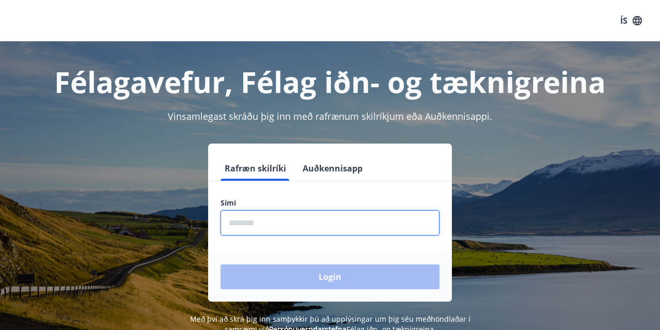
click at [246, 224] on input "phone" at bounding box center [330, 222] width 219 height 25
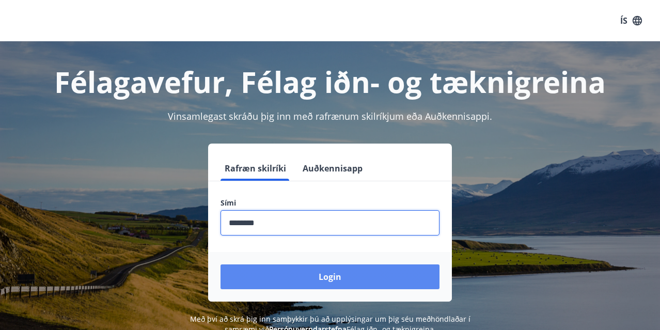
type input "********"
click at [335, 277] on button "Login" at bounding box center [330, 277] width 219 height 25
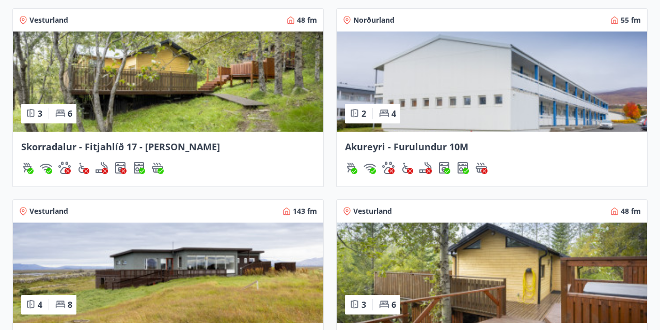
scroll to position [799, 0]
click at [182, 86] on img at bounding box center [168, 82] width 311 height 100
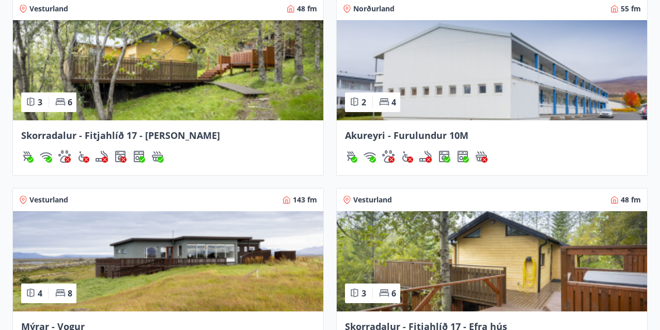
scroll to position [806, 0]
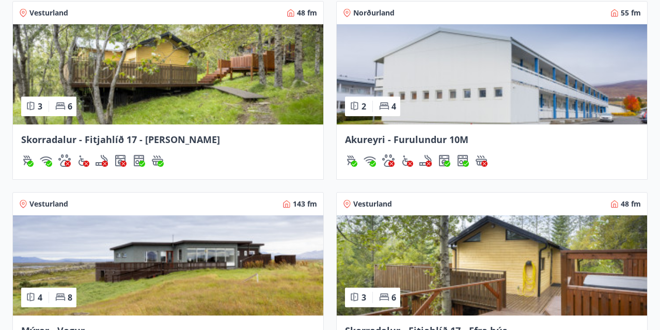
click at [179, 74] on img at bounding box center [168, 74] width 311 height 100
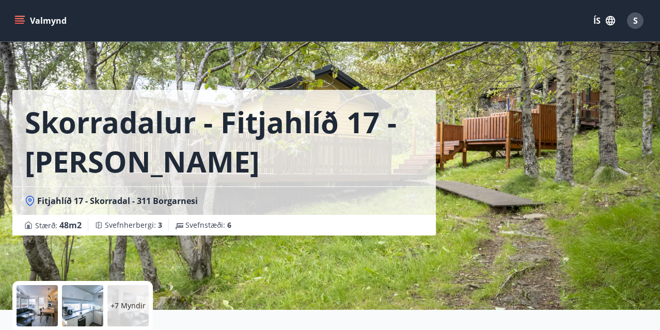
click at [468, 237] on div "Skorradalur - Fitjahlíð 17 - Neðra hús Fitjahlíð 17 - Skorradal - 311 Borgarnes…" at bounding box center [329, 155] width 635 height 310
click at [136, 313] on div "+7 Myndir" at bounding box center [127, 305] width 41 height 41
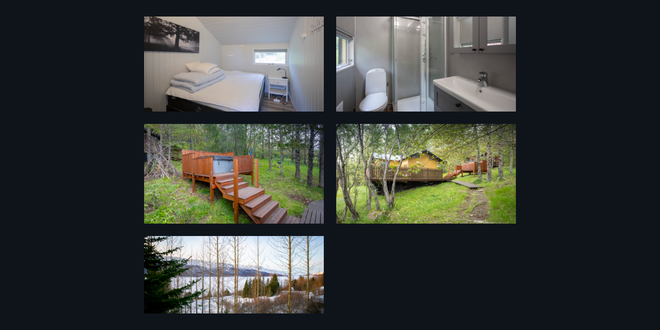
scroll to position [488, 0]
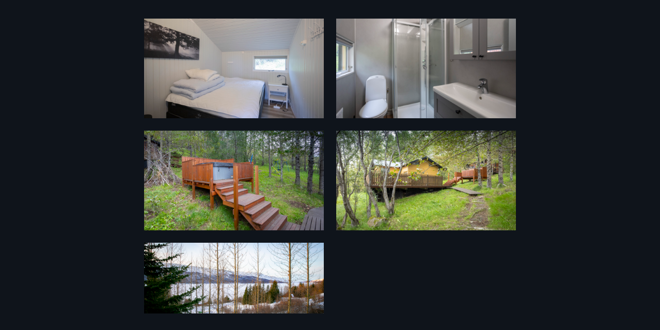
click at [461, 181] on img at bounding box center [426, 181] width 180 height 100
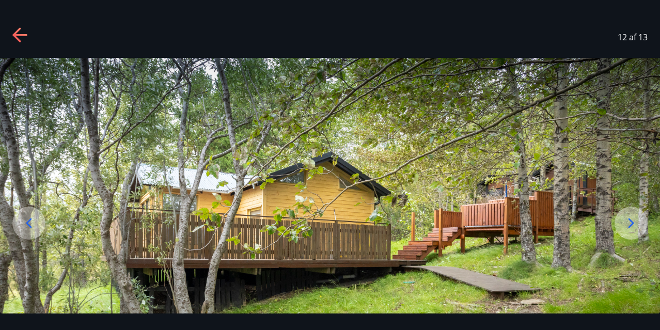
click at [18, 38] on icon at bounding box center [16, 34] width 8 height 14
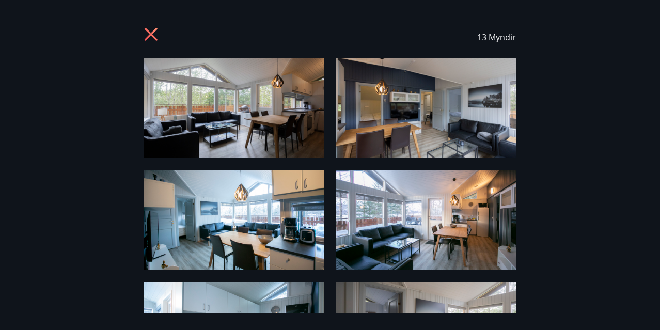
scroll to position [0, 0]
click at [151, 32] on icon at bounding box center [152, 35] width 17 height 17
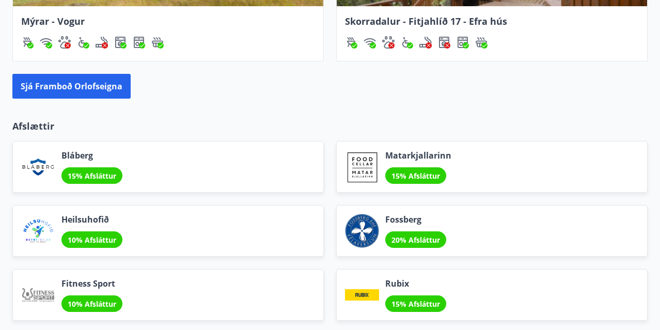
scroll to position [1116, 0]
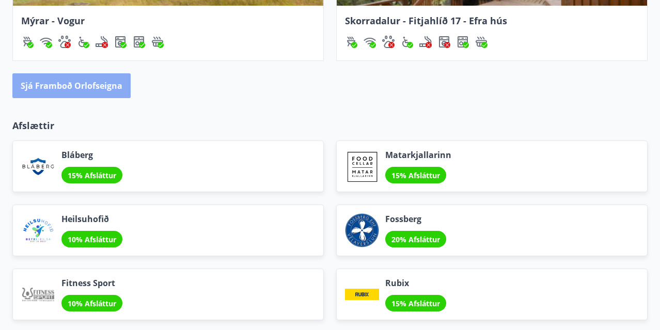
click at [85, 85] on button "Sjá framboð orlofseigna" at bounding box center [71, 85] width 118 height 25
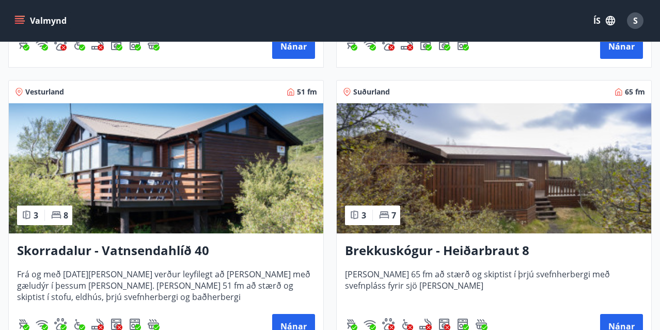
scroll to position [2109, 0]
click at [172, 174] on img at bounding box center [166, 168] width 315 height 130
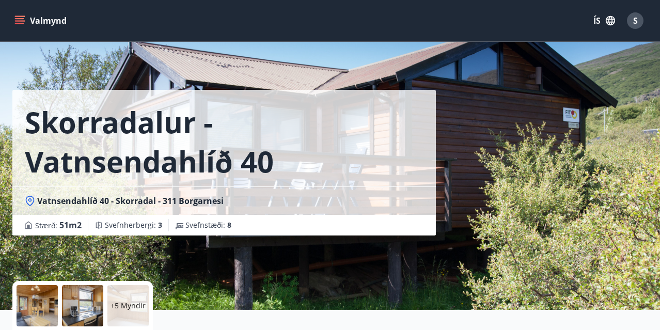
click at [129, 311] on p "+5 Myndir" at bounding box center [128, 306] width 35 height 10
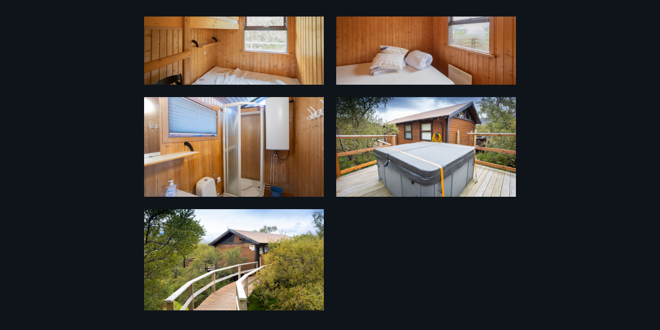
scroll to position [409, 0]
click at [217, 230] on img at bounding box center [234, 259] width 180 height 101
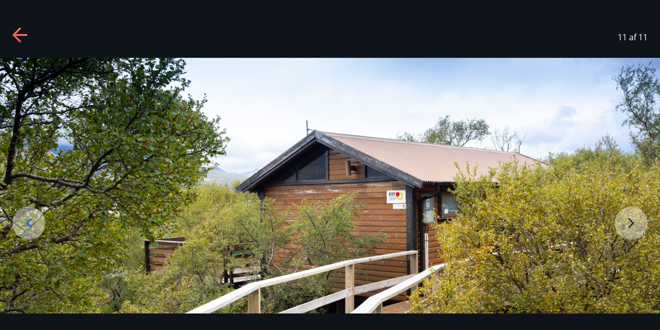
click at [633, 224] on img at bounding box center [330, 243] width 660 height 371
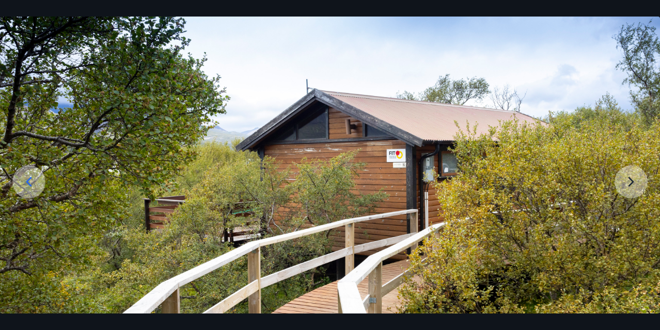
click at [633, 224] on img at bounding box center [330, 202] width 660 height 371
click at [626, 179] on img at bounding box center [330, 202] width 660 height 371
click at [631, 179] on img at bounding box center [330, 202] width 660 height 371
click at [22, 177] on icon at bounding box center [29, 182] width 17 height 17
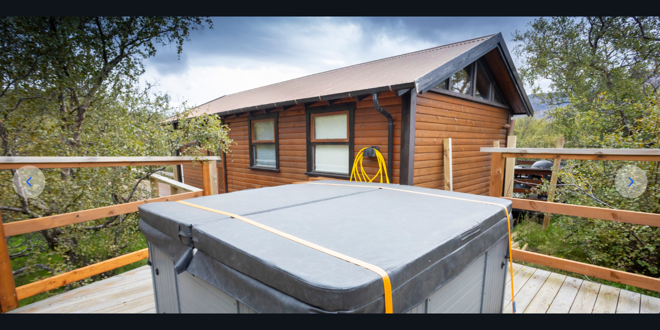
click at [28, 183] on icon at bounding box center [29, 182] width 6 height 10
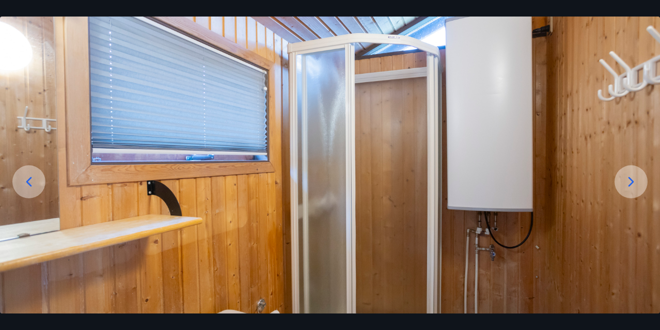
click at [28, 184] on icon at bounding box center [29, 182] width 6 height 10
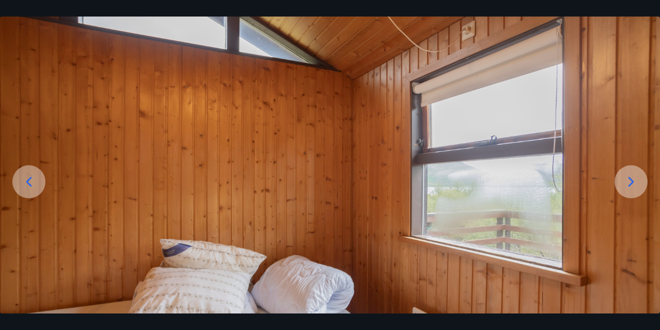
click at [28, 184] on icon at bounding box center [29, 182] width 6 height 10
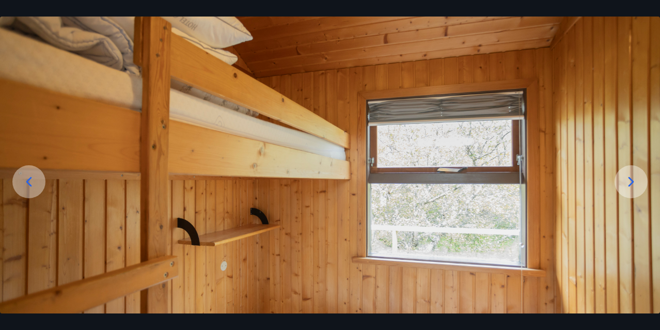
click at [28, 184] on icon at bounding box center [29, 182] width 6 height 10
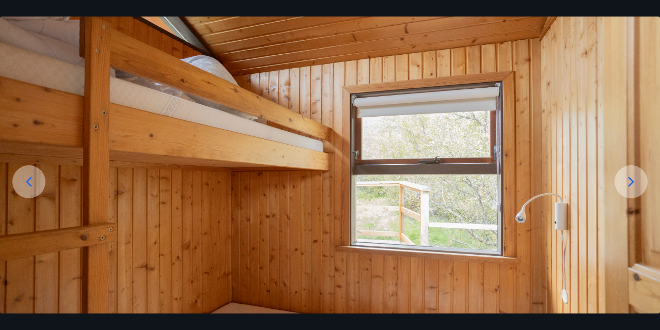
click at [27, 176] on icon at bounding box center [29, 182] width 17 height 17
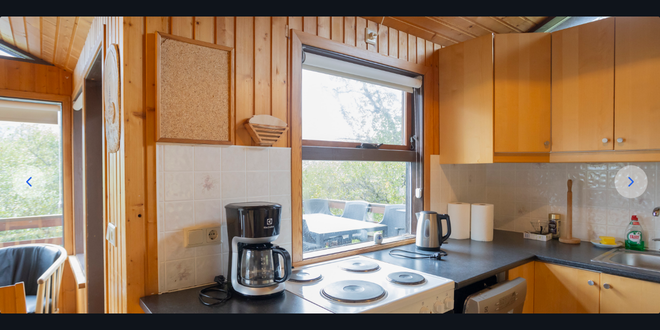
click at [29, 180] on icon at bounding box center [29, 182] width 6 height 10
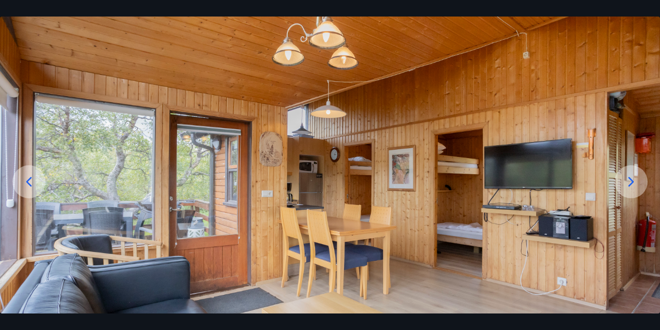
click at [29, 179] on icon at bounding box center [29, 182] width 6 height 10
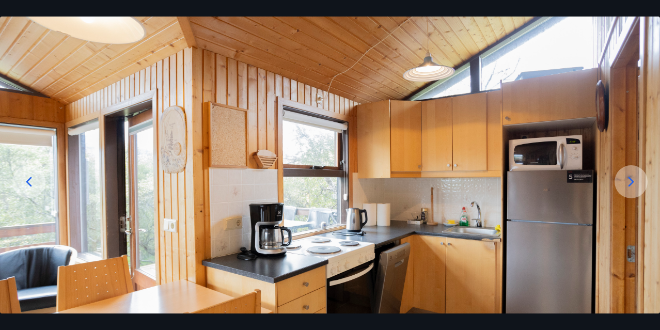
click at [29, 179] on icon at bounding box center [29, 182] width 6 height 10
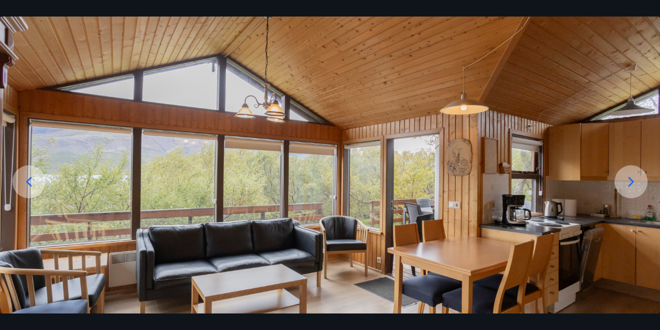
click at [26, 178] on icon at bounding box center [29, 182] width 17 height 17
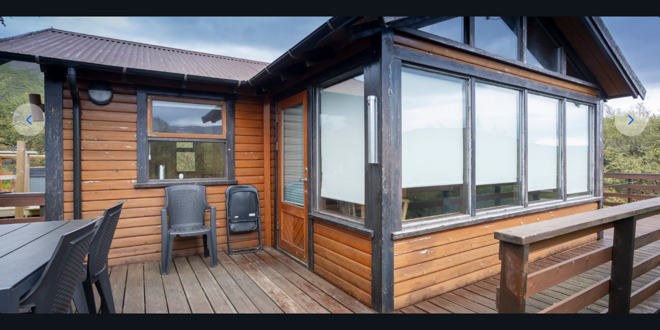
scroll to position [101, 0]
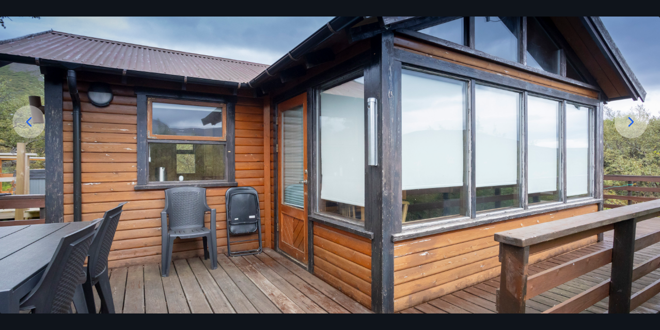
click at [28, 122] on icon at bounding box center [29, 122] width 17 height 17
click at [25, 120] on icon at bounding box center [29, 122] width 17 height 17
click at [29, 118] on icon at bounding box center [29, 122] width 17 height 17
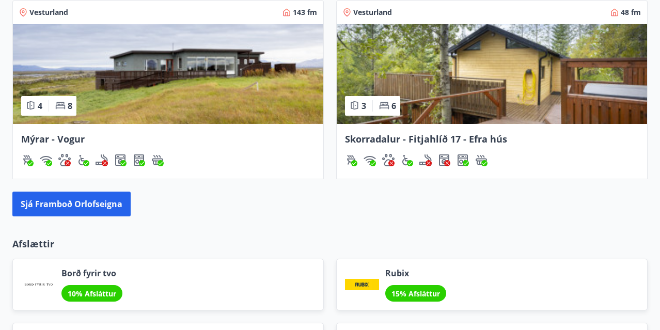
scroll to position [1002, 0]
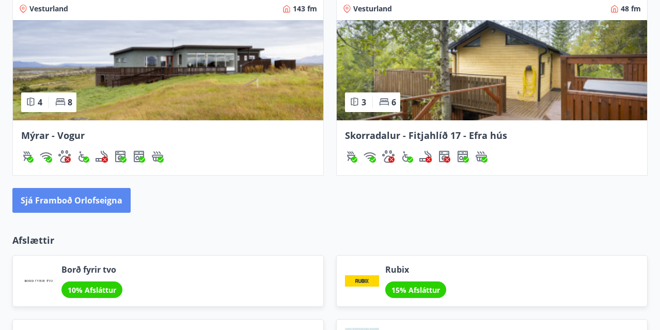
click at [78, 202] on button "Sjá framboð orlofseigna" at bounding box center [71, 200] width 118 height 25
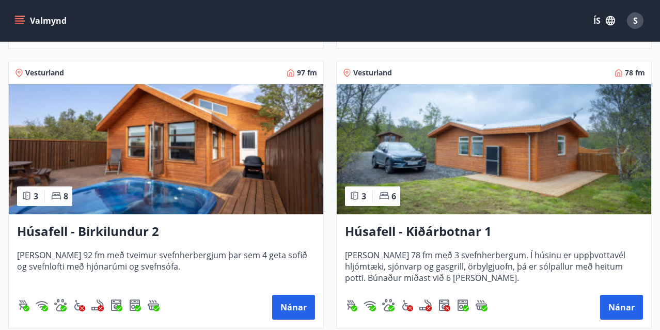
scroll to position [989, 0]
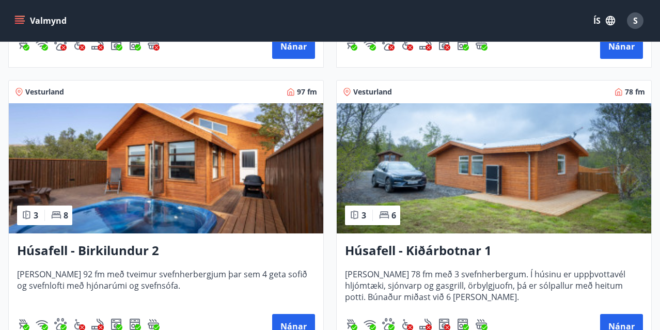
click at [190, 158] on img at bounding box center [166, 168] width 315 height 130
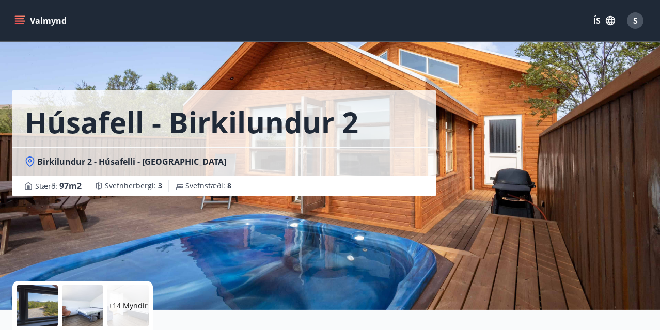
click at [132, 310] on p "+14 Myndir" at bounding box center [127, 306] width 39 height 10
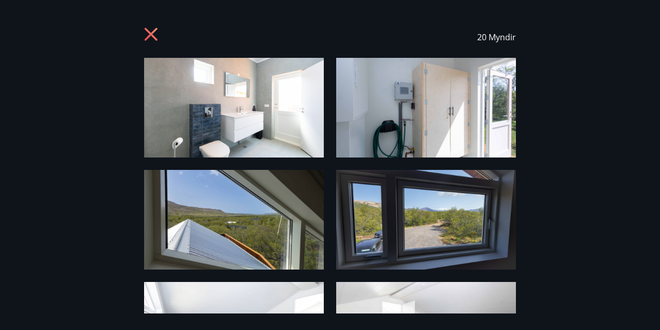
click at [252, 95] on img at bounding box center [234, 108] width 180 height 100
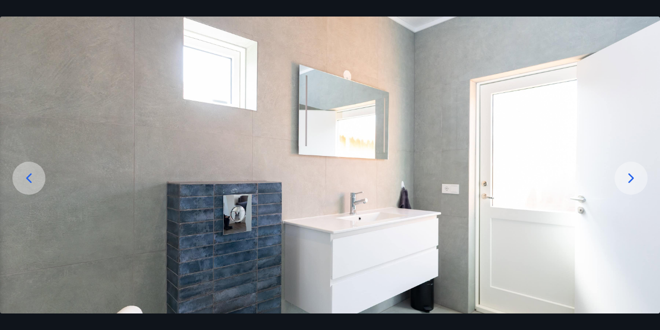
scroll to position [72, 0]
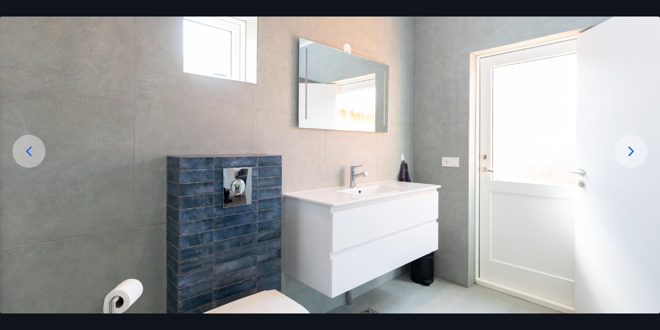
click at [632, 150] on icon at bounding box center [632, 151] width 6 height 10
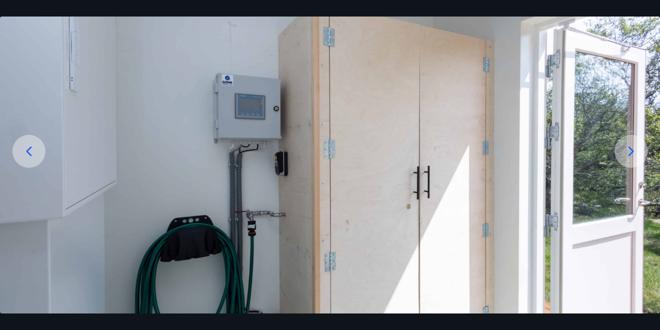
click at [632, 150] on icon at bounding box center [632, 151] width 6 height 10
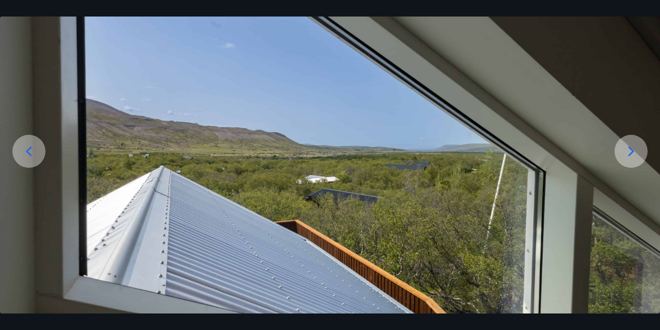
click at [632, 150] on icon at bounding box center [632, 151] width 6 height 10
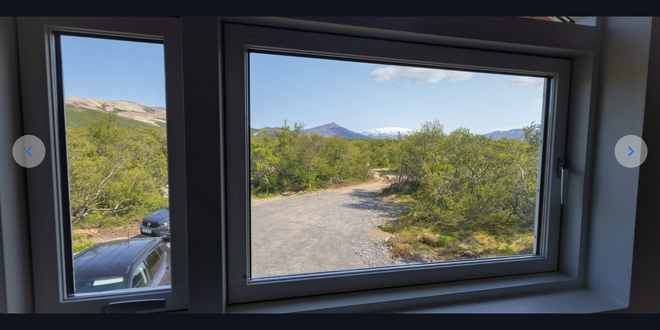
click at [632, 150] on icon at bounding box center [632, 151] width 6 height 10
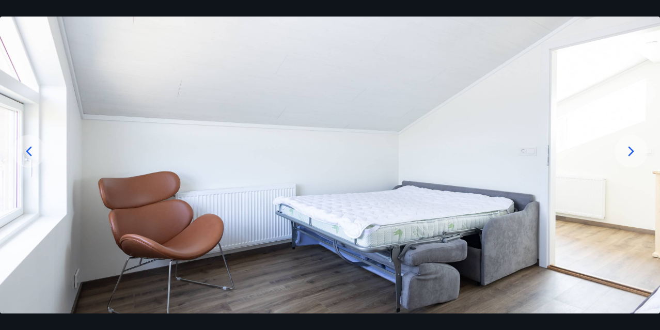
click at [632, 152] on icon at bounding box center [632, 151] width 6 height 10
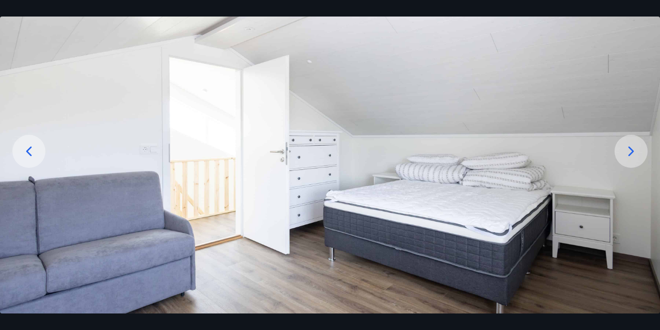
click at [631, 151] on icon at bounding box center [631, 151] width 17 height 17
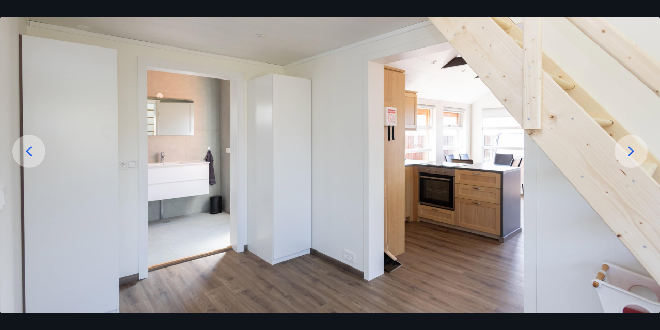
click at [631, 145] on icon at bounding box center [631, 151] width 17 height 17
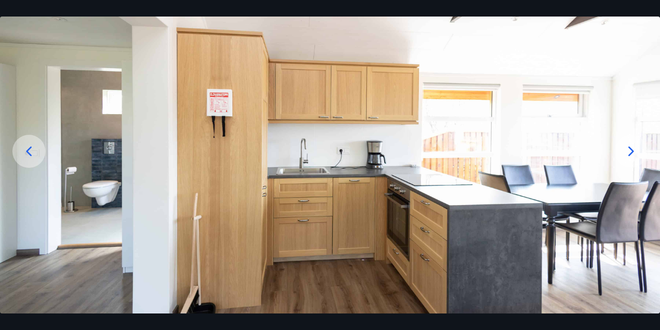
click at [632, 150] on icon at bounding box center [632, 151] width 6 height 10
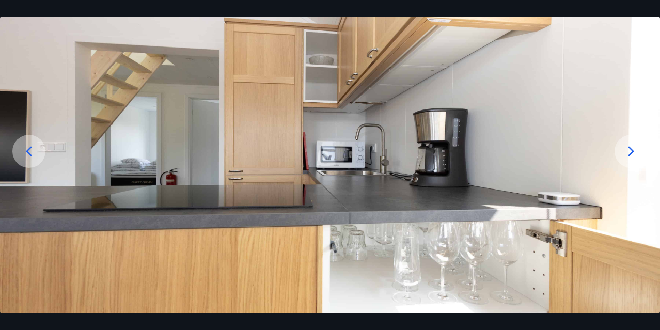
click at [630, 150] on icon at bounding box center [631, 151] width 17 height 17
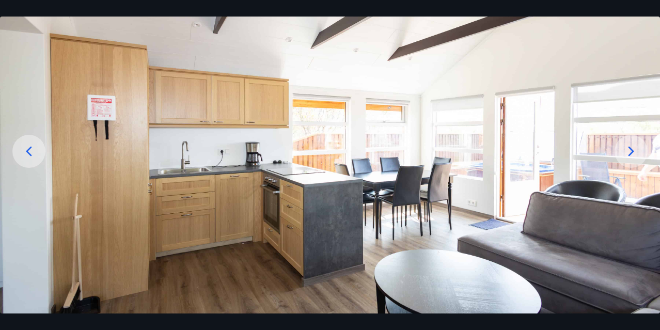
click at [630, 150] on icon at bounding box center [631, 151] width 17 height 17
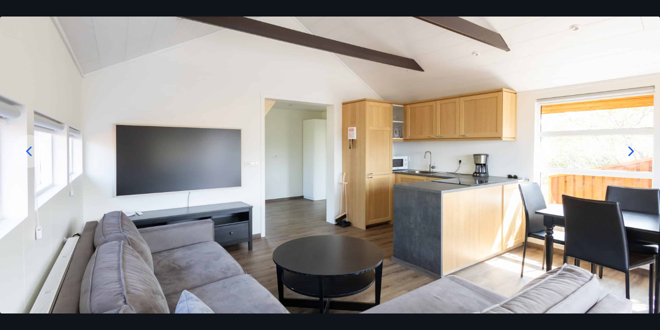
click at [630, 150] on icon at bounding box center [631, 151] width 17 height 17
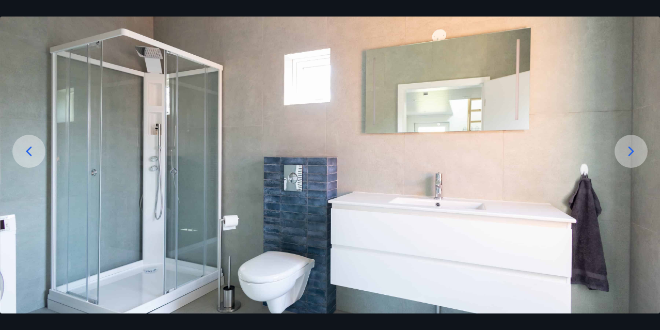
click at [630, 150] on icon at bounding box center [631, 151] width 17 height 17
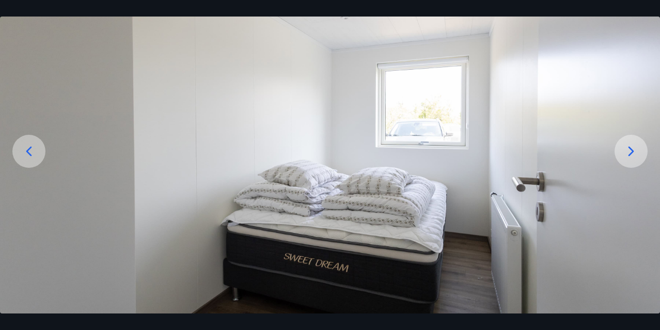
click at [630, 150] on icon at bounding box center [631, 151] width 17 height 17
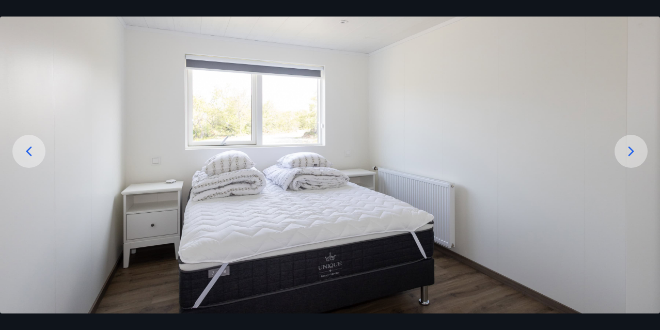
click at [630, 150] on icon at bounding box center [631, 151] width 17 height 17
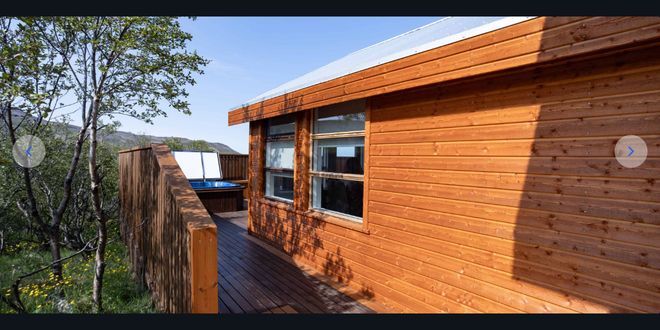
click at [630, 150] on icon at bounding box center [631, 151] width 17 height 17
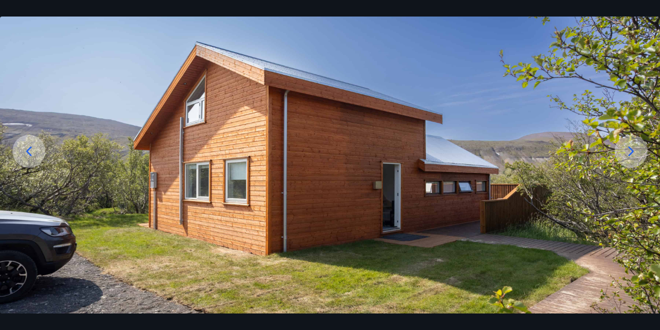
click at [630, 150] on icon at bounding box center [631, 151] width 17 height 17
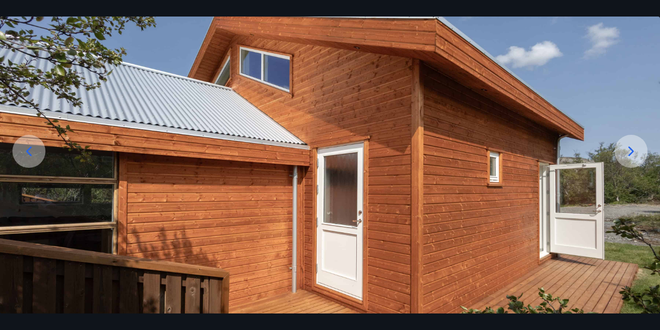
click at [630, 150] on icon at bounding box center [631, 151] width 17 height 17
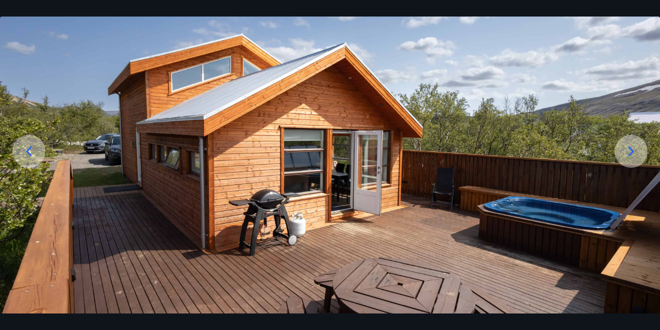
click at [633, 146] on icon at bounding box center [631, 151] width 17 height 17
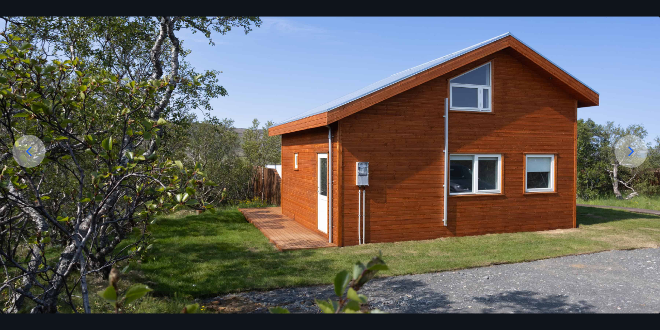
click at [630, 148] on icon at bounding box center [632, 151] width 6 height 10
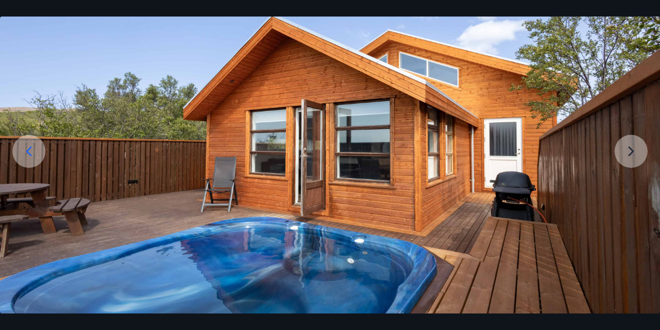
click at [630, 148] on img at bounding box center [330, 169] width 660 height 367
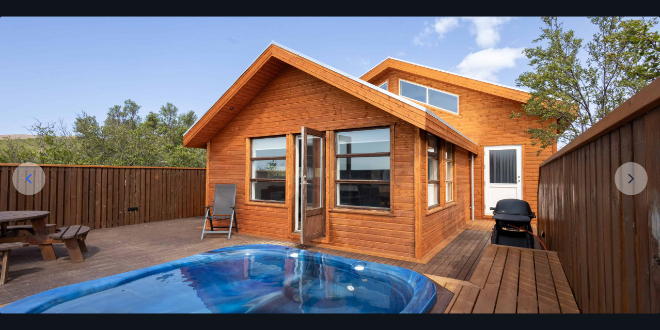
scroll to position [34, 0]
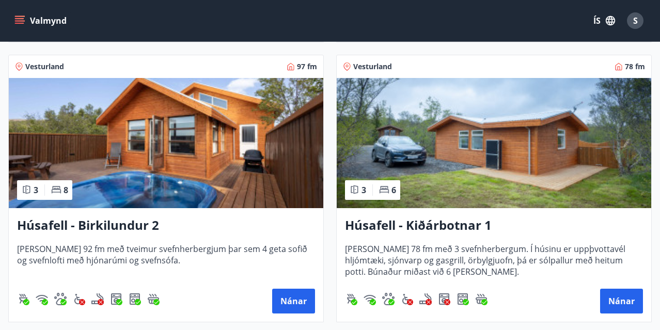
scroll to position [1018, 0]
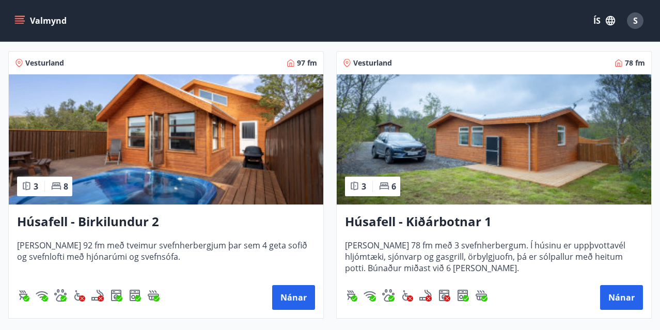
click at [457, 139] on img at bounding box center [494, 139] width 315 height 130
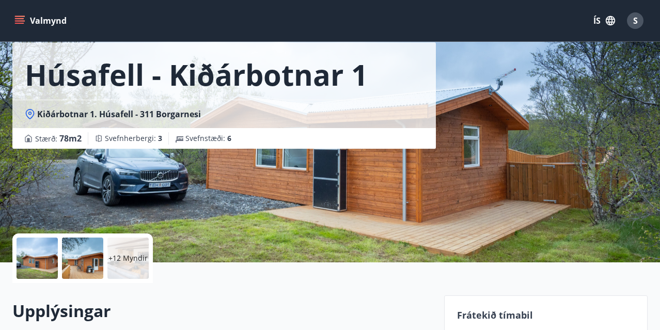
scroll to position [42, 0]
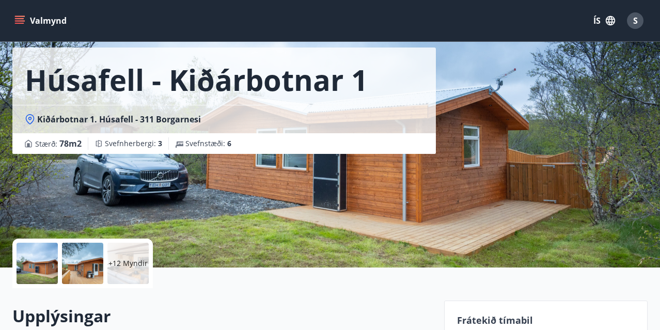
click at [129, 261] on p "+12 Myndir" at bounding box center [127, 263] width 39 height 10
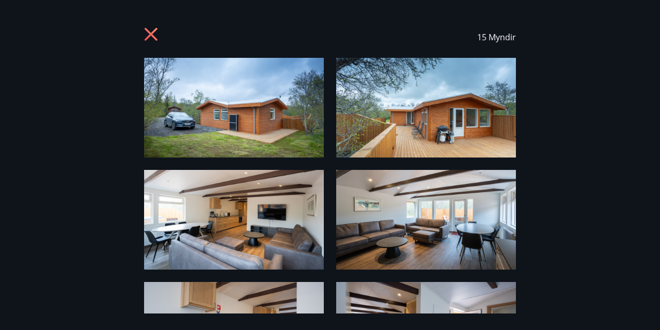
click at [209, 119] on img at bounding box center [234, 108] width 180 height 100
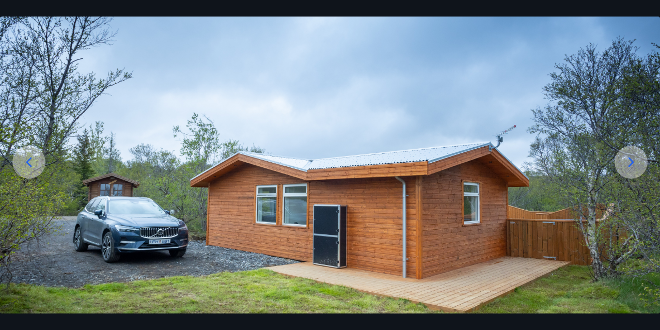
scroll to position [62, 0]
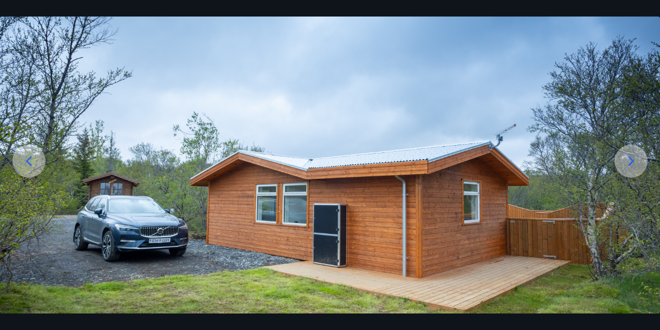
click at [629, 154] on icon at bounding box center [631, 161] width 17 height 17
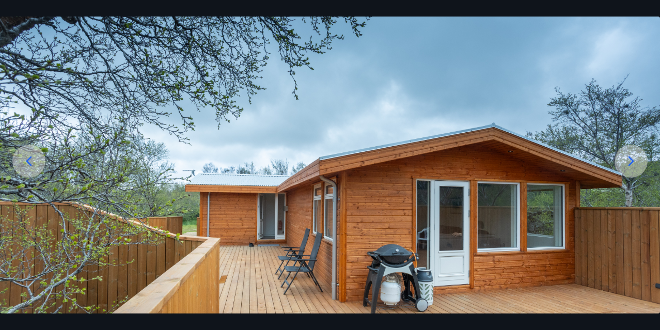
click at [629, 156] on icon at bounding box center [631, 161] width 17 height 17
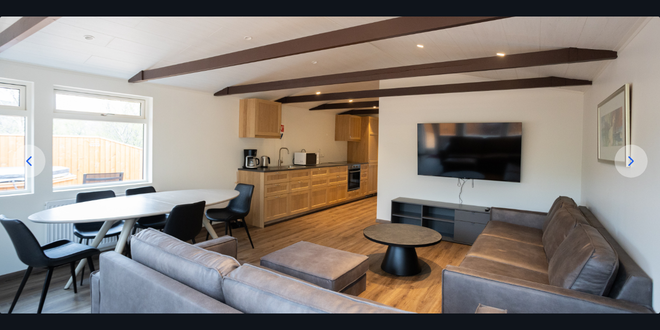
click at [630, 158] on icon at bounding box center [632, 161] width 6 height 10
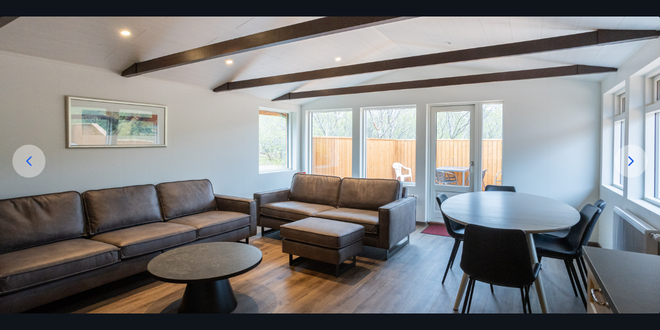
click at [631, 158] on icon at bounding box center [632, 161] width 6 height 10
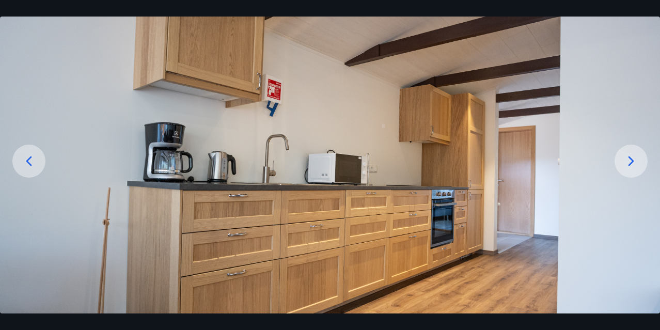
click at [631, 158] on icon at bounding box center [632, 161] width 6 height 10
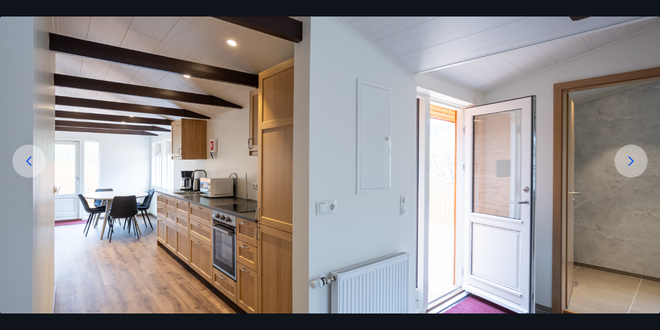
click at [631, 158] on icon at bounding box center [632, 161] width 6 height 10
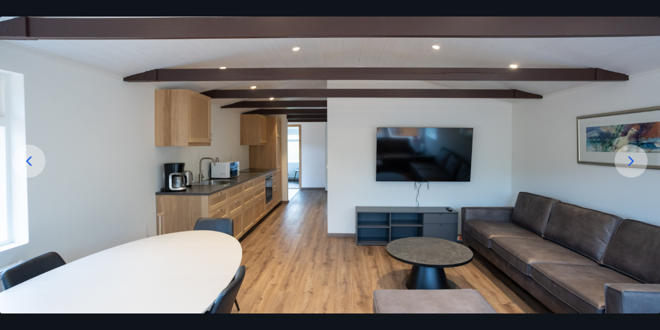
click at [631, 158] on icon at bounding box center [632, 161] width 6 height 10
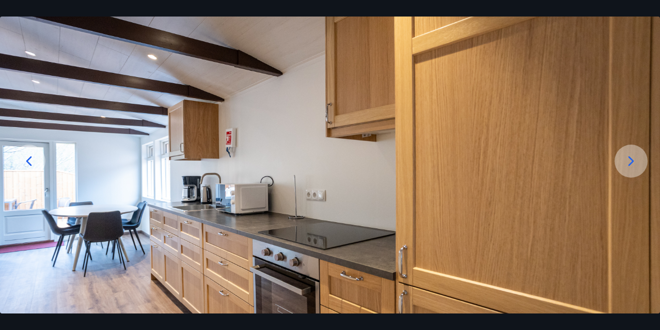
click at [631, 158] on icon at bounding box center [632, 161] width 6 height 10
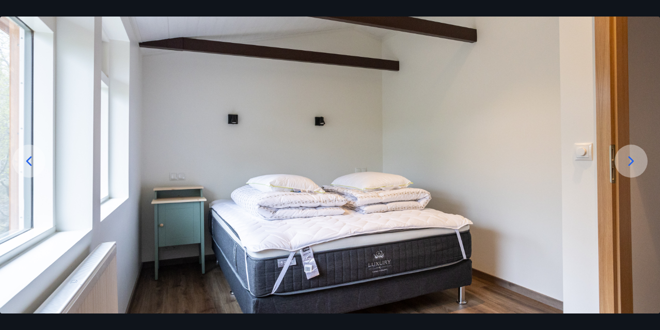
click at [631, 158] on icon at bounding box center [632, 161] width 6 height 10
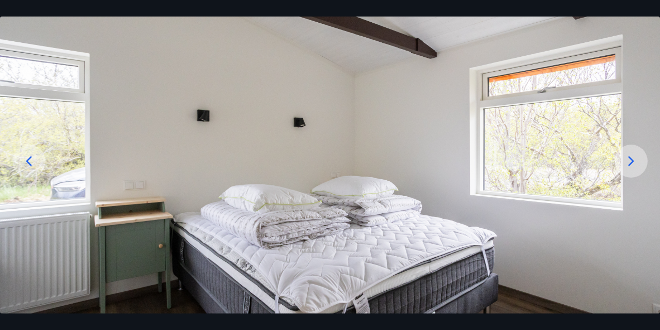
click at [631, 158] on icon at bounding box center [632, 161] width 6 height 10
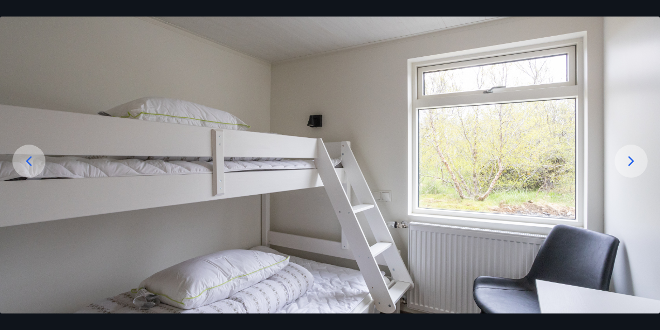
click at [631, 158] on icon at bounding box center [632, 161] width 6 height 10
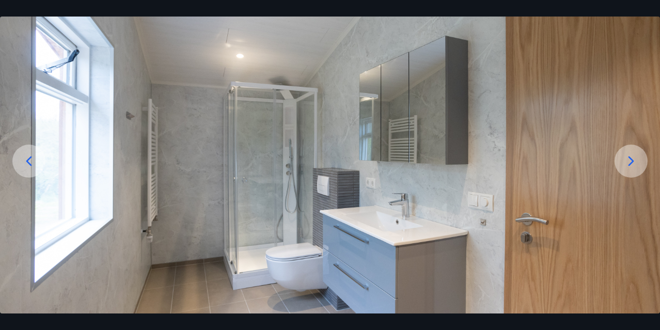
click at [631, 158] on icon at bounding box center [632, 161] width 6 height 10
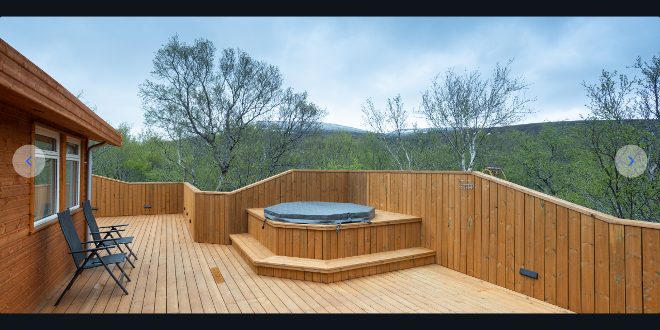
click at [631, 158] on icon at bounding box center [632, 161] width 6 height 10
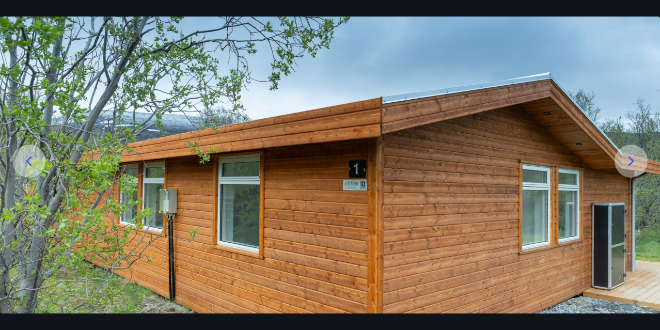
click at [631, 158] on icon at bounding box center [632, 161] width 6 height 10
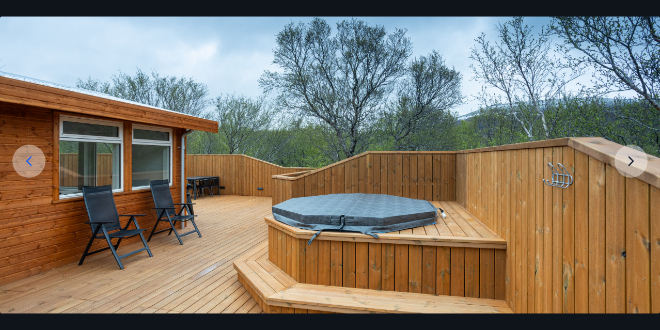
click at [631, 158] on img at bounding box center [330, 179] width 660 height 367
click at [629, 163] on img at bounding box center [330, 179] width 660 height 367
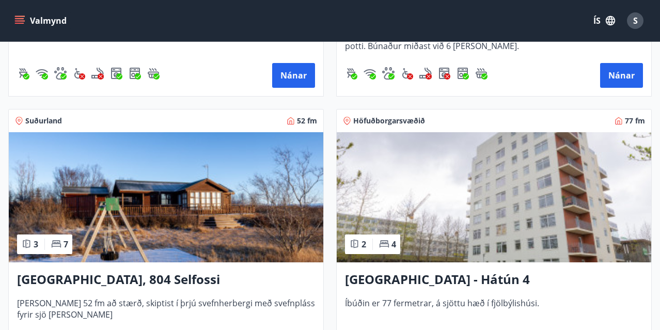
scroll to position [1249, 0]
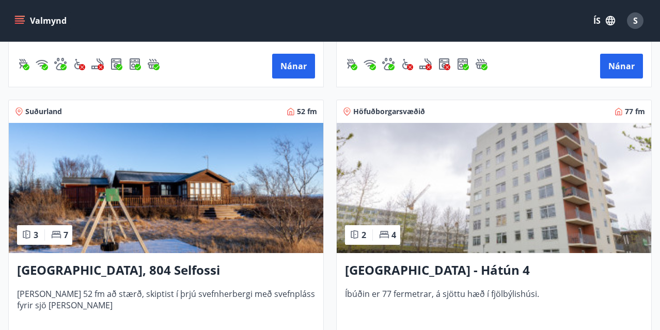
click at [69, 175] on img at bounding box center [166, 188] width 315 height 130
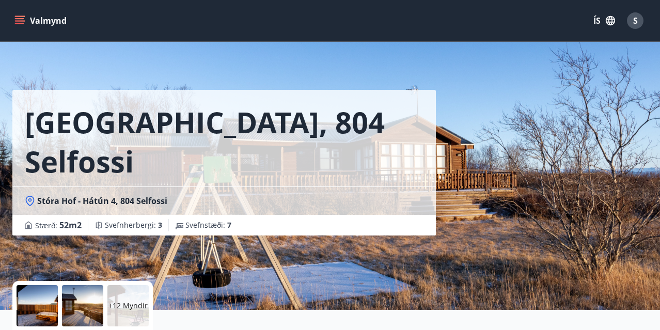
click at [125, 295] on div "+12 Myndir" at bounding box center [127, 305] width 41 height 41
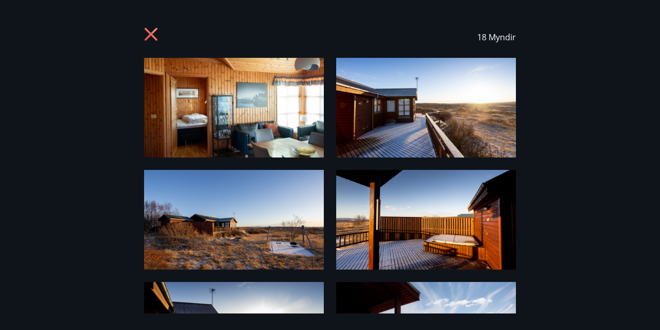
click at [205, 136] on img at bounding box center [234, 108] width 180 height 100
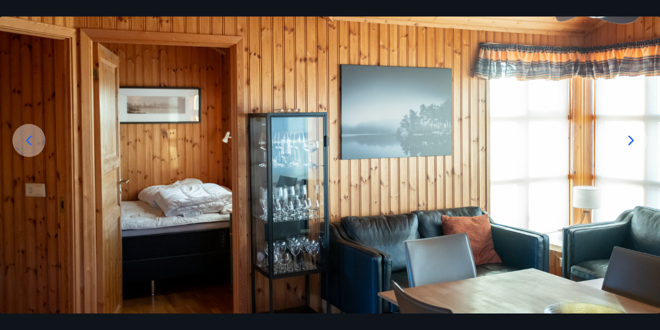
scroll to position [82, 0]
click at [631, 141] on icon at bounding box center [631, 141] width 17 height 17
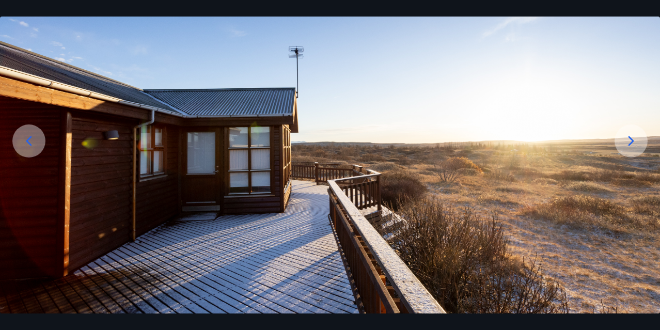
click at [631, 141] on icon at bounding box center [631, 141] width 17 height 17
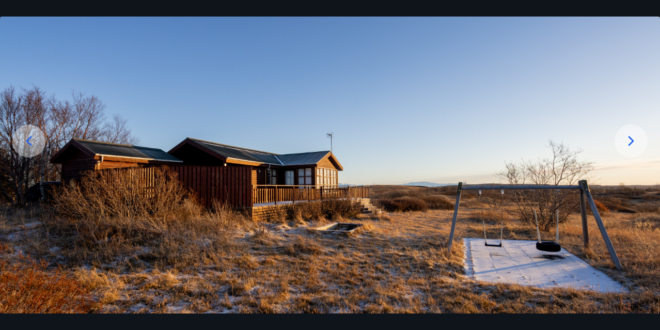
click at [631, 141] on icon at bounding box center [631, 141] width 17 height 17
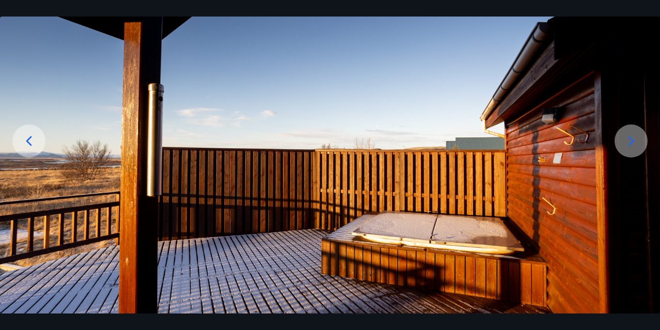
click at [631, 141] on icon at bounding box center [631, 141] width 17 height 17
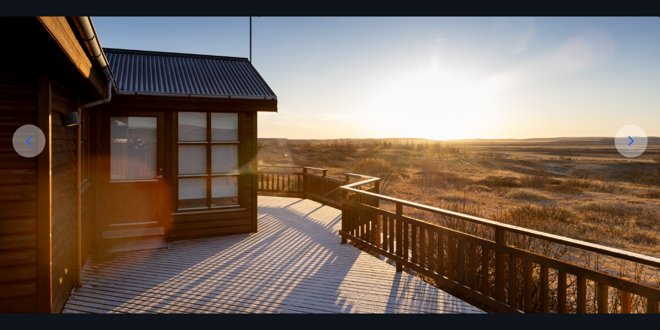
click at [631, 141] on icon at bounding box center [631, 141] width 17 height 17
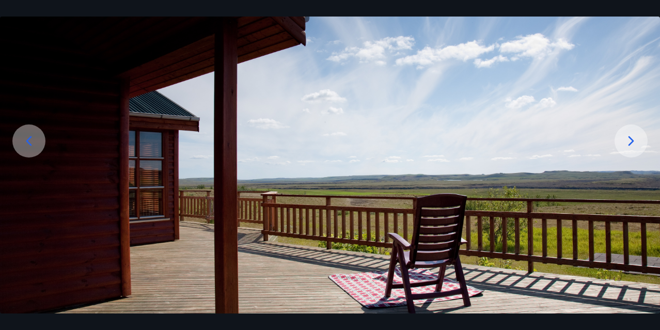
click at [631, 141] on icon at bounding box center [631, 141] width 17 height 17
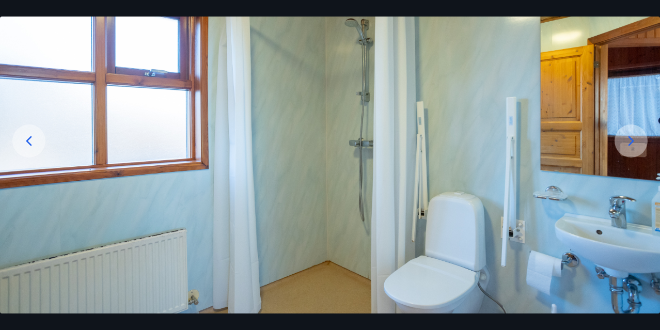
click at [631, 141] on icon at bounding box center [631, 141] width 17 height 17
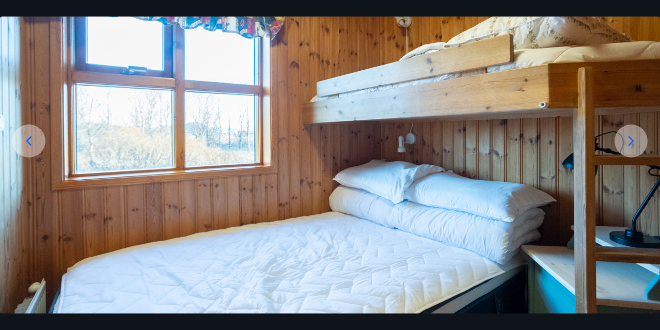
click at [631, 141] on icon at bounding box center [631, 141] width 17 height 17
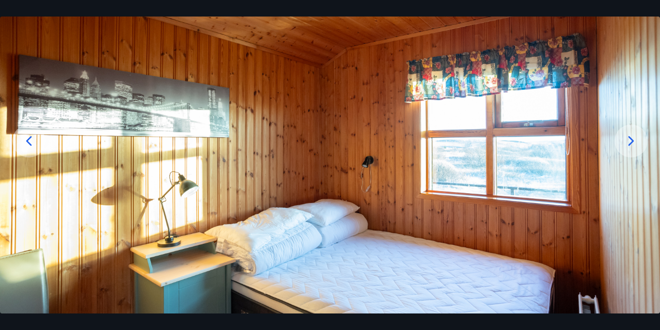
click at [631, 141] on icon at bounding box center [631, 141] width 17 height 17
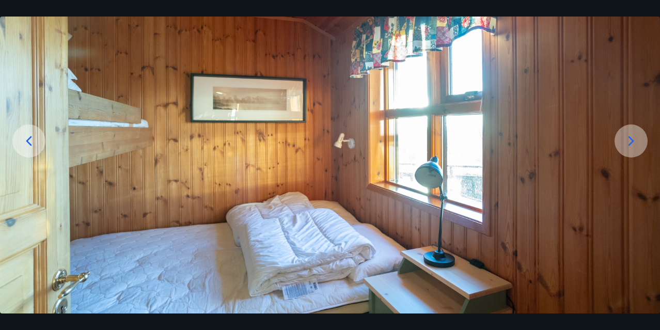
click at [631, 141] on icon at bounding box center [631, 141] width 17 height 17
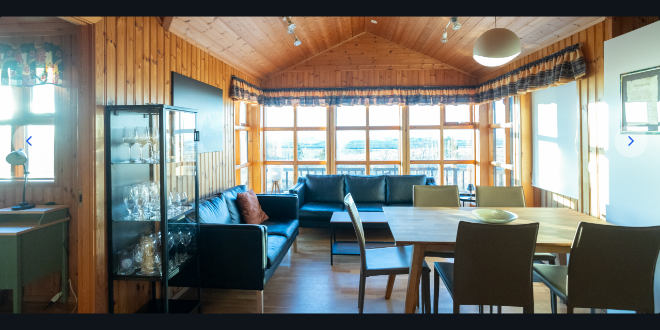
click at [628, 141] on icon at bounding box center [631, 141] width 17 height 17
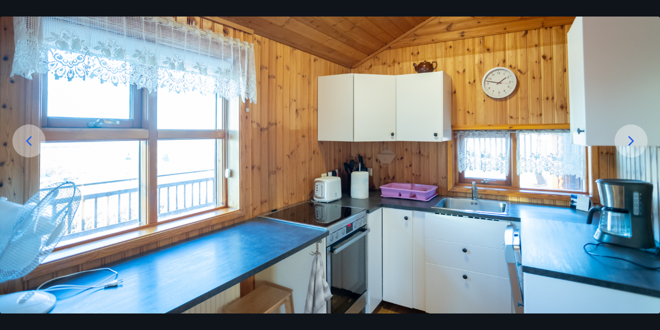
click at [628, 141] on icon at bounding box center [631, 141] width 17 height 17
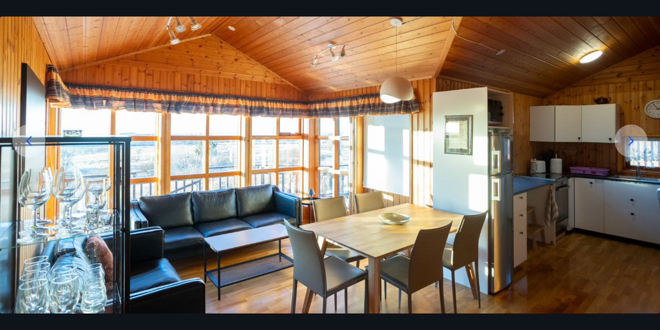
click at [628, 141] on icon at bounding box center [631, 141] width 17 height 17
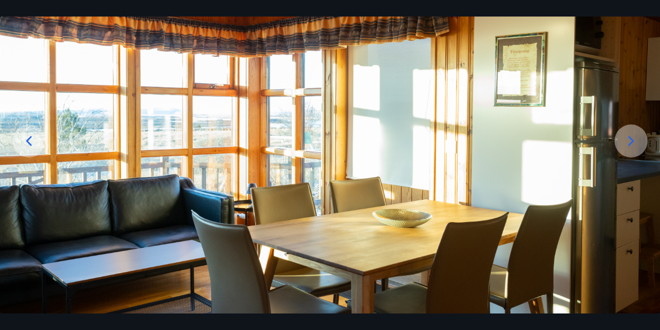
click at [628, 141] on icon at bounding box center [631, 141] width 17 height 17
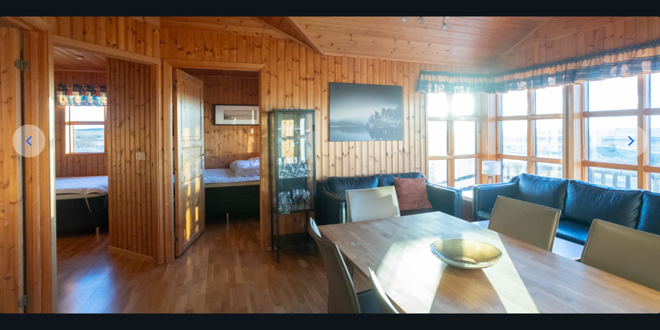
click at [628, 141] on icon at bounding box center [631, 141] width 17 height 17
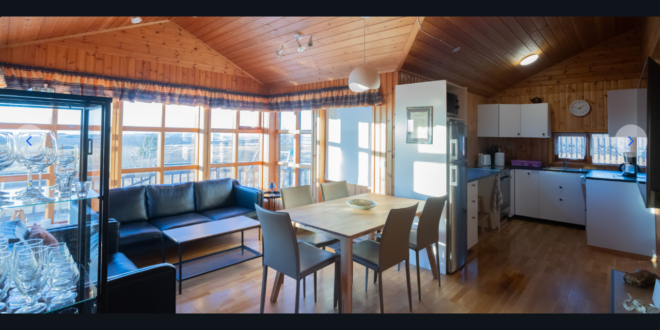
click at [628, 141] on icon at bounding box center [631, 141] width 17 height 17
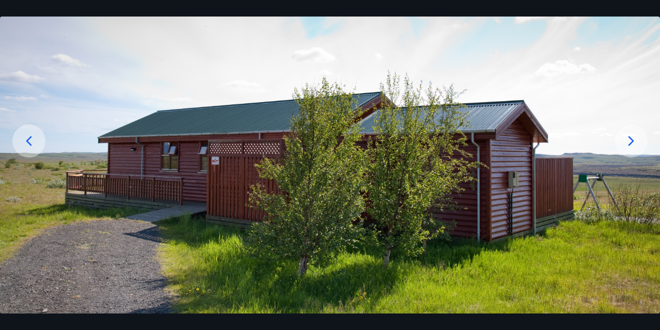
click at [628, 141] on icon at bounding box center [631, 141] width 17 height 17
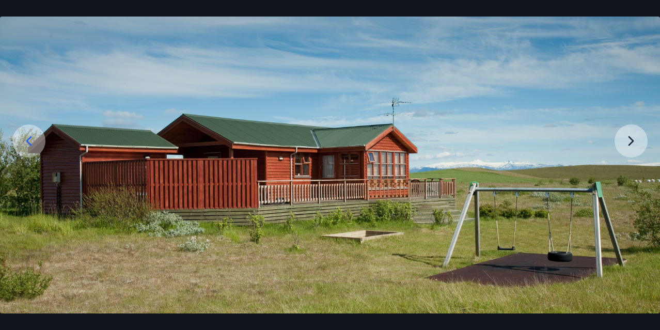
click at [620, 138] on img at bounding box center [330, 159] width 660 height 367
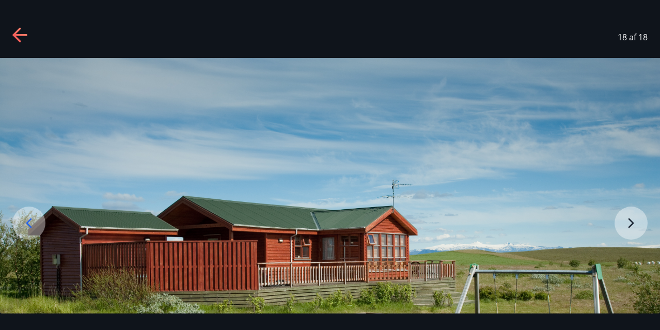
scroll to position [0, 0]
click at [19, 34] on icon at bounding box center [19, 35] width 14 height 2
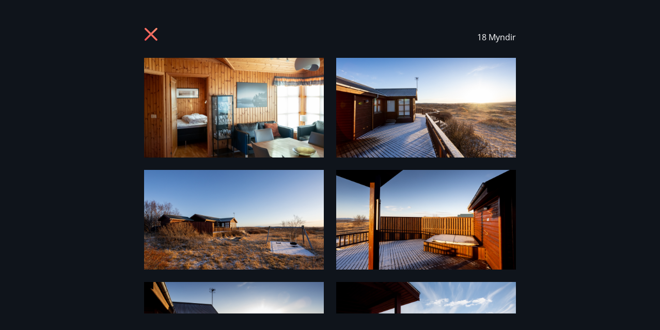
click at [147, 32] on icon at bounding box center [152, 35] width 17 height 17
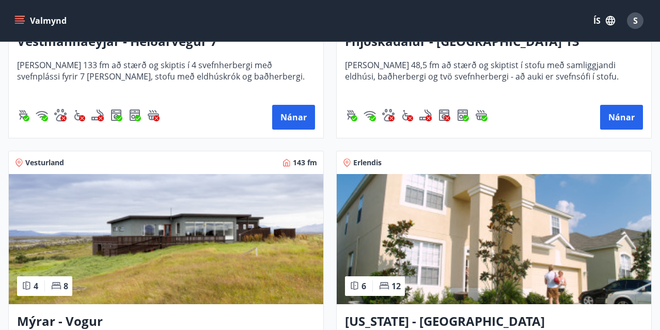
scroll to position [1783, 0]
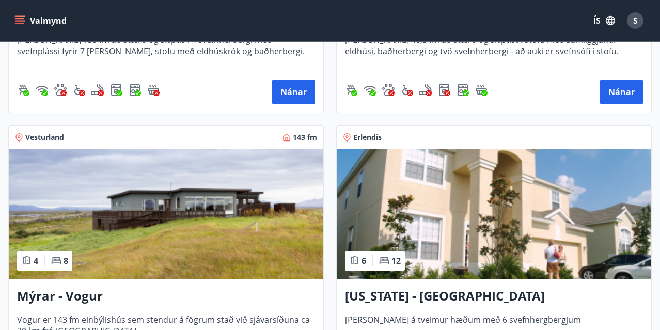
click at [148, 207] on img at bounding box center [166, 214] width 315 height 130
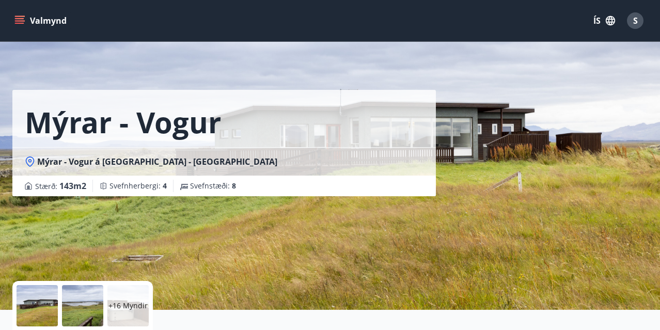
click at [130, 299] on div "+16 Myndir" at bounding box center [127, 305] width 41 height 41
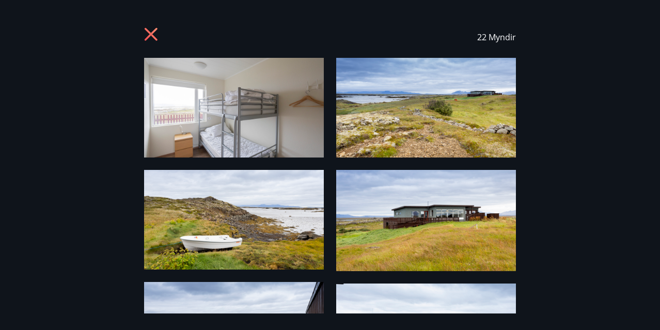
click at [268, 132] on img at bounding box center [234, 108] width 180 height 100
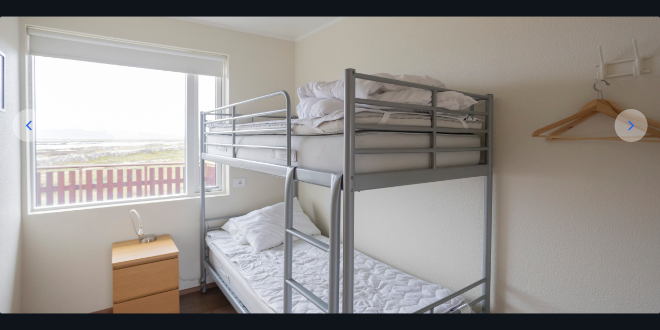
scroll to position [97, 0]
click at [629, 123] on icon at bounding box center [631, 126] width 17 height 17
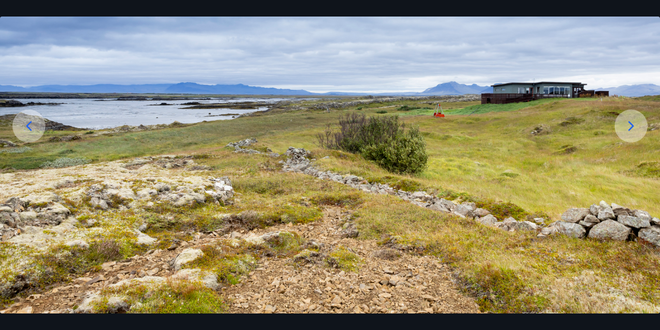
click at [629, 123] on icon at bounding box center [631, 126] width 17 height 17
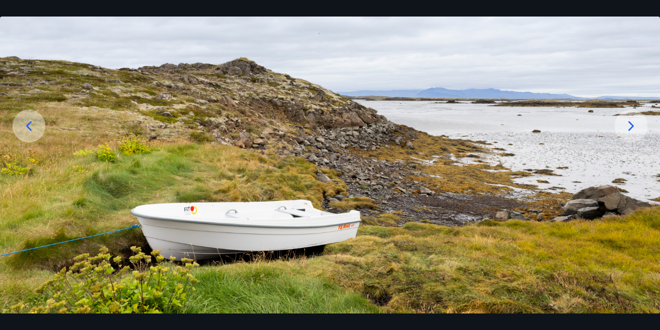
click at [629, 123] on icon at bounding box center [631, 126] width 17 height 17
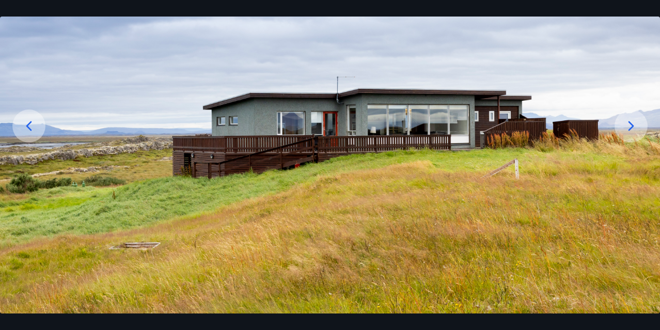
click at [629, 123] on icon at bounding box center [631, 126] width 17 height 17
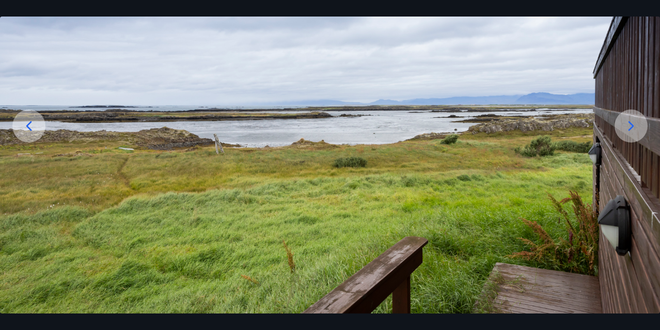
click at [629, 123] on icon at bounding box center [631, 126] width 17 height 17
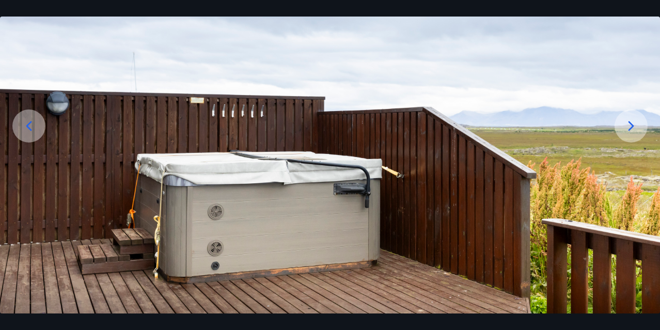
click at [629, 123] on icon at bounding box center [631, 126] width 17 height 17
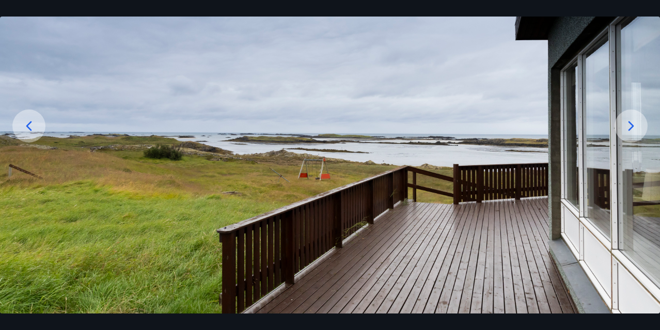
click at [629, 123] on icon at bounding box center [631, 126] width 17 height 17
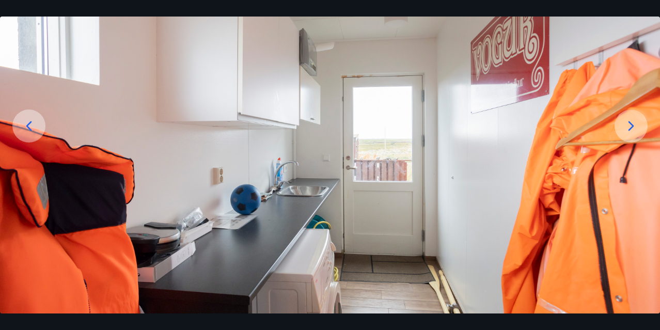
click at [629, 123] on icon at bounding box center [631, 126] width 17 height 17
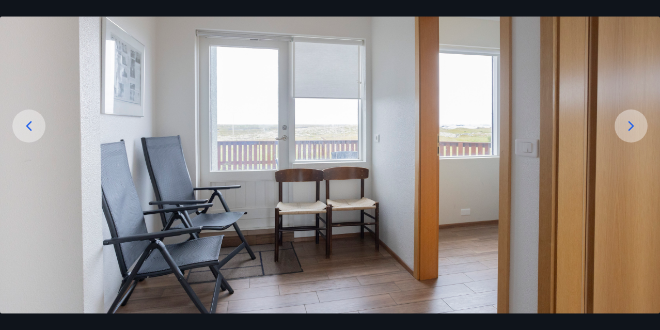
click at [629, 123] on icon at bounding box center [631, 126] width 17 height 17
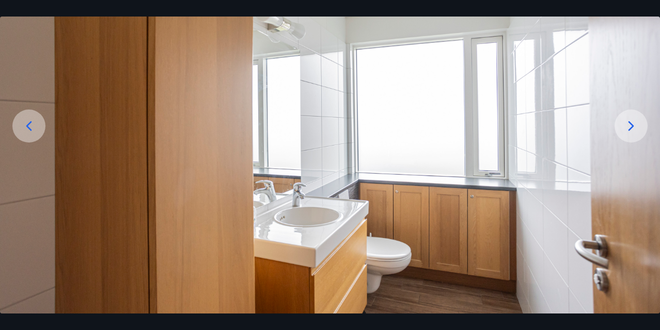
click at [629, 123] on icon at bounding box center [631, 126] width 17 height 17
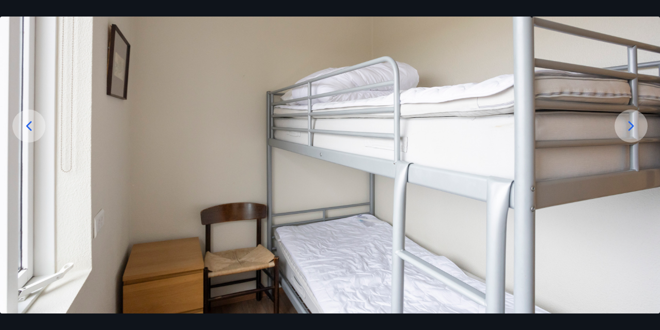
click at [629, 123] on icon at bounding box center [631, 126] width 17 height 17
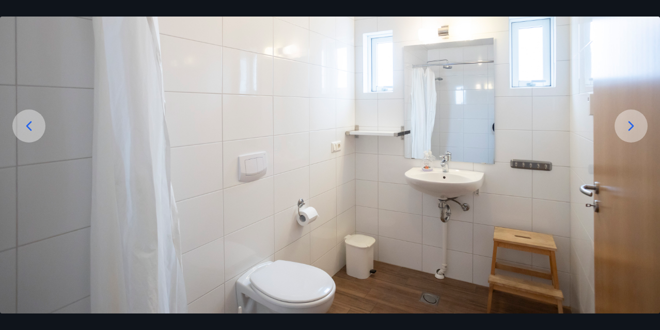
click at [629, 123] on icon at bounding box center [631, 126] width 17 height 17
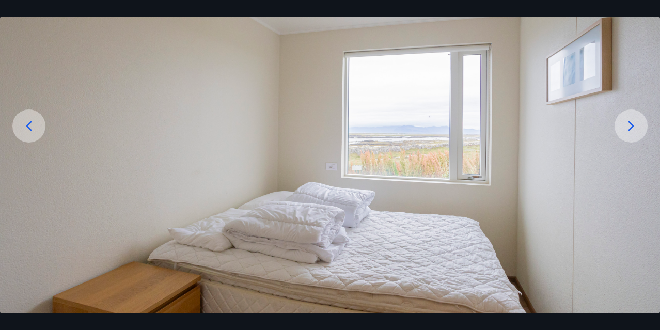
click at [629, 123] on icon at bounding box center [631, 126] width 17 height 17
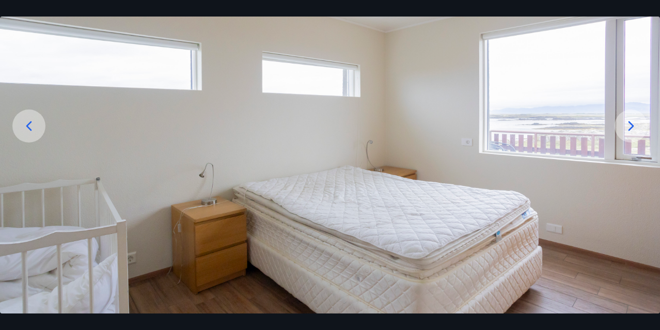
click at [629, 123] on icon at bounding box center [631, 126] width 17 height 17
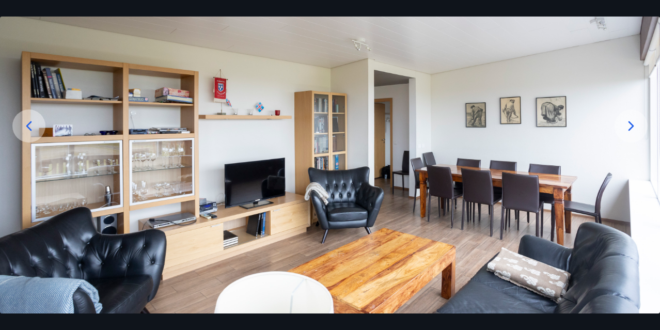
click at [631, 124] on icon at bounding box center [632, 126] width 6 height 10
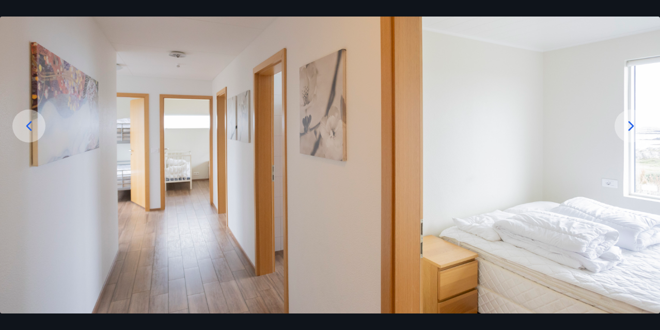
click at [631, 124] on icon at bounding box center [632, 126] width 6 height 10
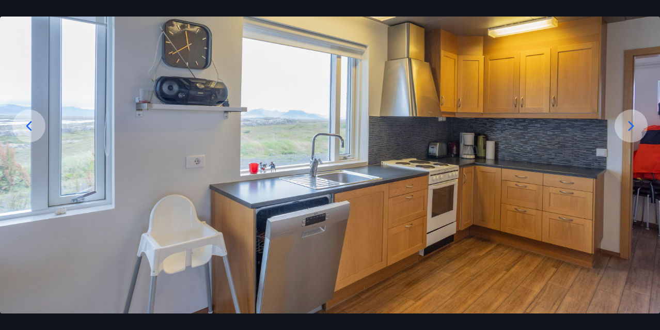
click at [631, 124] on icon at bounding box center [632, 126] width 6 height 10
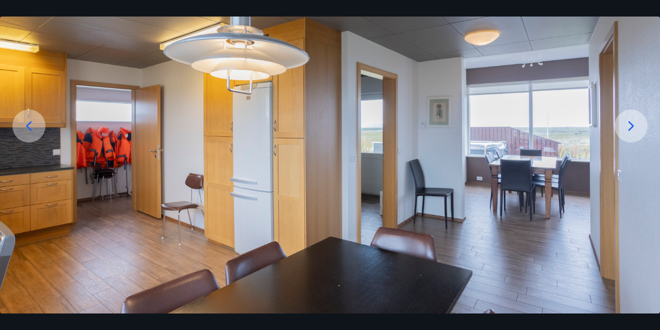
click at [631, 124] on icon at bounding box center [632, 126] width 6 height 10
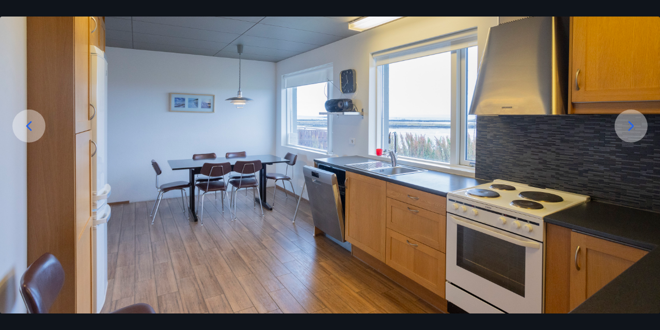
click at [631, 124] on icon at bounding box center [632, 126] width 6 height 10
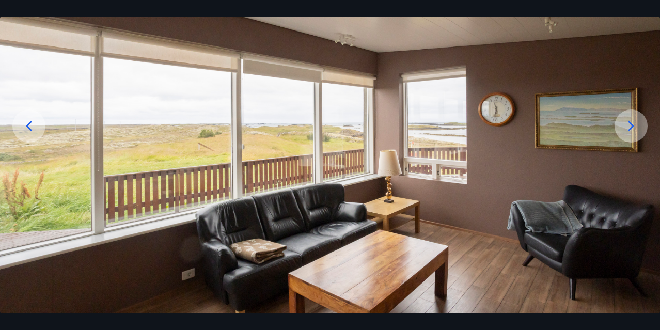
click at [631, 124] on icon at bounding box center [632, 126] width 6 height 10
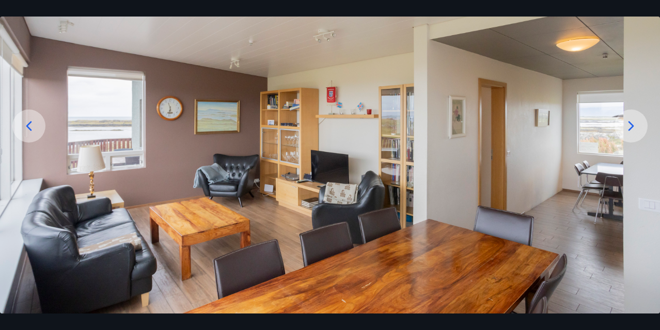
click at [631, 123] on icon at bounding box center [632, 126] width 6 height 10
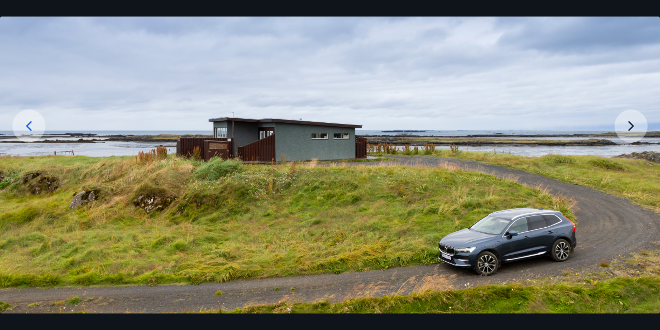
click at [631, 123] on img at bounding box center [330, 144] width 660 height 367
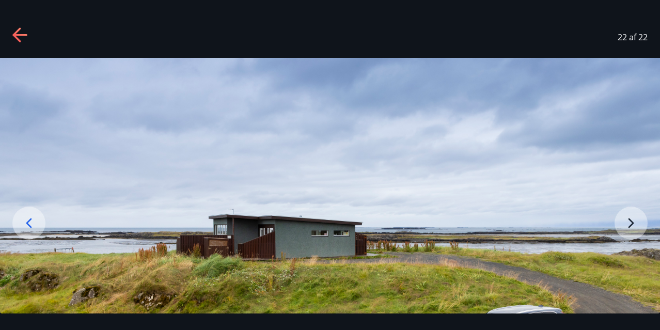
click at [18, 34] on icon at bounding box center [19, 35] width 14 height 2
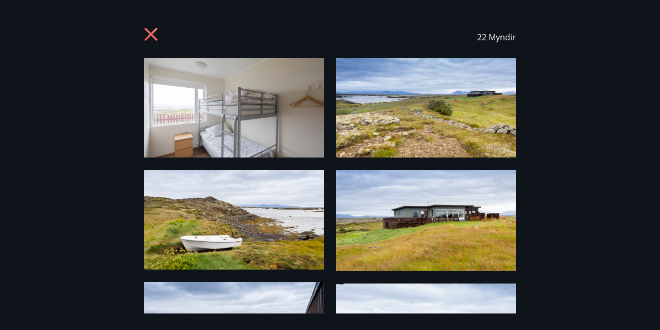
click at [152, 30] on icon at bounding box center [152, 35] width 17 height 17
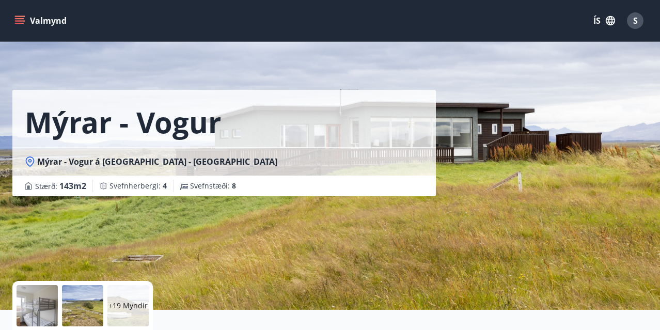
click at [20, 17] on icon "menu" at bounding box center [19, 20] width 10 height 10
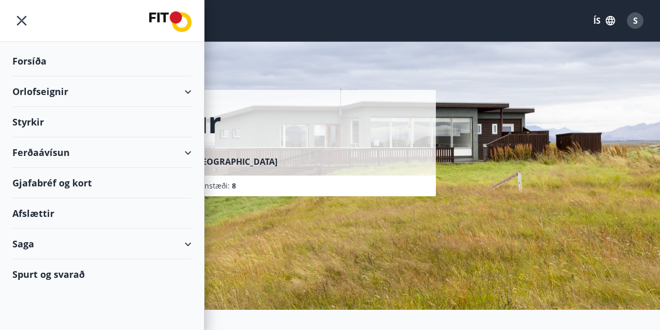
click at [20, 17] on icon "menu" at bounding box center [21, 20] width 19 height 19
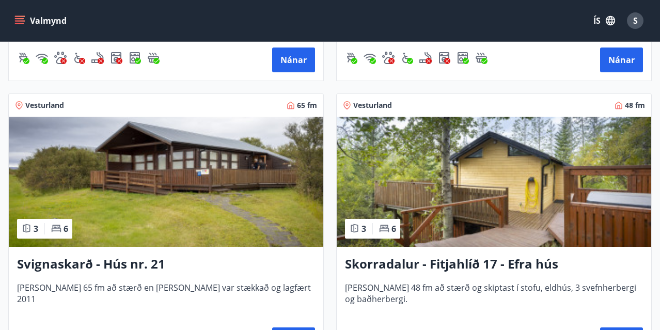
scroll to position [4057, 0]
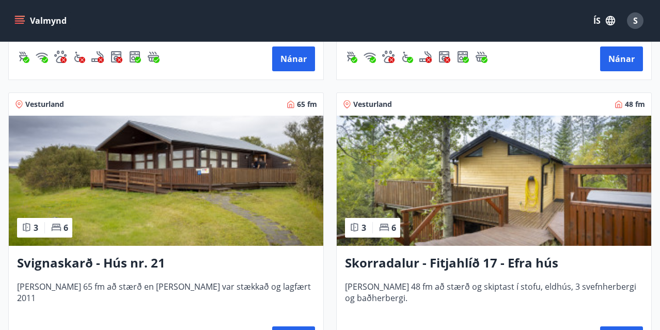
click at [466, 180] on img at bounding box center [494, 181] width 315 height 130
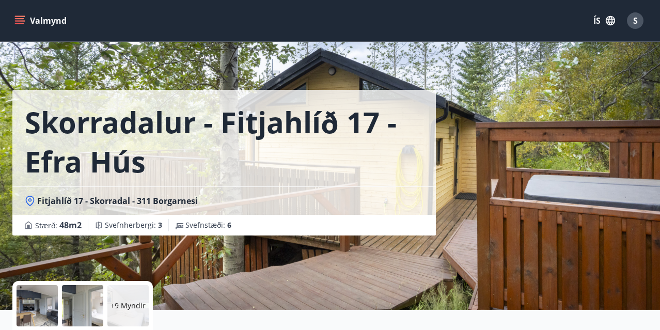
click at [128, 299] on div "+9 Myndir" at bounding box center [127, 305] width 41 height 41
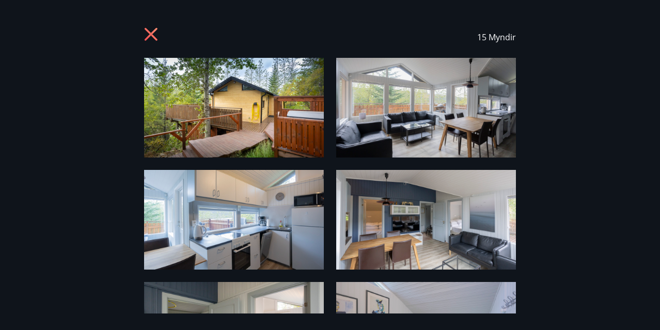
click at [220, 114] on img at bounding box center [234, 108] width 180 height 100
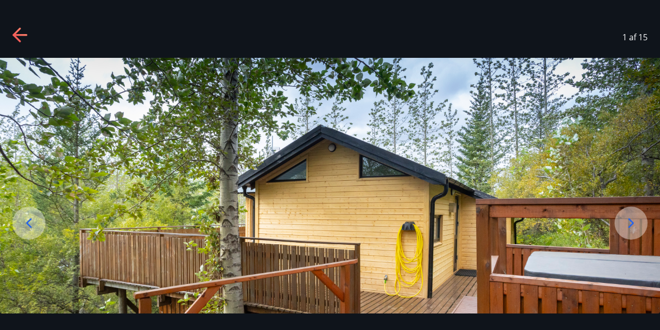
click at [220, 114] on img at bounding box center [330, 241] width 660 height 367
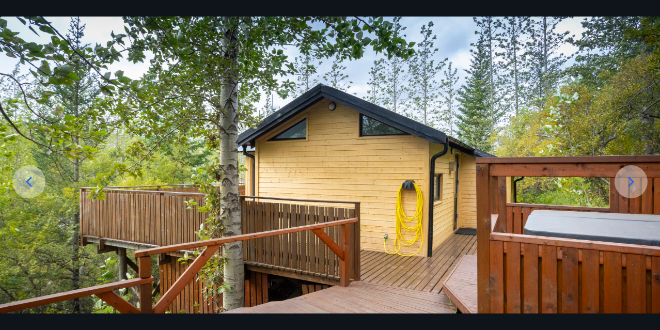
click at [629, 178] on icon at bounding box center [632, 182] width 6 height 10
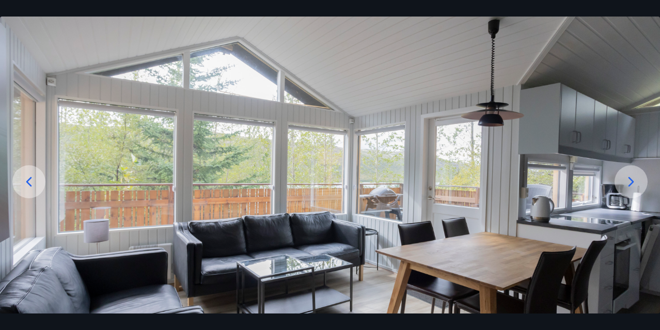
click at [629, 178] on icon at bounding box center [632, 182] width 6 height 10
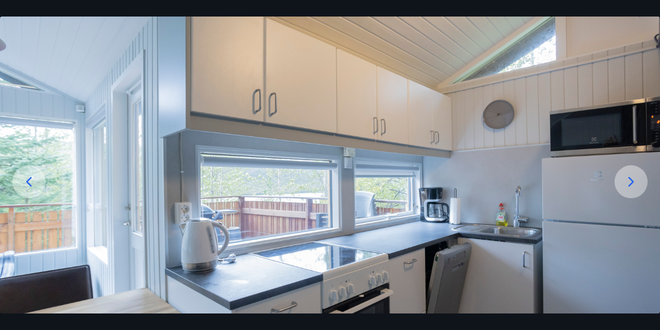
click at [629, 178] on icon at bounding box center [632, 182] width 6 height 10
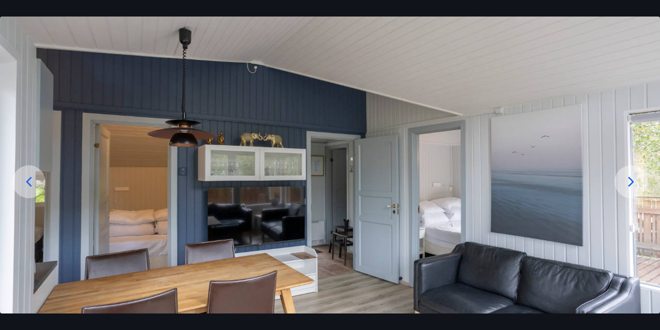
click at [629, 178] on icon at bounding box center [632, 182] width 6 height 10
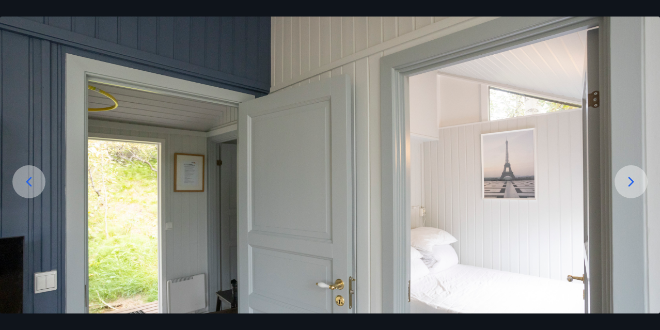
click at [629, 178] on icon at bounding box center [632, 182] width 6 height 10
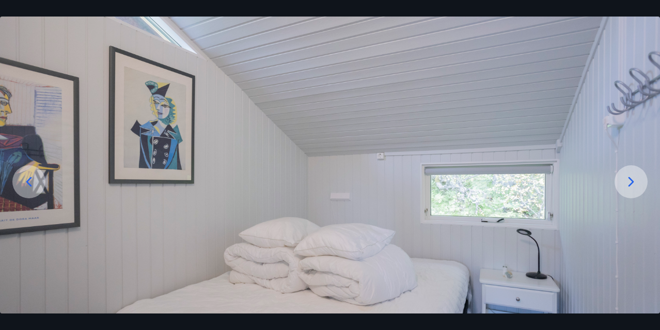
click at [629, 178] on icon at bounding box center [632, 182] width 6 height 10
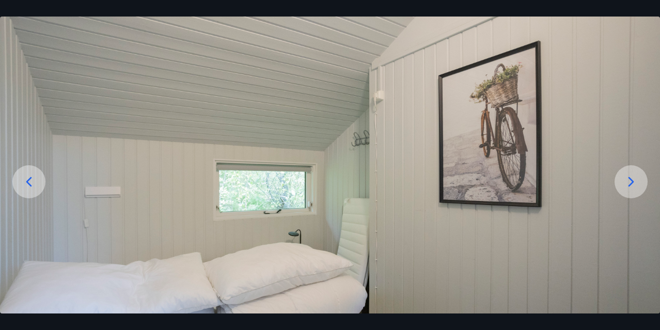
click at [629, 178] on icon at bounding box center [632, 182] width 6 height 10
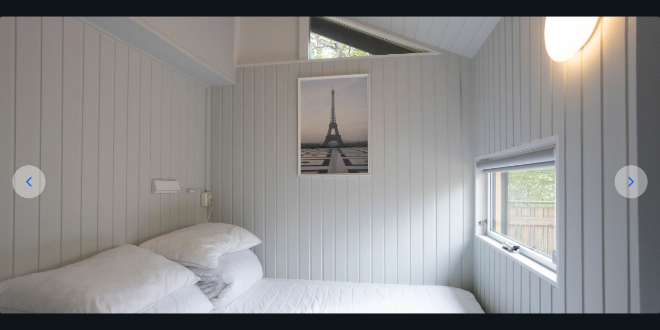
click at [629, 178] on icon at bounding box center [632, 182] width 6 height 10
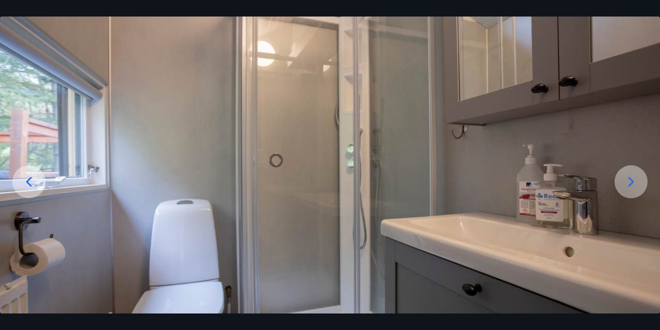
click at [629, 178] on icon at bounding box center [632, 182] width 6 height 10
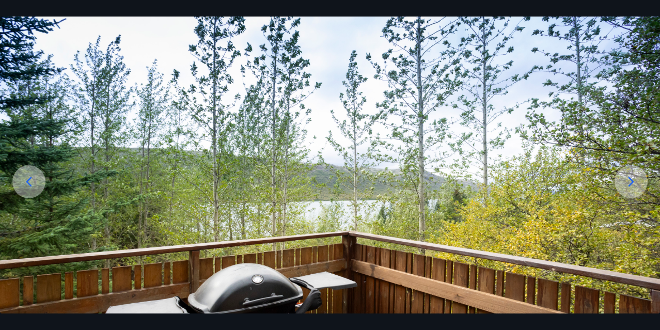
click at [633, 173] on div at bounding box center [631, 181] width 33 height 33
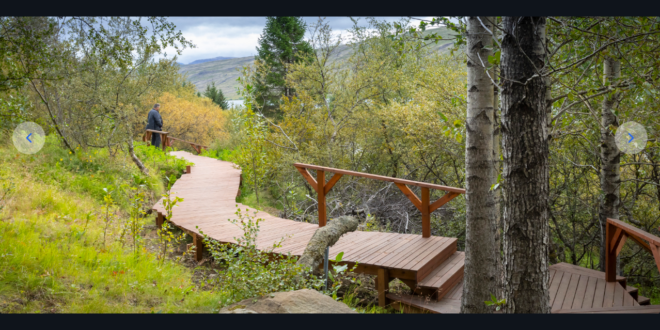
scroll to position [83, 0]
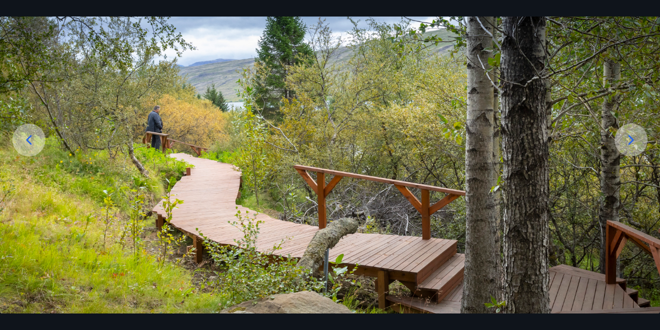
click at [631, 138] on icon at bounding box center [631, 140] width 17 height 17
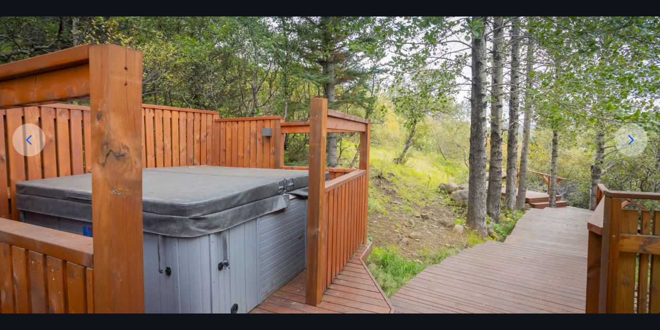
click at [629, 138] on icon at bounding box center [631, 140] width 17 height 17
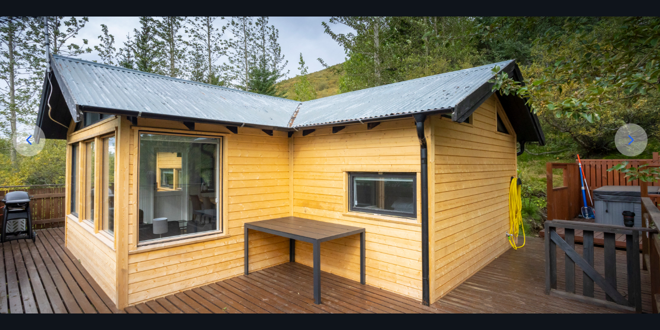
click at [629, 138] on icon at bounding box center [631, 140] width 17 height 17
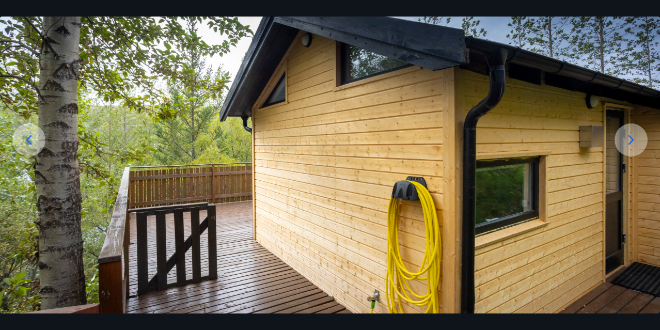
click at [629, 138] on icon at bounding box center [631, 140] width 17 height 17
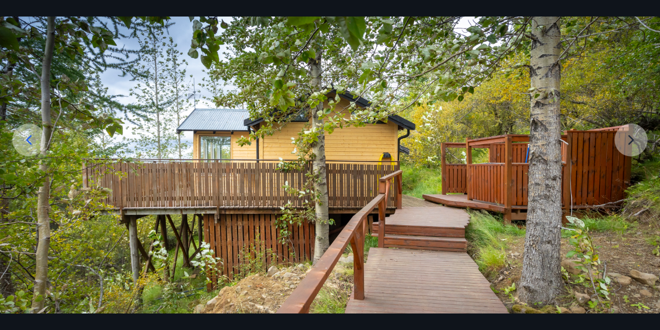
click at [628, 141] on img at bounding box center [330, 158] width 660 height 367
click at [627, 141] on img at bounding box center [330, 158] width 660 height 367
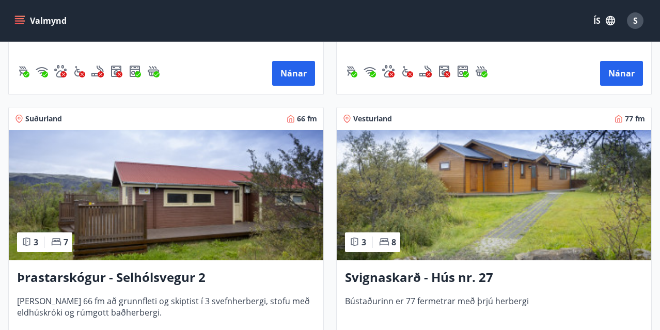
scroll to position [3764, 0]
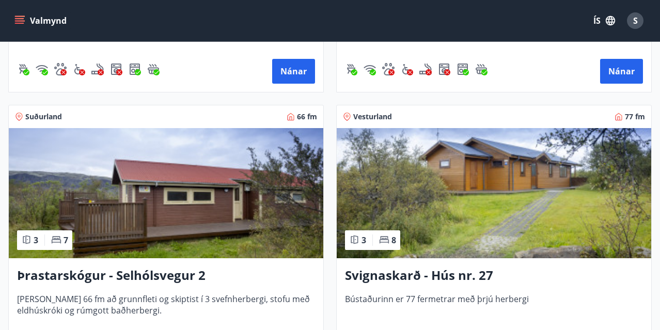
click at [473, 170] on img at bounding box center [494, 193] width 315 height 130
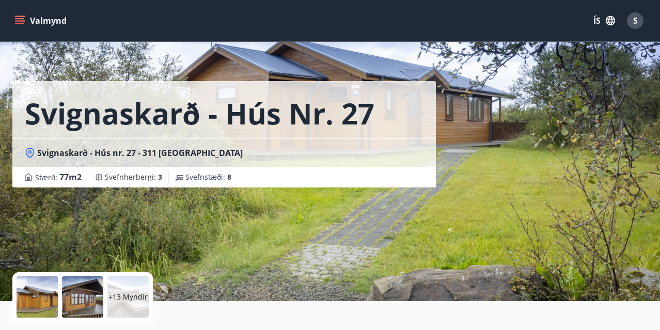
scroll to position [26, 0]
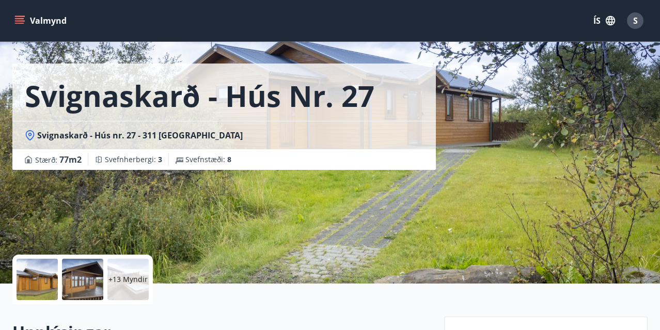
click at [140, 284] on p "+13 Myndir" at bounding box center [127, 279] width 39 height 10
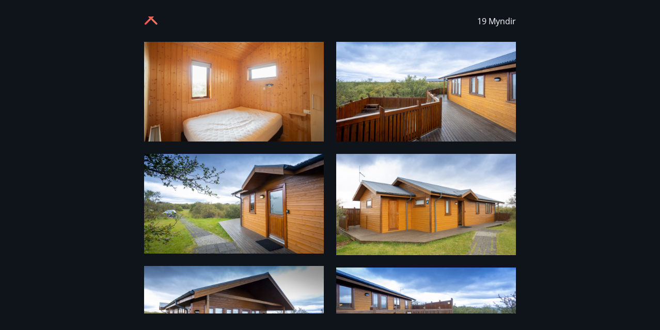
scroll to position [18, 0]
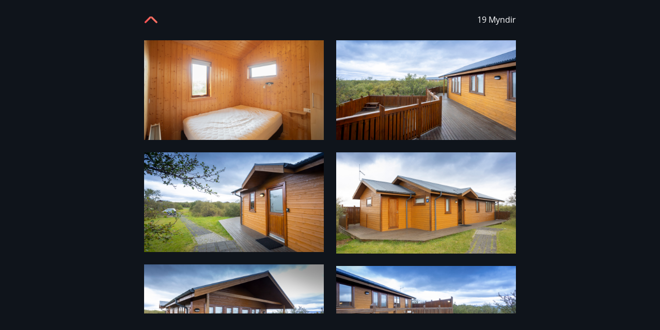
click at [258, 95] on img at bounding box center [234, 90] width 180 height 100
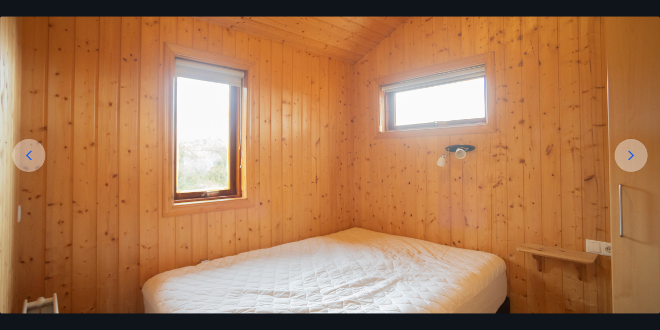
scroll to position [66, 0]
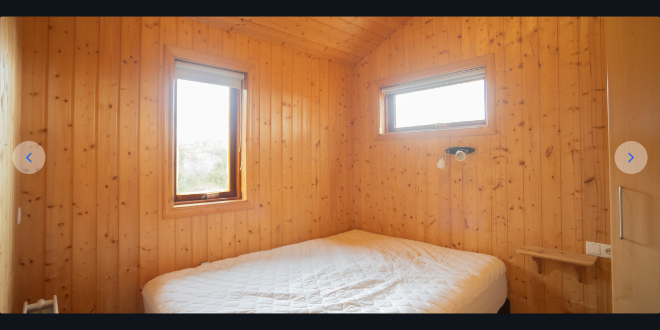
click at [631, 152] on icon at bounding box center [631, 157] width 17 height 17
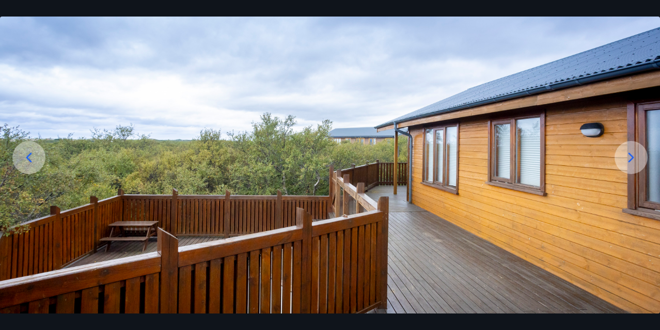
click at [631, 156] on icon at bounding box center [632, 157] width 6 height 10
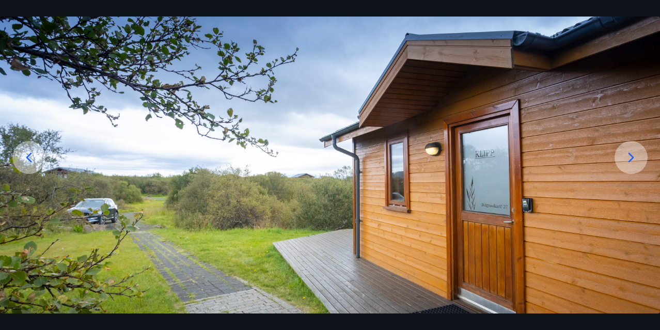
click at [631, 156] on icon at bounding box center [632, 157] width 6 height 10
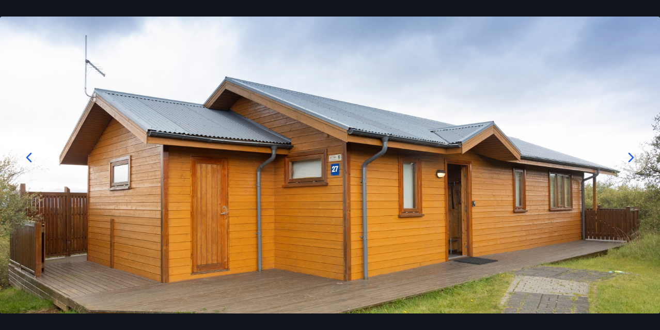
click at [630, 156] on icon at bounding box center [631, 157] width 17 height 17
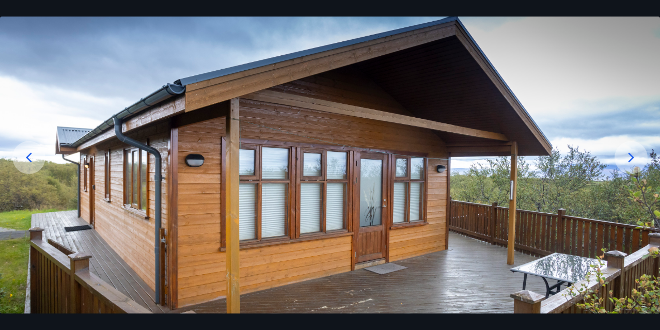
click at [630, 156] on icon at bounding box center [631, 157] width 17 height 17
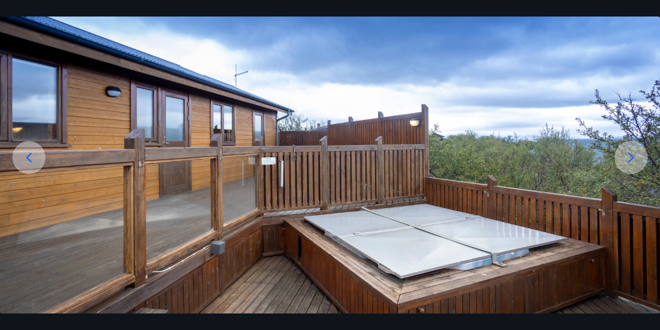
click at [630, 156] on icon at bounding box center [631, 157] width 17 height 17
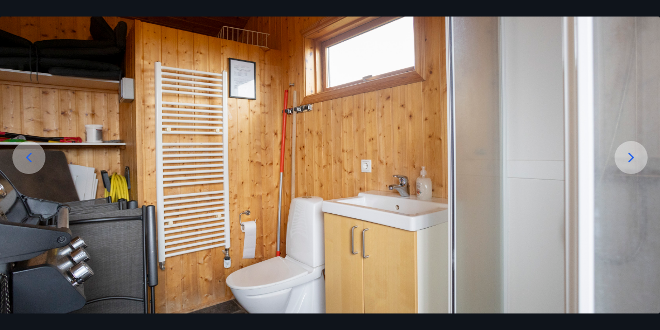
click at [630, 156] on icon at bounding box center [631, 157] width 17 height 17
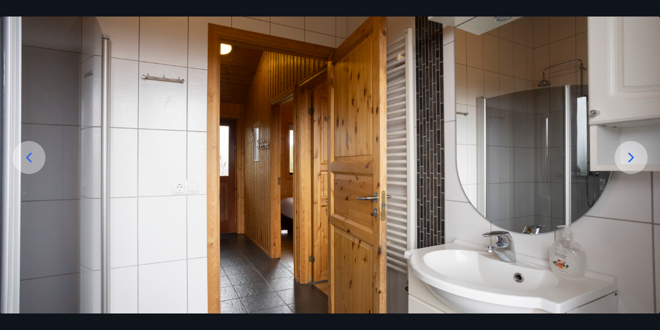
click at [33, 157] on icon at bounding box center [29, 157] width 17 height 17
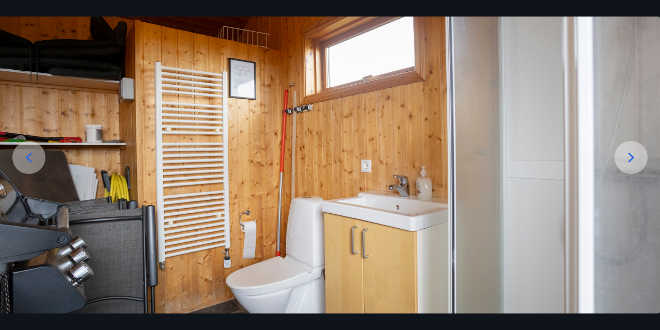
click at [630, 159] on icon at bounding box center [631, 157] width 17 height 17
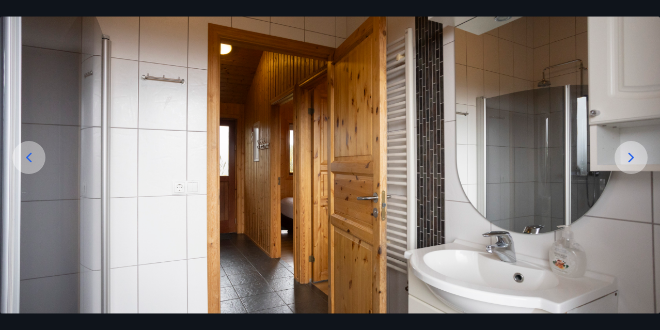
click at [630, 159] on icon at bounding box center [631, 157] width 17 height 17
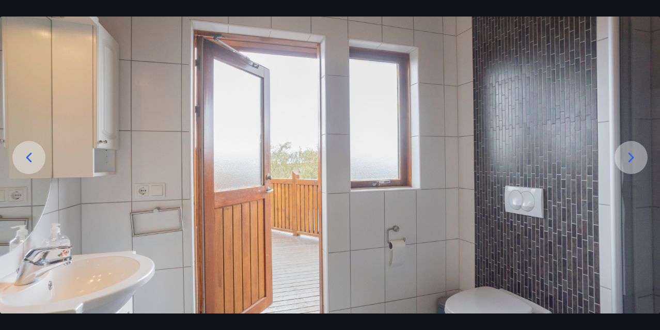
click at [630, 159] on icon at bounding box center [631, 157] width 17 height 17
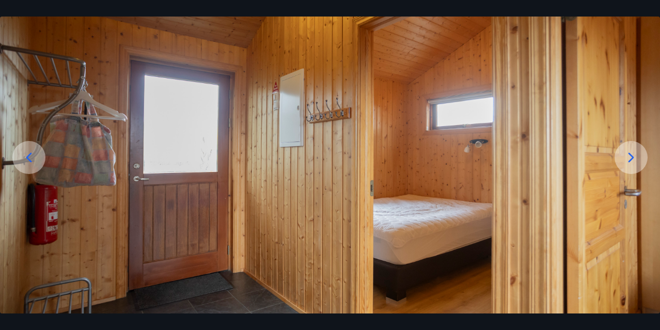
click at [630, 159] on icon at bounding box center [631, 157] width 17 height 17
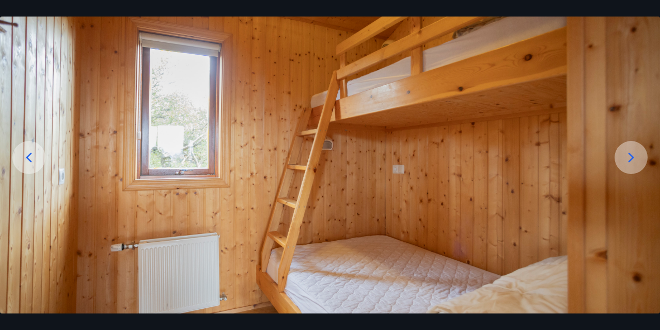
click at [630, 159] on icon at bounding box center [631, 157] width 17 height 17
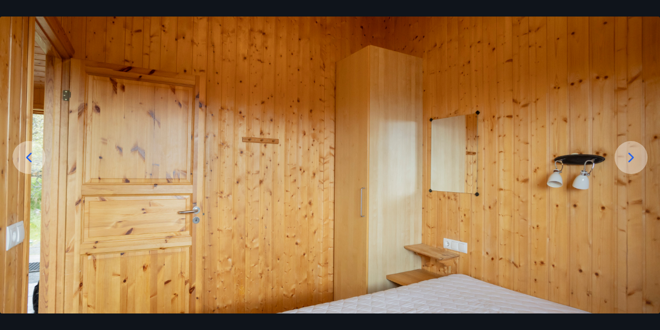
click at [630, 159] on icon at bounding box center [631, 157] width 17 height 17
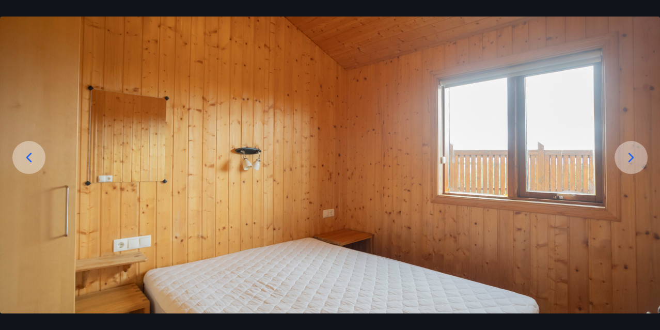
click at [630, 159] on icon at bounding box center [631, 157] width 17 height 17
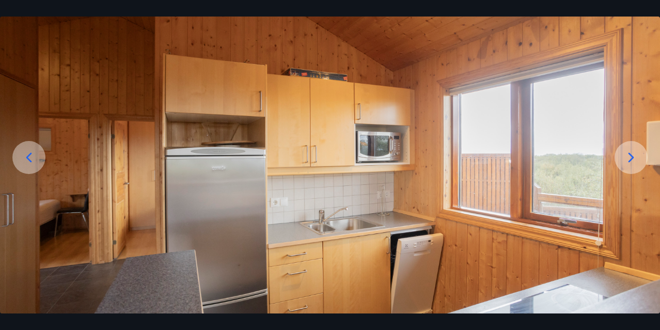
click at [630, 159] on icon at bounding box center [631, 157] width 17 height 17
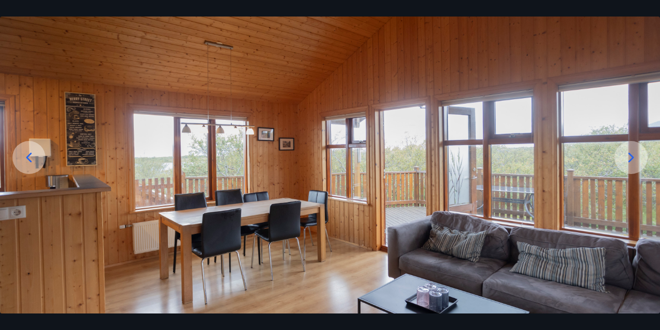
click at [630, 159] on icon at bounding box center [631, 157] width 17 height 17
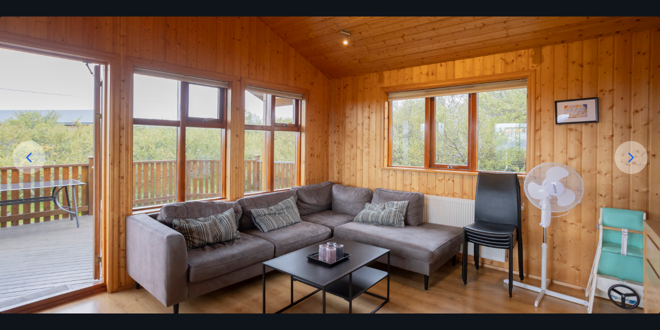
click at [630, 159] on icon at bounding box center [631, 157] width 17 height 17
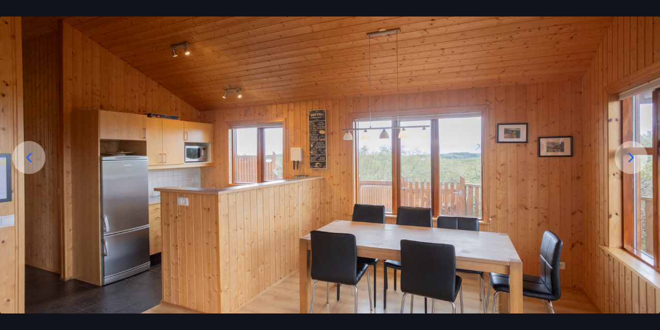
click at [630, 159] on icon at bounding box center [631, 157] width 17 height 17
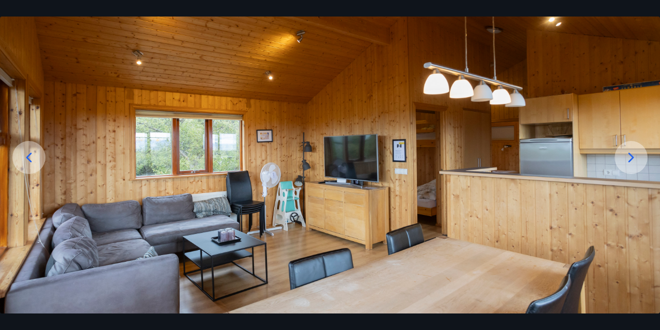
click at [630, 159] on icon at bounding box center [631, 157] width 17 height 17
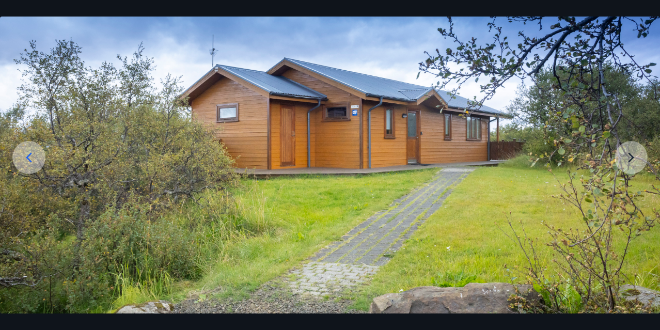
click at [630, 159] on img at bounding box center [330, 175] width 660 height 367
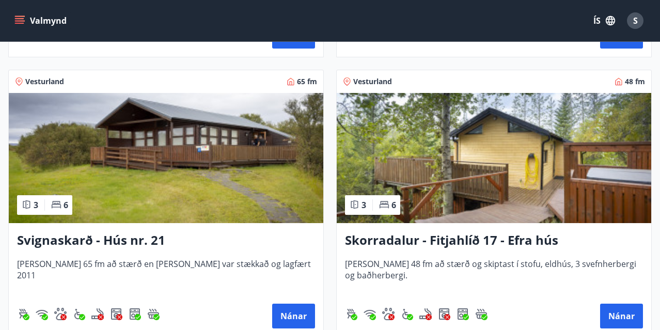
scroll to position [4079, 0]
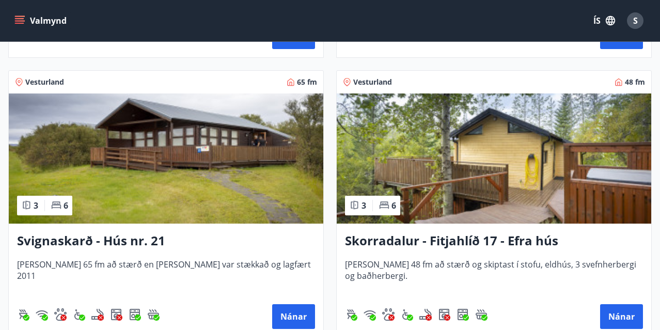
click at [164, 169] on img at bounding box center [166, 159] width 315 height 130
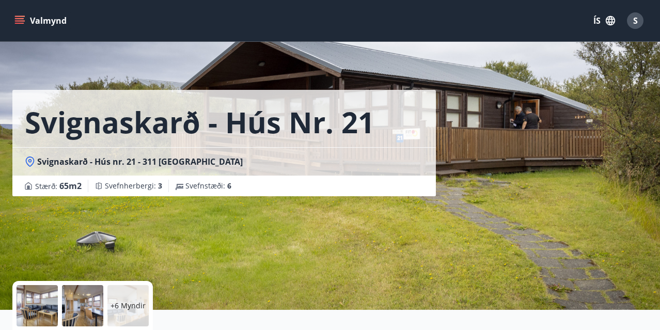
click at [135, 312] on div "+6 Myndir" at bounding box center [127, 305] width 41 height 41
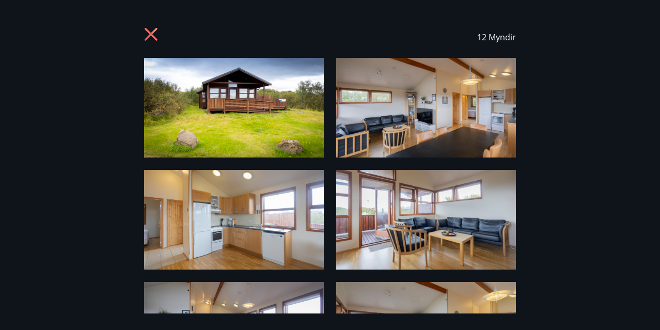
click at [254, 117] on img at bounding box center [234, 108] width 180 height 100
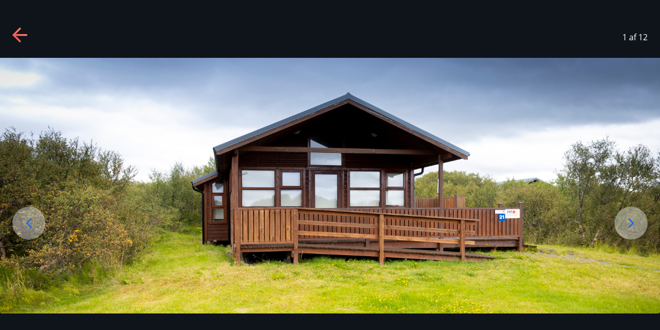
click at [631, 222] on icon at bounding box center [631, 223] width 17 height 17
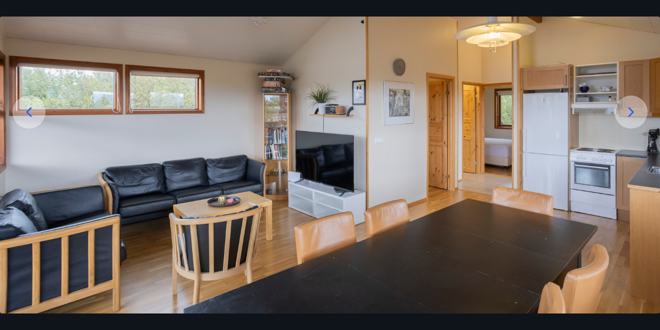
scroll to position [111, 0]
click at [628, 113] on icon at bounding box center [631, 112] width 17 height 17
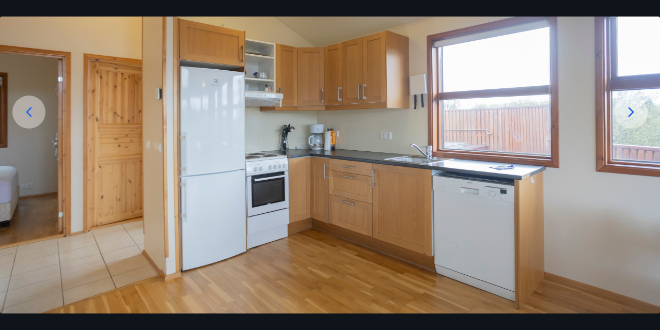
click at [628, 114] on icon at bounding box center [631, 112] width 17 height 17
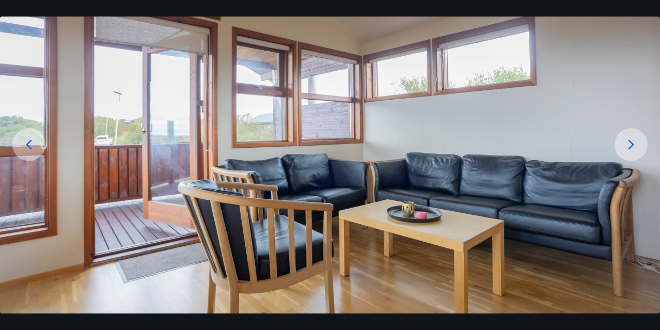
scroll to position [77, 0]
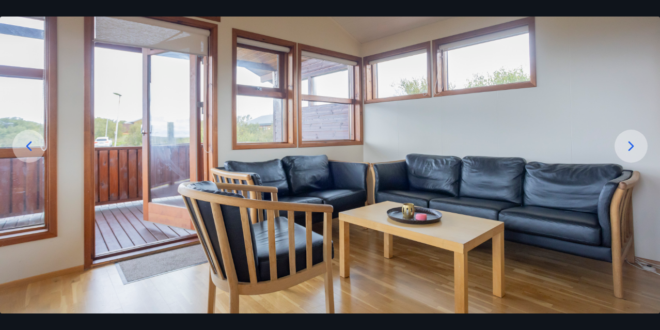
click at [632, 148] on icon at bounding box center [632, 146] width 6 height 10
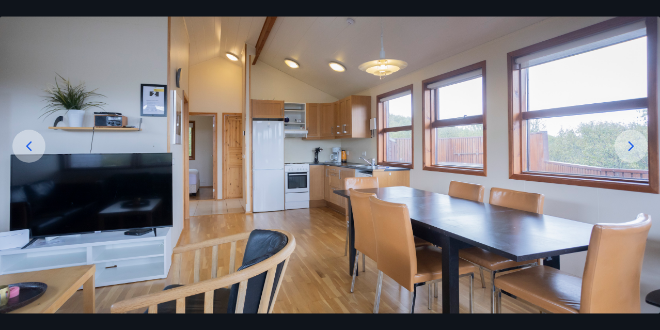
click at [631, 145] on icon at bounding box center [631, 146] width 17 height 17
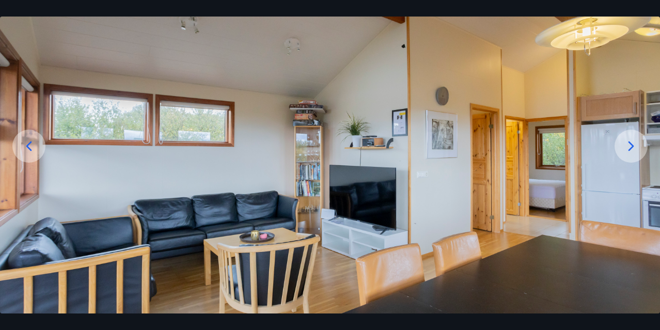
click at [631, 145] on icon at bounding box center [631, 146] width 17 height 17
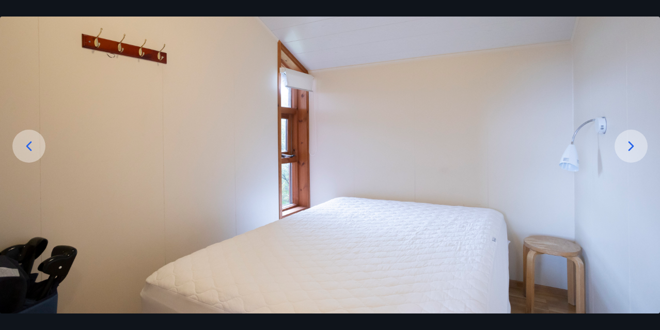
click at [631, 145] on icon at bounding box center [631, 146] width 17 height 17
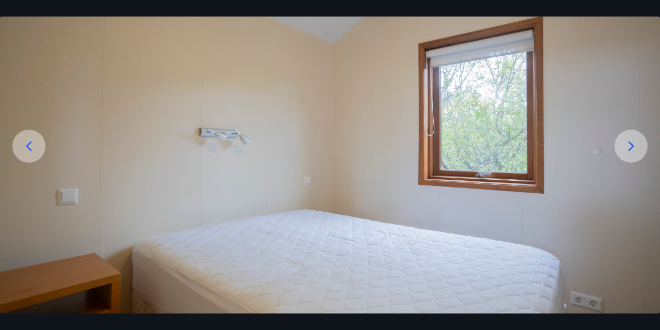
click at [631, 145] on icon at bounding box center [631, 146] width 17 height 17
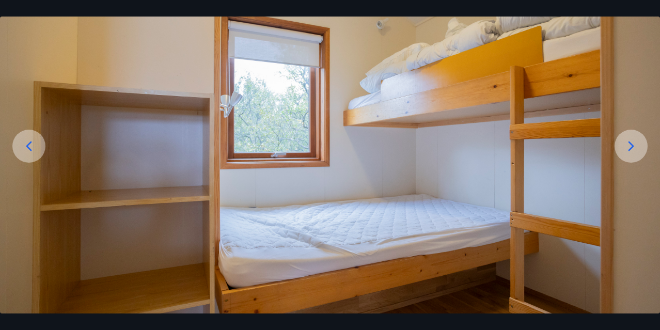
click at [631, 145] on icon at bounding box center [631, 146] width 17 height 17
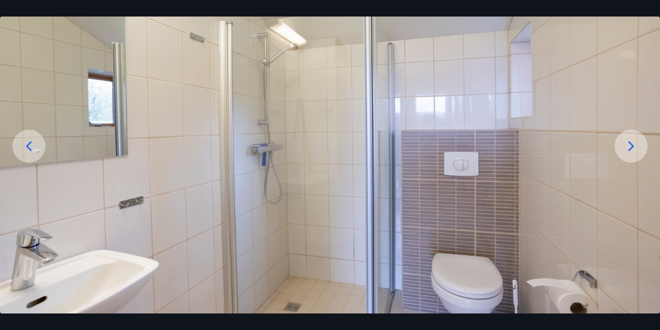
click at [631, 145] on icon at bounding box center [631, 146] width 17 height 17
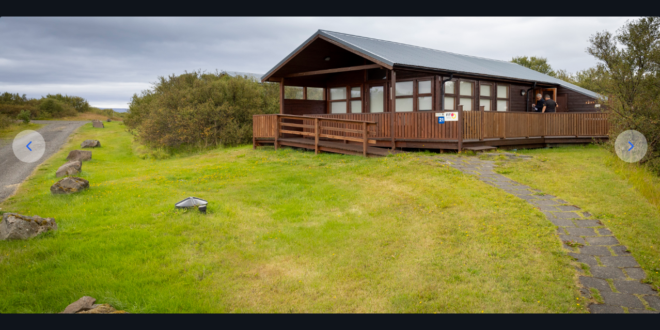
click at [631, 145] on icon at bounding box center [631, 146] width 17 height 17
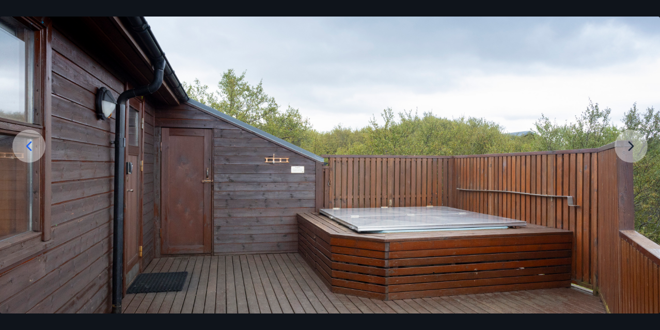
click at [631, 145] on img at bounding box center [330, 164] width 660 height 367
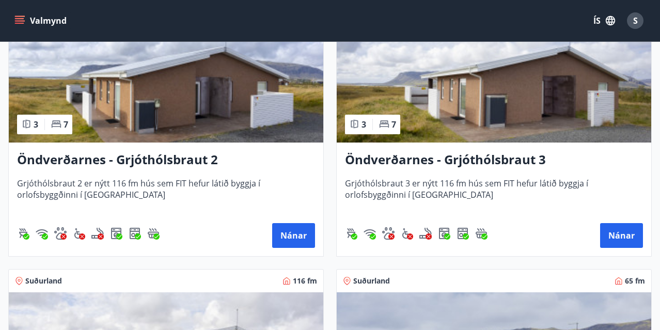
scroll to position [3031, 0]
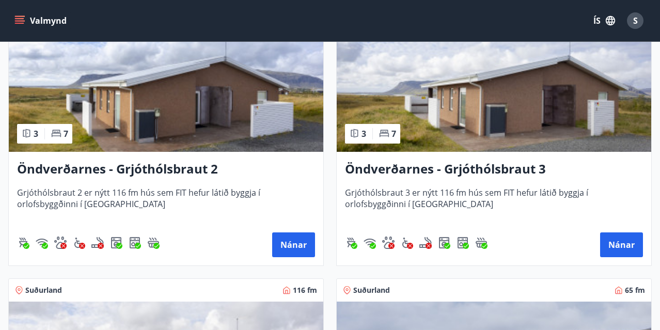
click at [154, 118] on img at bounding box center [166, 87] width 315 height 130
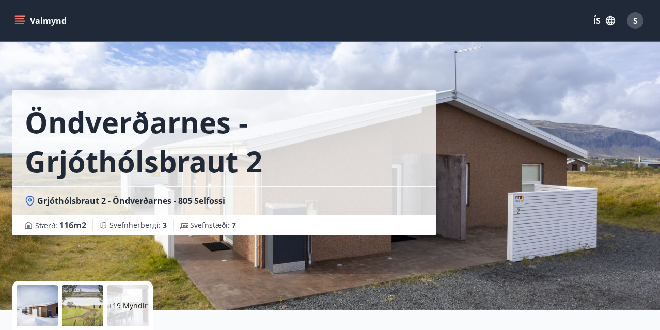
click at [114, 306] on p "+19 Myndir" at bounding box center [127, 306] width 39 height 10
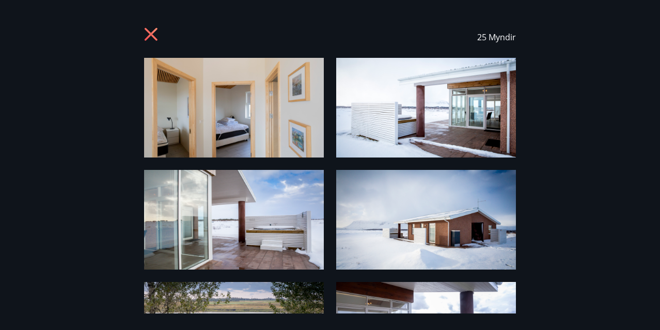
click at [233, 111] on img at bounding box center [234, 108] width 180 height 100
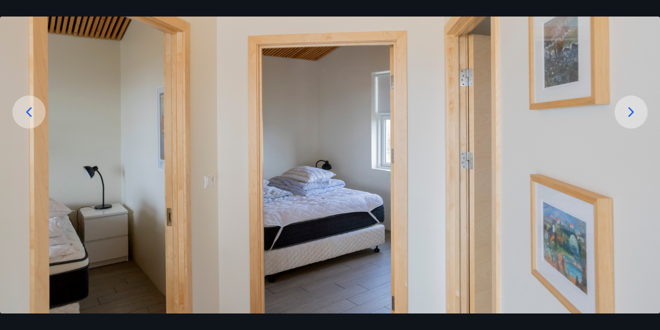
scroll to position [111, 0]
click at [629, 117] on icon at bounding box center [631, 112] width 17 height 17
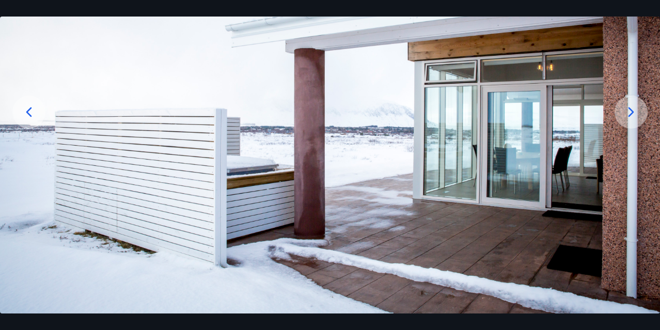
click at [629, 111] on icon at bounding box center [631, 112] width 17 height 17
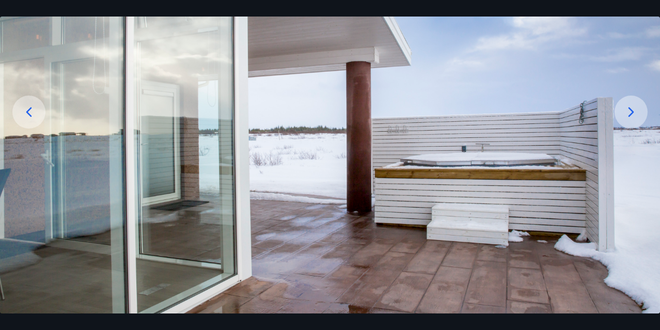
click at [629, 111] on icon at bounding box center [631, 112] width 17 height 17
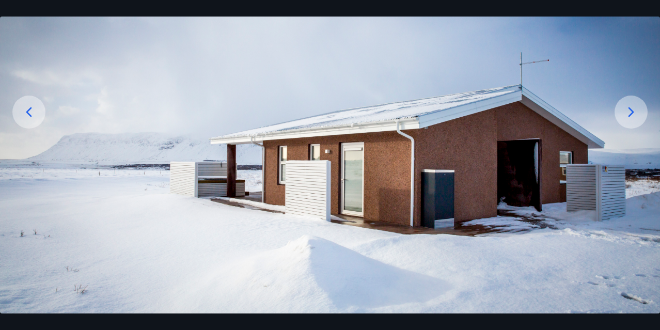
click at [629, 111] on icon at bounding box center [631, 112] width 17 height 17
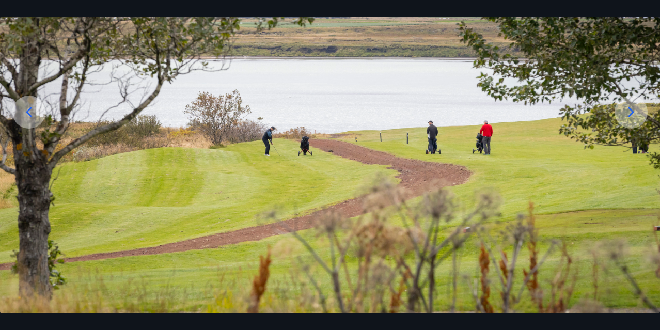
click at [629, 111] on icon at bounding box center [631, 112] width 17 height 17
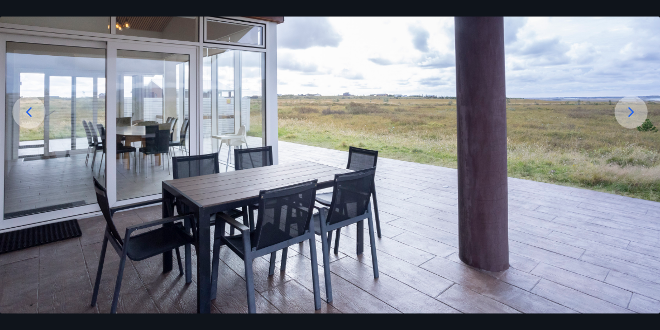
click at [629, 111] on icon at bounding box center [631, 112] width 17 height 17
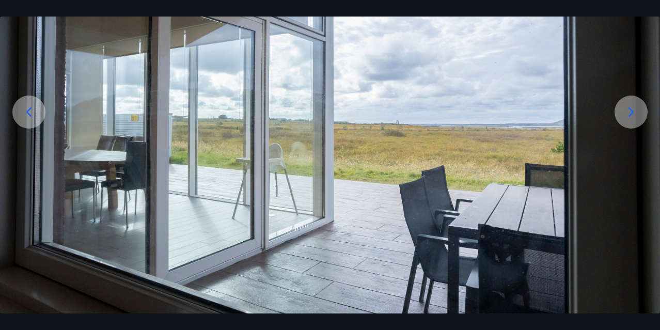
click at [629, 111] on icon at bounding box center [631, 112] width 17 height 17
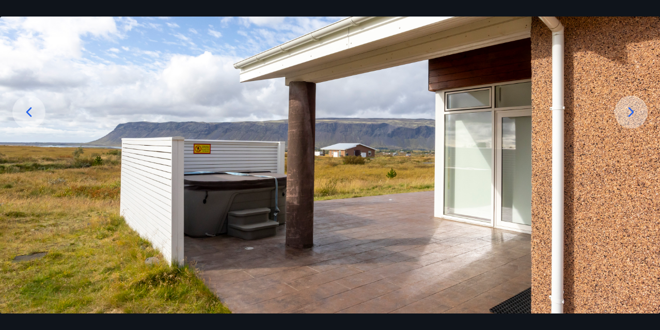
click at [629, 111] on icon at bounding box center [631, 112] width 17 height 17
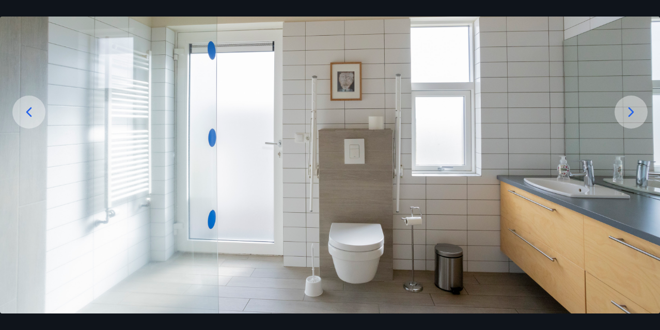
click at [629, 111] on icon at bounding box center [631, 112] width 17 height 17
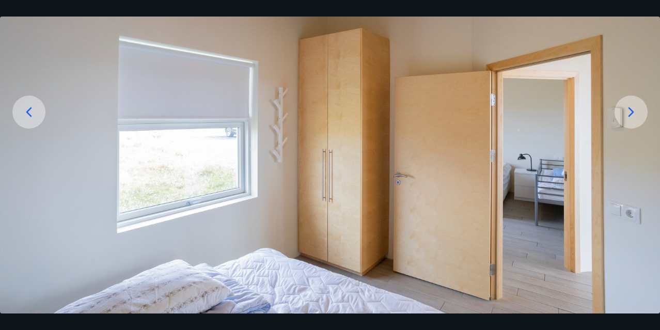
click at [629, 111] on icon at bounding box center [631, 112] width 17 height 17
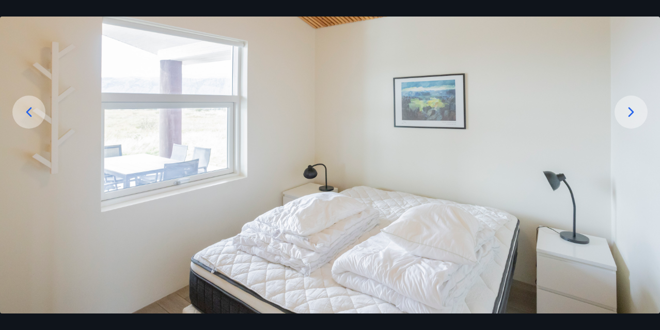
click at [629, 111] on icon at bounding box center [631, 112] width 17 height 17
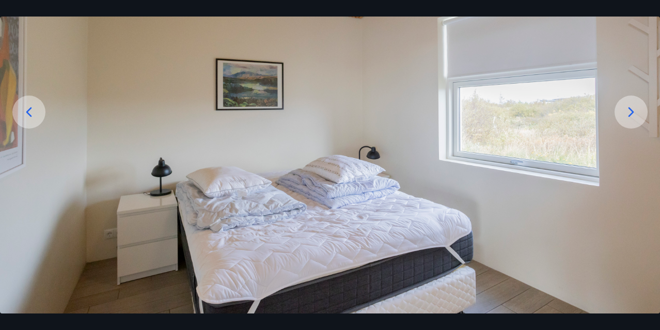
click at [629, 111] on icon at bounding box center [631, 112] width 17 height 17
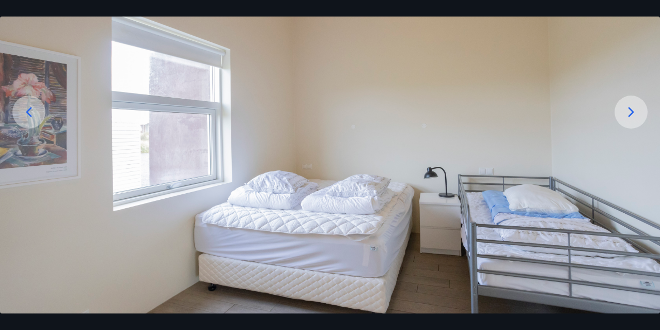
click at [631, 113] on icon at bounding box center [631, 112] width 17 height 17
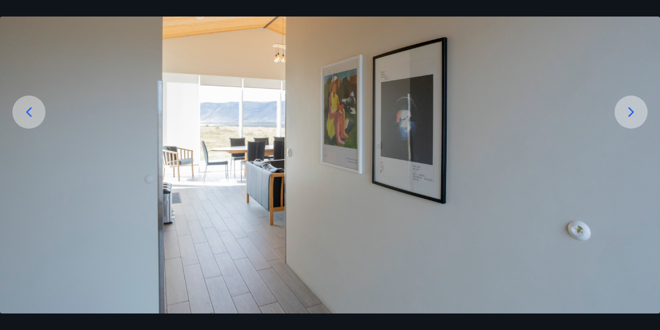
click at [630, 109] on icon at bounding box center [632, 112] width 6 height 10
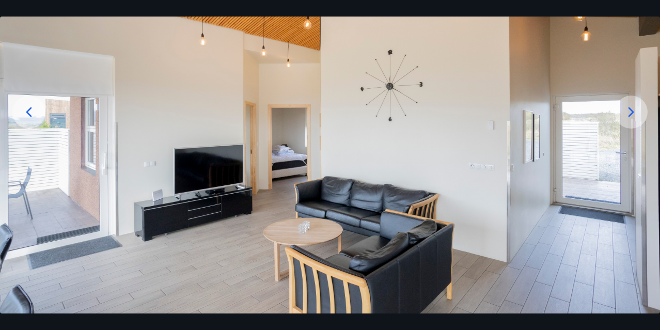
click at [630, 109] on icon at bounding box center [632, 112] width 6 height 10
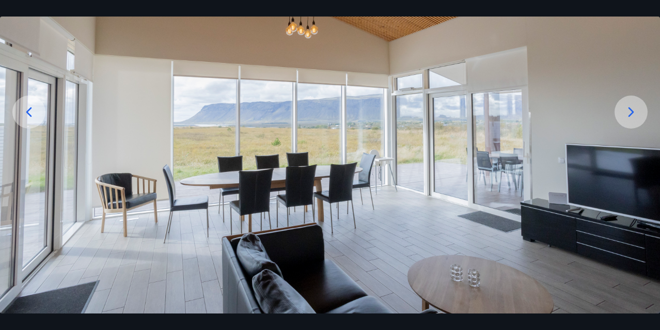
click at [630, 109] on icon at bounding box center [632, 112] width 6 height 10
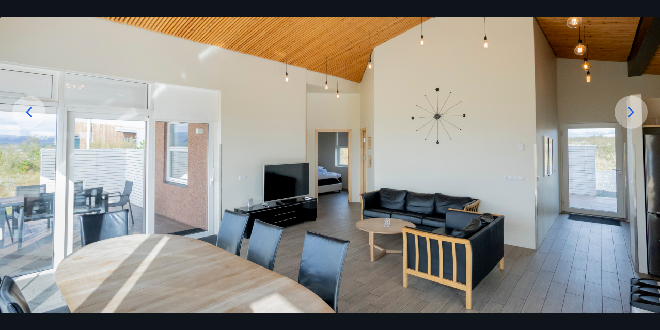
click at [630, 109] on icon at bounding box center [632, 112] width 6 height 10
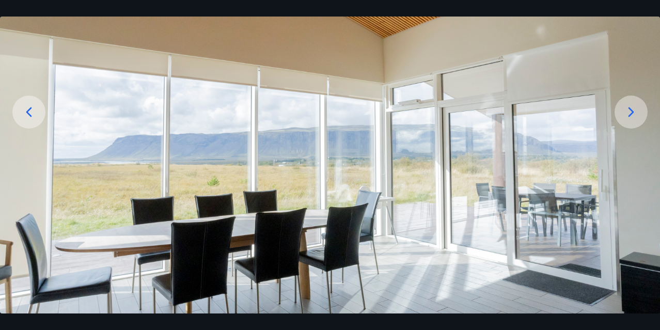
click at [630, 109] on icon at bounding box center [632, 112] width 6 height 10
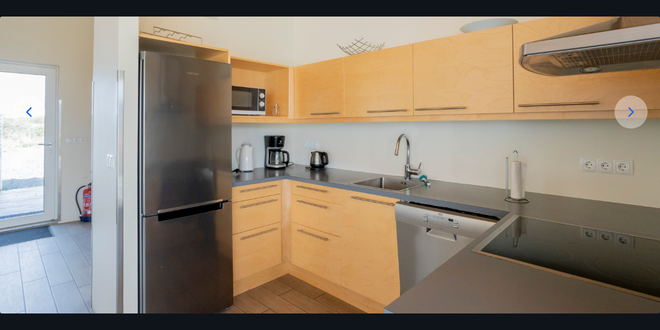
click at [630, 110] on icon at bounding box center [632, 112] width 6 height 10
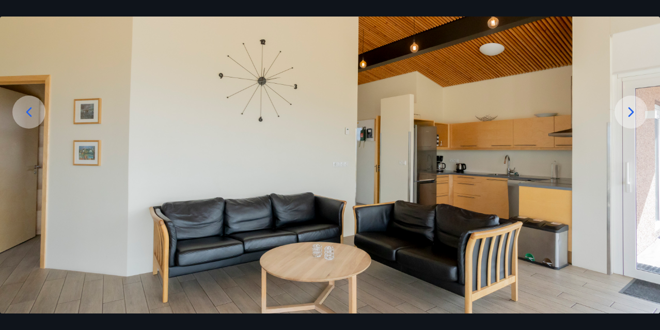
click at [630, 110] on icon at bounding box center [632, 112] width 6 height 10
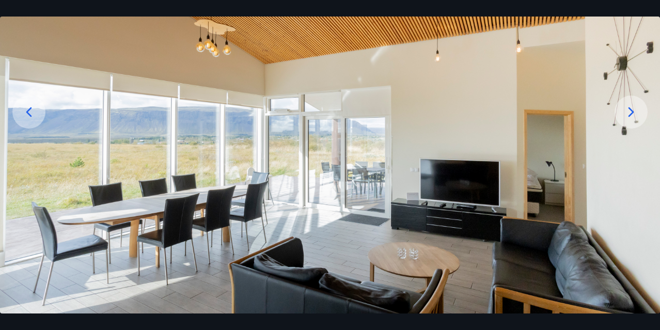
click at [630, 110] on icon at bounding box center [632, 112] width 6 height 10
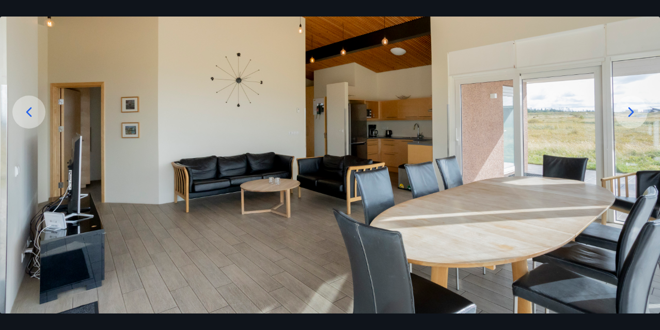
click at [630, 110] on icon at bounding box center [632, 112] width 6 height 10
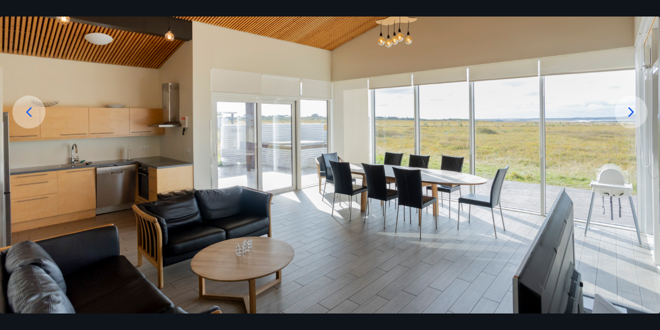
click at [630, 110] on icon at bounding box center [632, 112] width 6 height 10
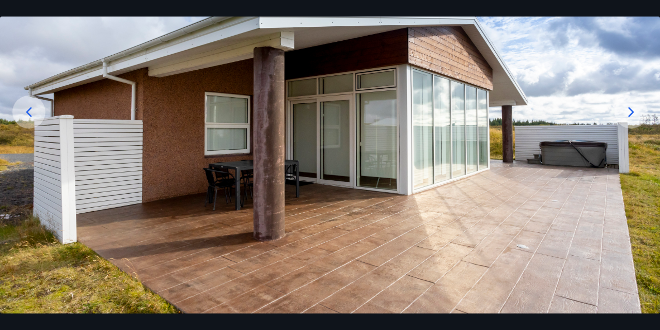
click at [630, 110] on icon at bounding box center [632, 112] width 6 height 10
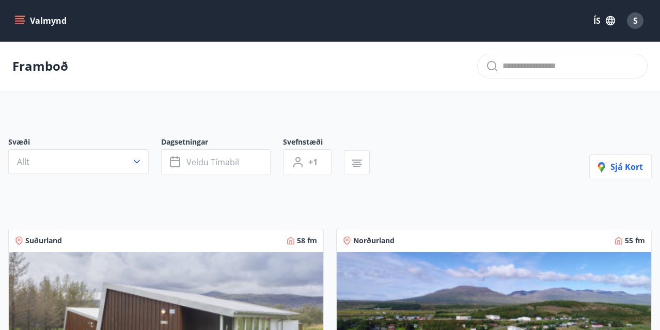
click at [487, 89] on div "Framboð" at bounding box center [330, 66] width 660 height 50
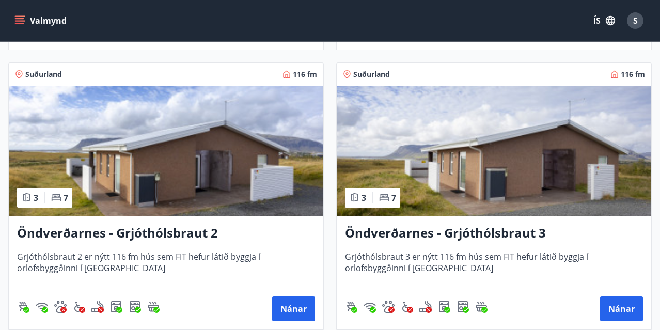
scroll to position [2983, 0]
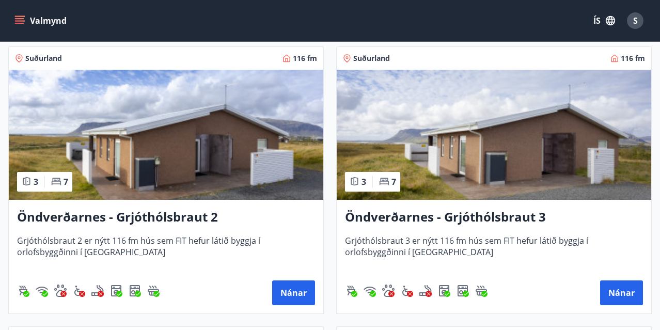
click at [477, 158] on img at bounding box center [494, 135] width 315 height 130
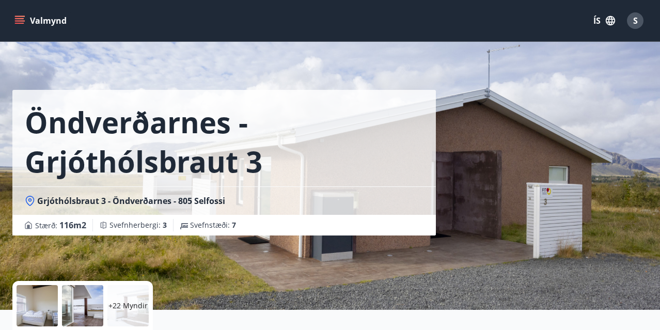
click at [133, 300] on div "+22 Myndir" at bounding box center [127, 305] width 41 height 41
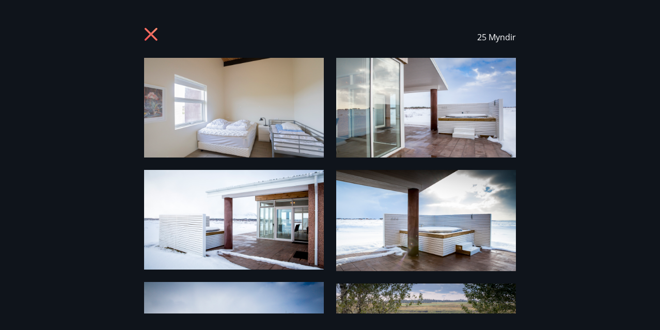
click at [150, 32] on icon at bounding box center [152, 35] width 17 height 17
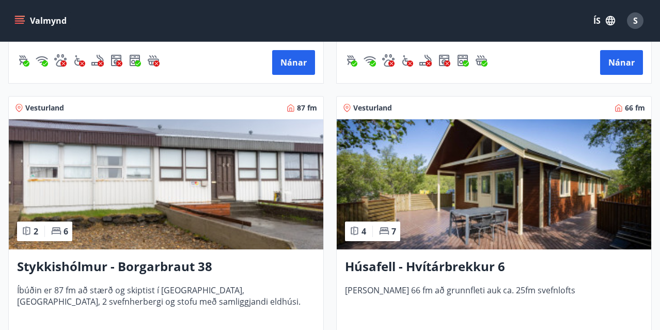
scroll to position [694, 0]
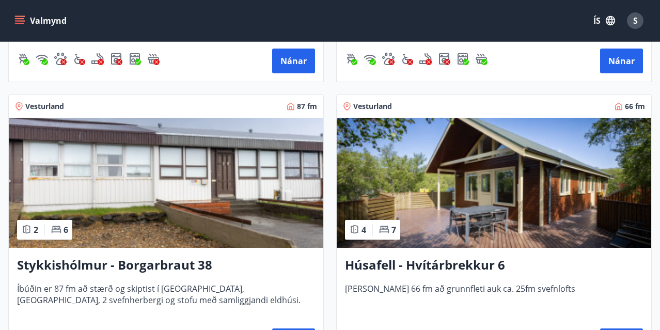
click at [516, 173] on img at bounding box center [494, 183] width 315 height 130
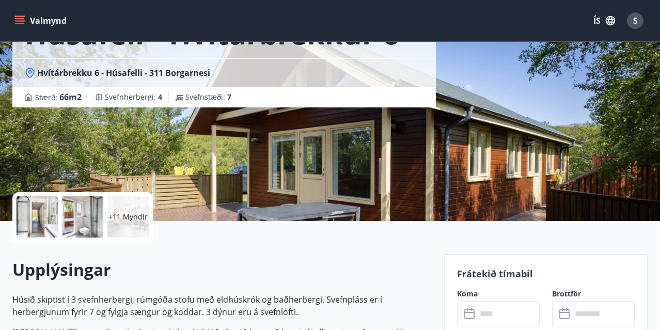
scroll to position [89, 0]
click at [127, 218] on p "+11 Myndir" at bounding box center [127, 217] width 39 height 10
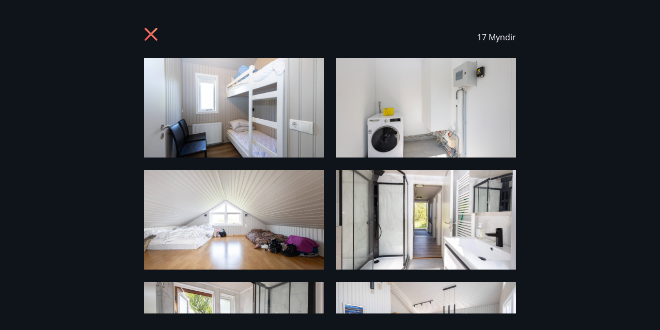
scroll to position [0, 0]
click at [149, 33] on icon at bounding box center [151, 34] width 13 height 13
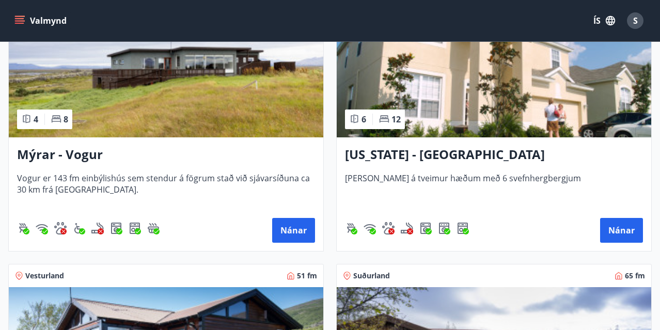
click at [157, 84] on img at bounding box center [166, 72] width 315 height 130
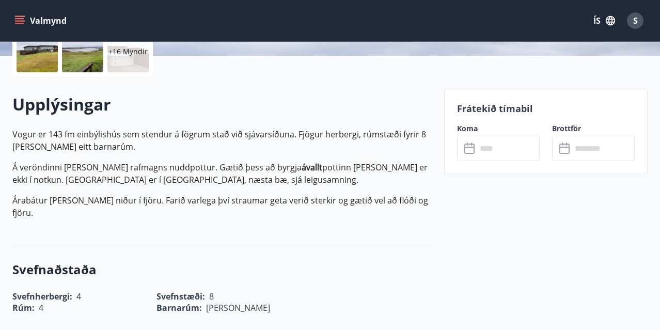
scroll to position [255, 0]
click at [488, 149] on input "text" at bounding box center [508, 147] width 63 height 25
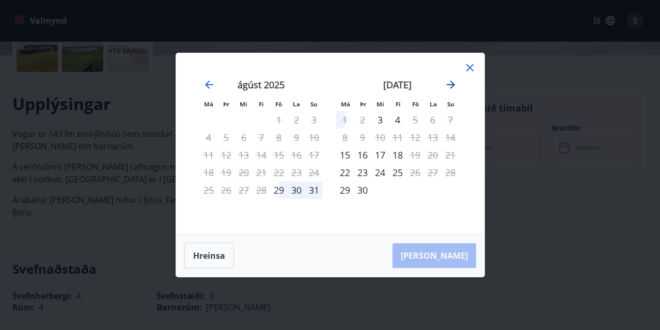
click at [452, 82] on icon "Move forward to switch to the next month." at bounding box center [451, 85] width 8 height 8
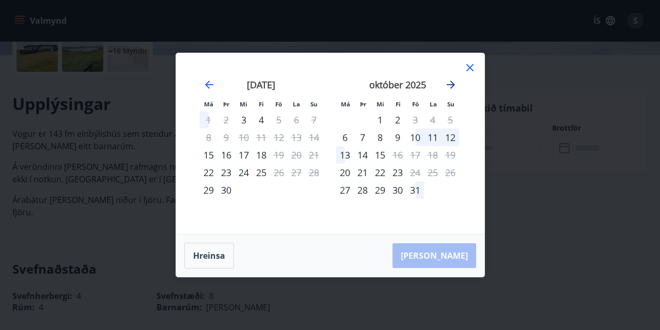
click at [451, 84] on icon "Move forward to switch to the next month." at bounding box center [451, 85] width 8 height 8
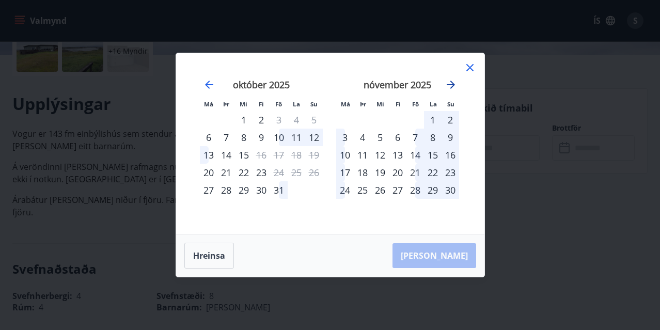
click at [452, 83] on icon "Move forward to switch to the next month." at bounding box center [451, 85] width 12 height 12
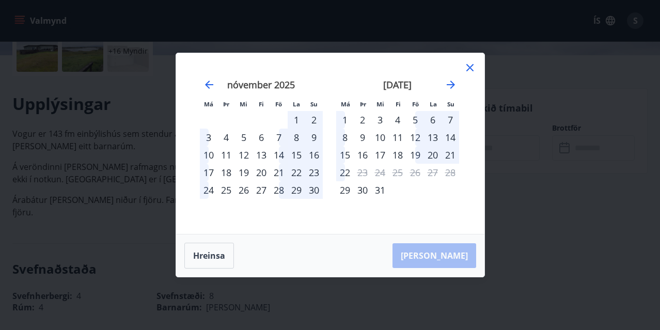
click at [431, 173] on div "27" at bounding box center [433, 173] width 18 height 18
click at [451, 84] on icon "Move forward to switch to the next month." at bounding box center [451, 85] width 12 height 12
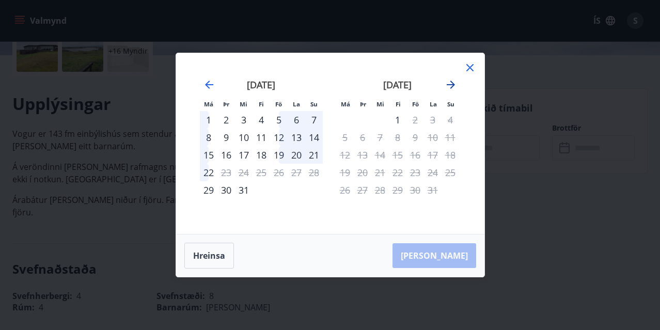
click at [451, 84] on icon "Move forward to switch to the next month." at bounding box center [451, 85] width 12 height 12
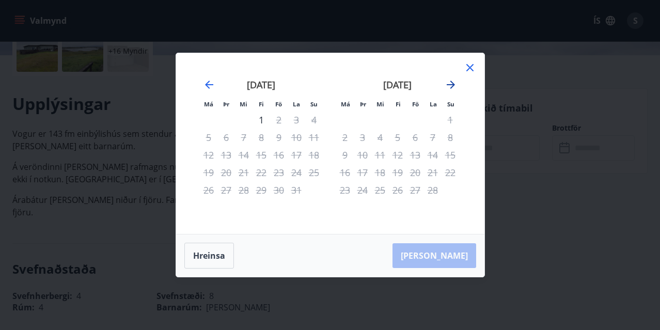
click at [451, 84] on icon "Move forward to switch to the next month." at bounding box center [451, 85] width 12 height 12
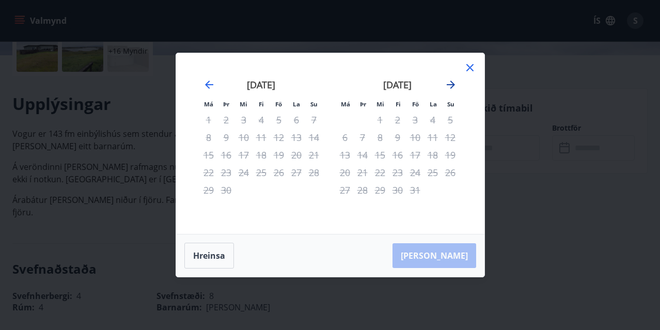
click at [451, 84] on icon "Move forward to switch to the next month." at bounding box center [451, 85] width 12 height 12
click at [207, 82] on icon "Move backward to switch to the previous month." at bounding box center [209, 85] width 12 height 12
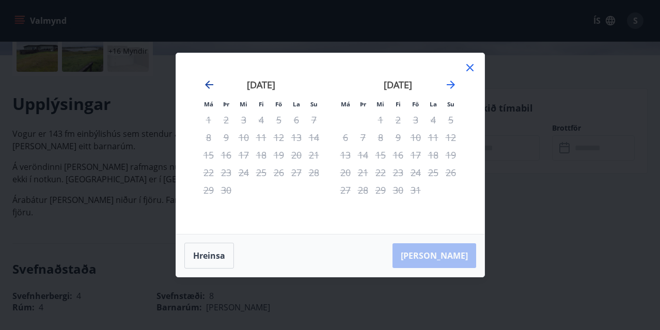
click at [207, 82] on icon "Move backward to switch to the previous month." at bounding box center [209, 85] width 12 height 12
click at [210, 83] on icon "Move backward to switch to the previous month." at bounding box center [209, 85] width 12 height 12
click at [208, 82] on icon "Move backward to switch to the previous month." at bounding box center [209, 85] width 8 height 8
click at [207, 84] on icon "Move backward to switch to the previous month." at bounding box center [209, 85] width 8 height 8
click at [210, 82] on icon "Move backward to switch to the previous month." at bounding box center [209, 85] width 12 height 12
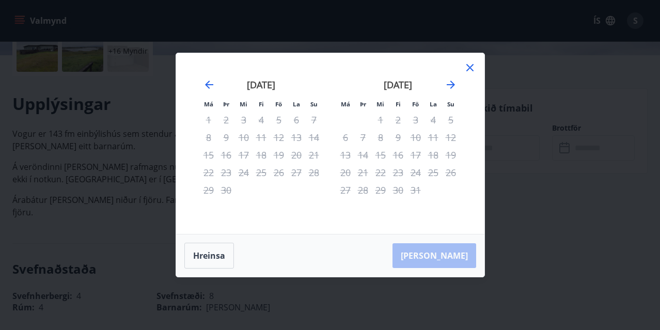
click at [470, 68] on icon at bounding box center [470, 67] width 7 height 7
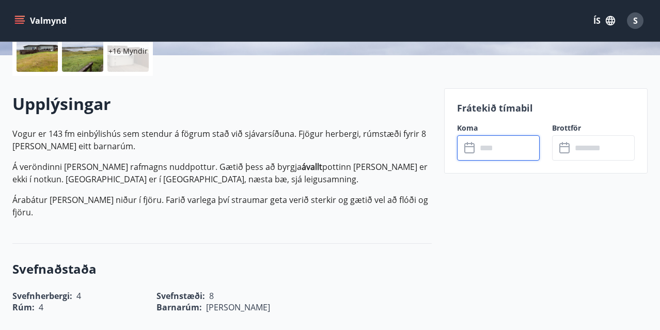
click at [488, 149] on input "text" at bounding box center [508, 147] width 63 height 25
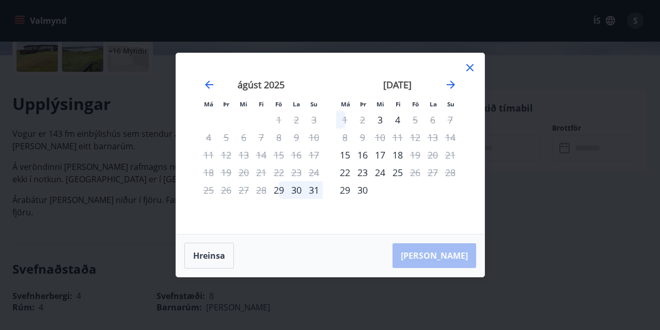
click at [470, 67] on icon at bounding box center [470, 67] width 12 height 12
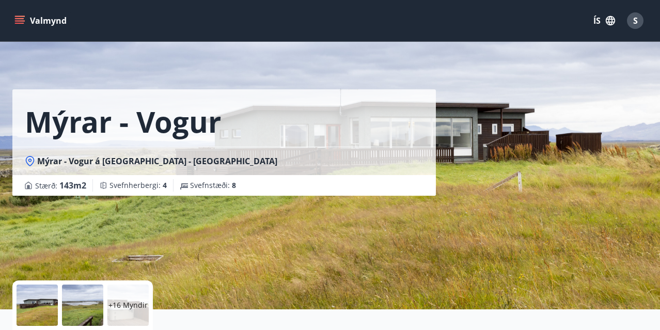
scroll to position [1, 0]
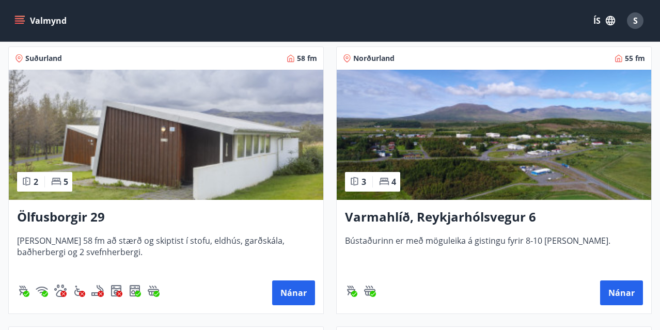
scroll to position [183, 0]
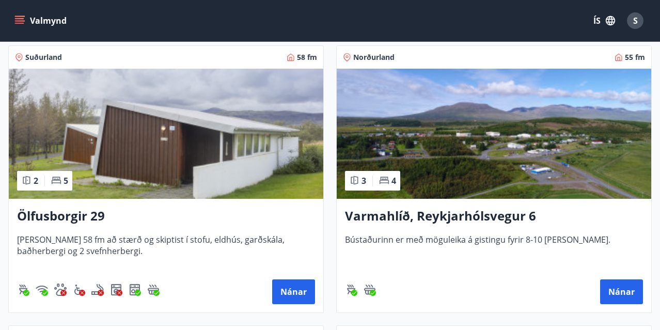
click at [453, 125] on img at bounding box center [494, 134] width 315 height 130
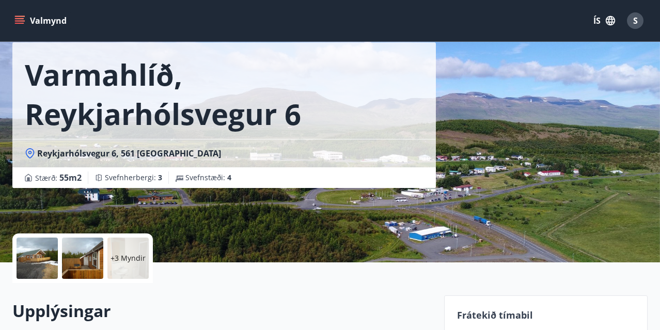
scroll to position [48, 0]
click at [129, 253] on p "+3 Myndir" at bounding box center [128, 258] width 35 height 10
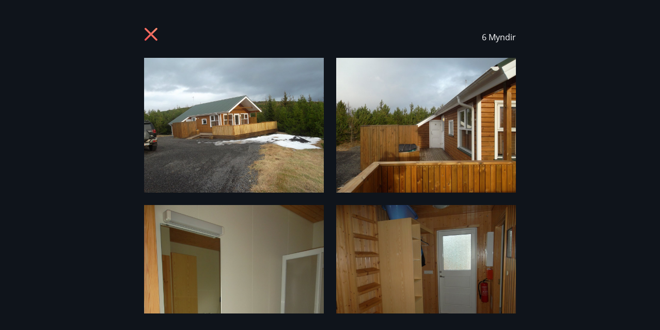
scroll to position [0, 0]
click at [149, 24] on div "6 Myndir" at bounding box center [330, 37] width 372 height 41
click at [149, 34] on icon at bounding box center [151, 34] width 13 height 13
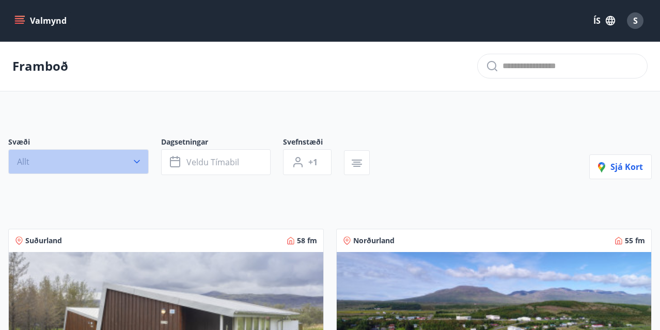
click at [102, 160] on button "Allt" at bounding box center [78, 161] width 141 height 25
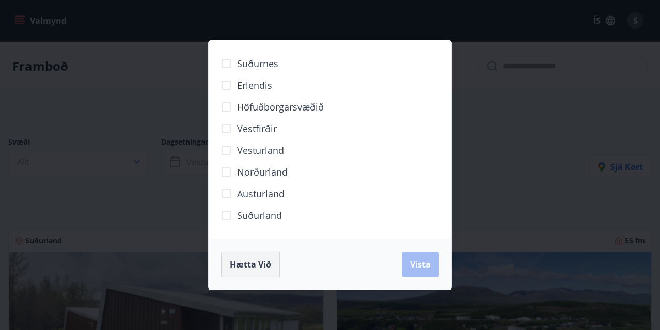
click at [243, 260] on span "Hætta við" at bounding box center [250, 264] width 41 height 11
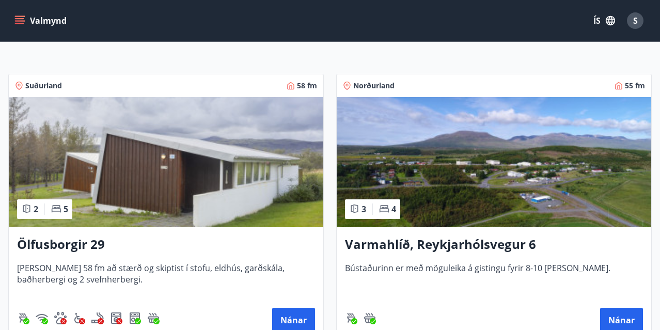
click at [142, 187] on img at bounding box center [166, 162] width 315 height 130
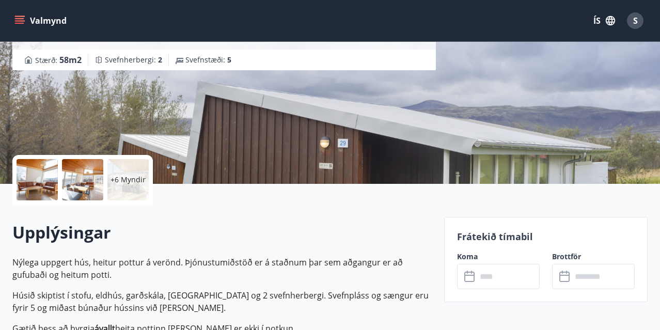
scroll to position [125, 0]
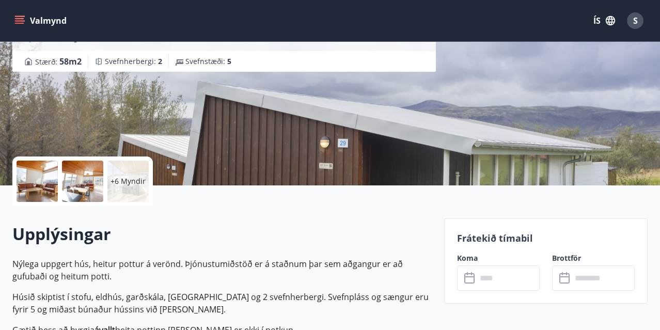
click at [136, 182] on p "+6 Myndir" at bounding box center [128, 181] width 35 height 10
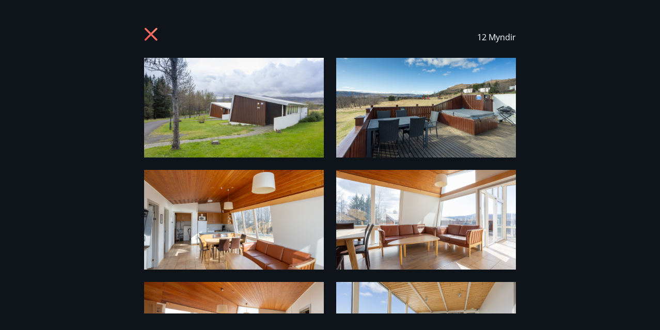
click at [214, 121] on img at bounding box center [234, 108] width 180 height 100
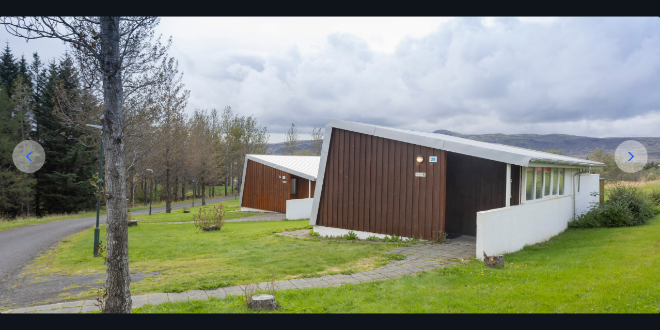
scroll to position [69, 0]
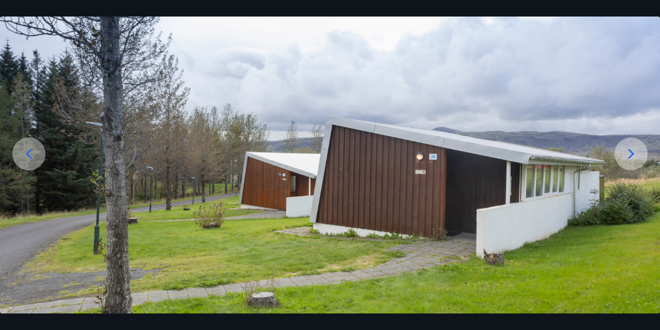
click at [629, 149] on icon at bounding box center [631, 154] width 17 height 17
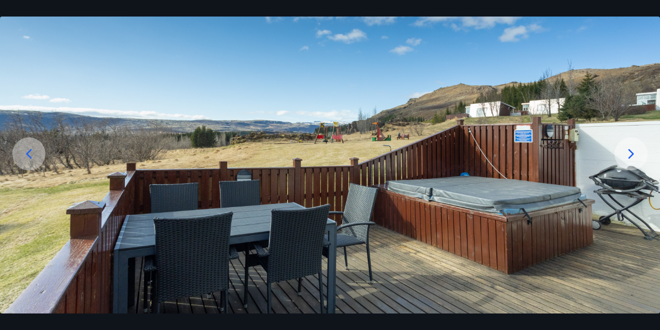
click at [631, 151] on icon at bounding box center [632, 154] width 6 height 10
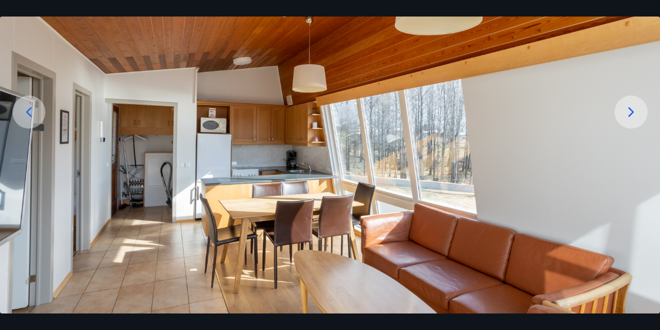
scroll to position [111, 0]
click at [633, 110] on icon at bounding box center [631, 112] width 17 height 17
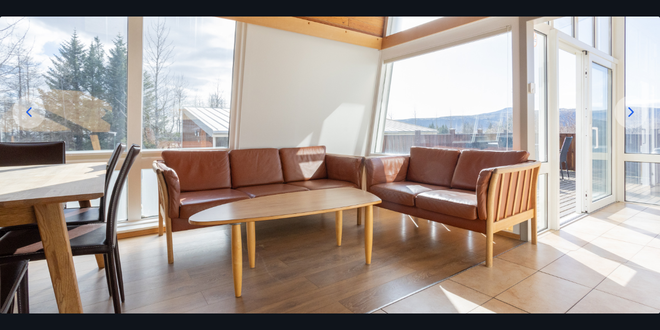
click at [632, 110] on icon at bounding box center [632, 112] width 6 height 10
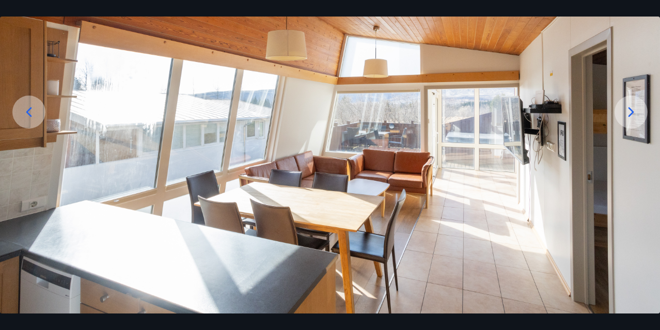
click at [631, 110] on icon at bounding box center [632, 112] width 6 height 10
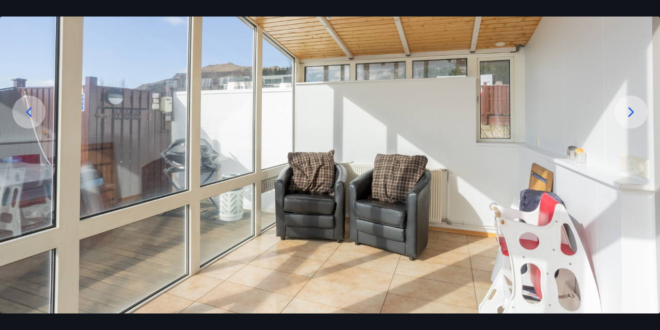
click at [631, 110] on icon at bounding box center [632, 112] width 6 height 10
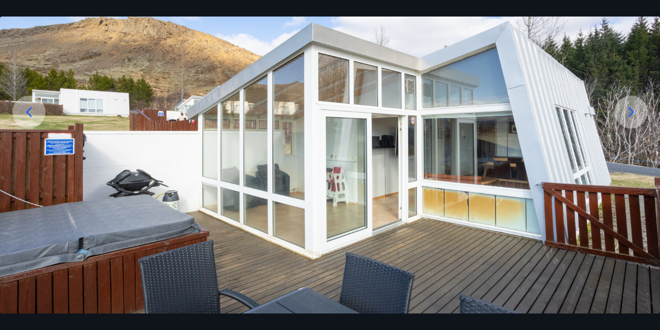
click at [631, 112] on icon at bounding box center [631, 112] width 17 height 17
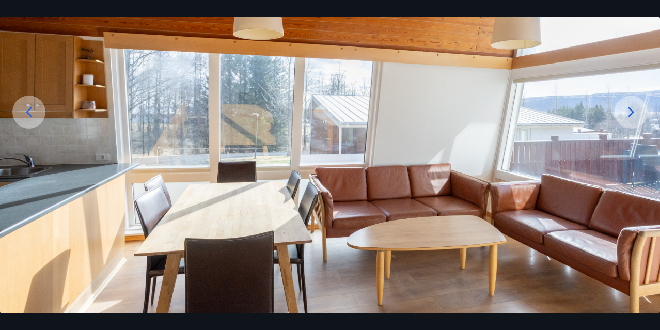
click at [631, 114] on icon at bounding box center [632, 112] width 6 height 10
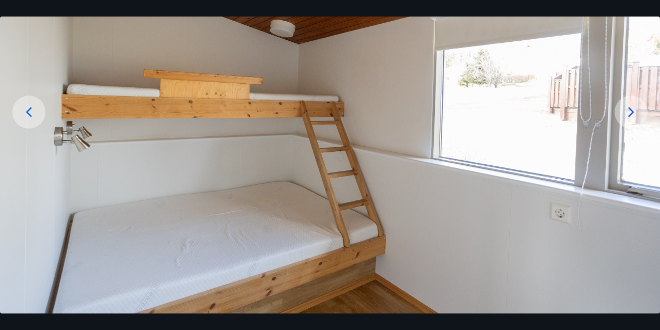
click at [630, 107] on icon at bounding box center [631, 112] width 17 height 17
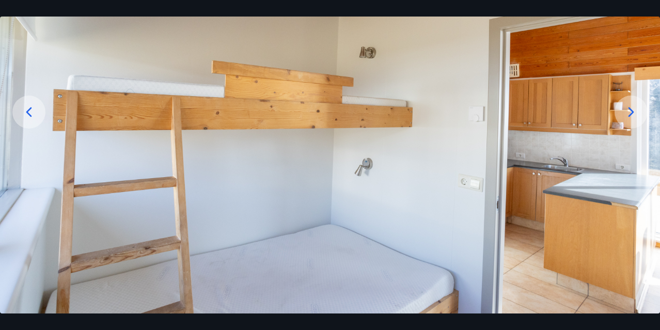
click at [630, 107] on icon at bounding box center [631, 112] width 17 height 17
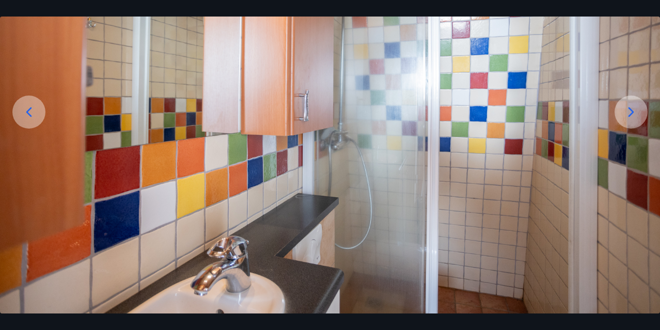
click at [628, 107] on icon at bounding box center [631, 112] width 17 height 17
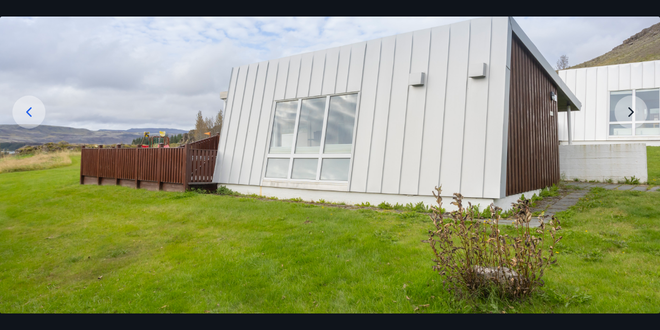
click at [628, 107] on img at bounding box center [330, 130] width 660 height 367
click at [629, 115] on img at bounding box center [330, 130] width 660 height 367
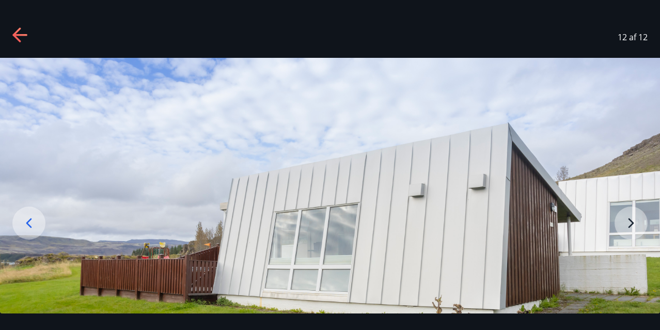
scroll to position [0, 0]
click at [21, 34] on icon at bounding box center [20, 35] width 17 height 17
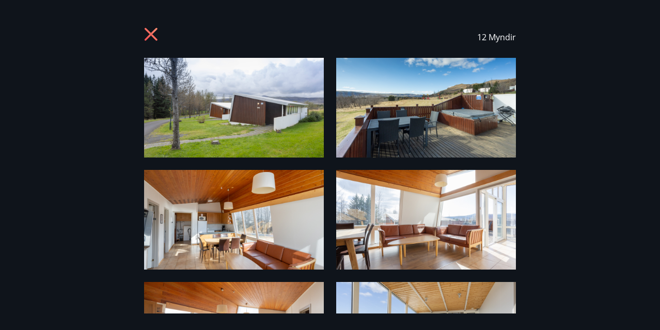
click at [260, 223] on img at bounding box center [234, 220] width 180 height 100
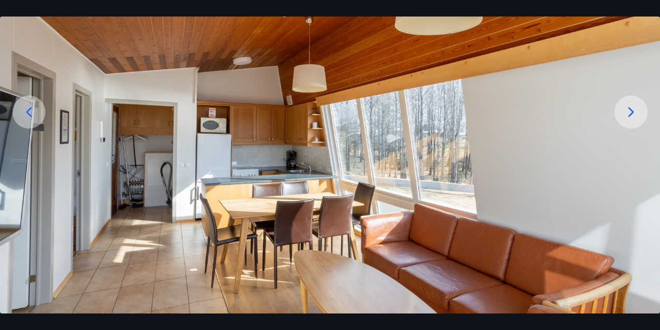
scroll to position [111, 0]
click at [630, 108] on icon at bounding box center [632, 112] width 6 height 10
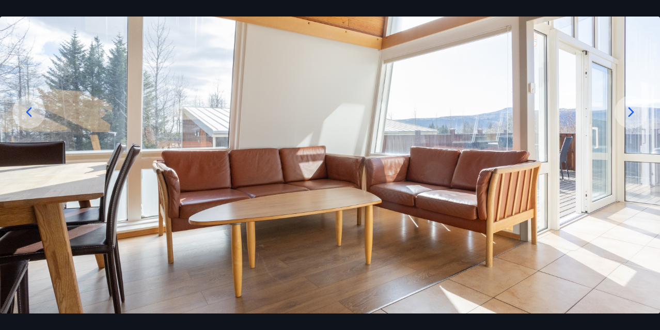
click at [631, 109] on icon at bounding box center [632, 112] width 6 height 10
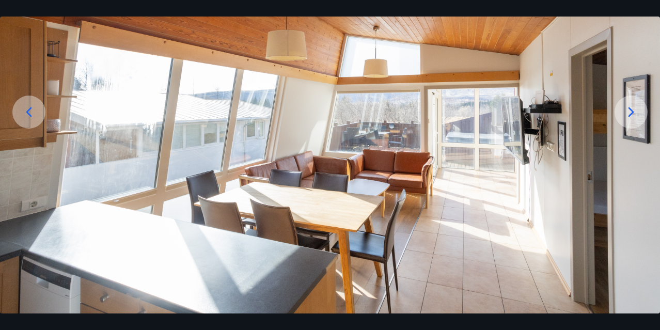
click at [632, 111] on icon at bounding box center [632, 112] width 6 height 10
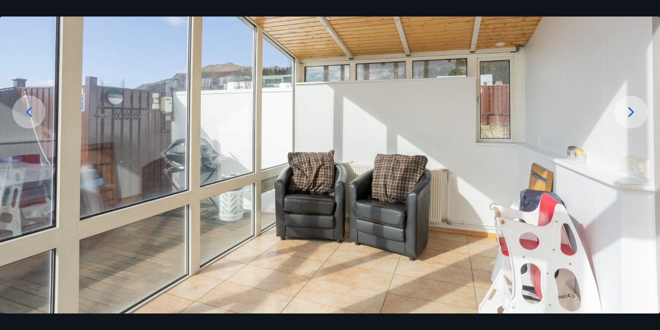
click at [630, 108] on icon at bounding box center [632, 112] width 6 height 10
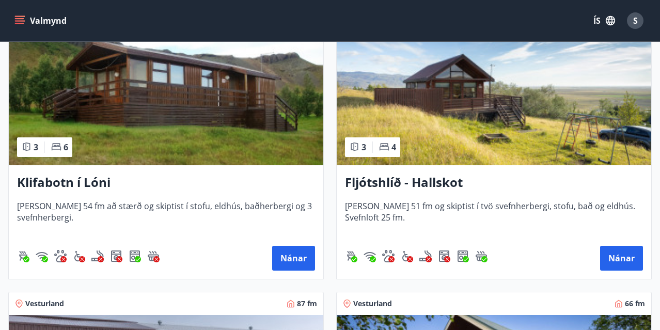
scroll to position [487, 0]
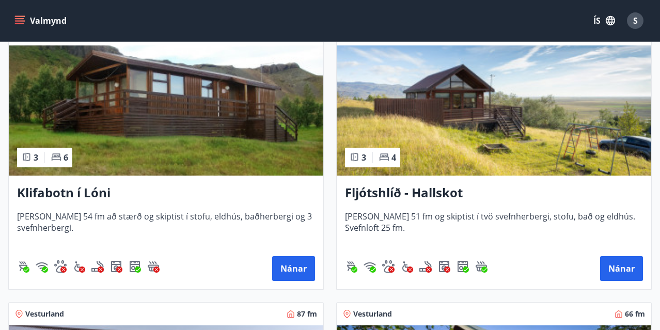
click at [468, 127] on img at bounding box center [494, 110] width 315 height 130
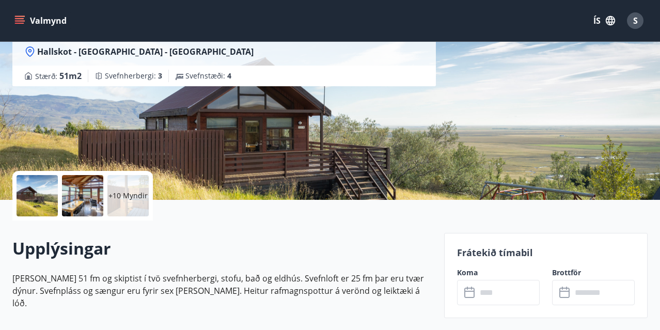
scroll to position [117, 0]
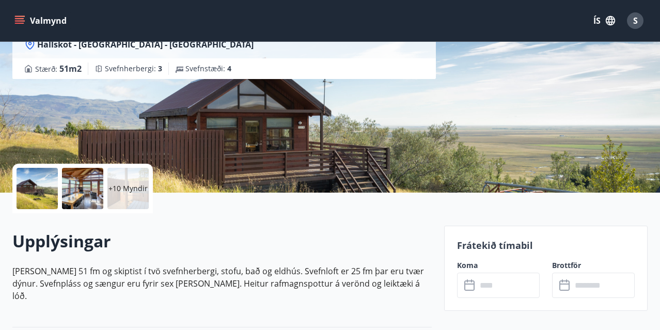
click at [132, 193] on p "+10 Myndir" at bounding box center [127, 188] width 39 height 10
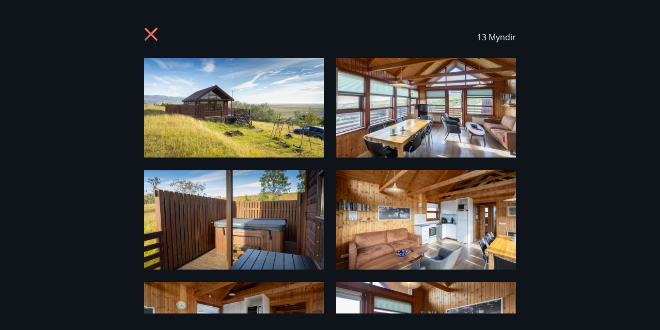
click at [270, 130] on img at bounding box center [234, 108] width 180 height 100
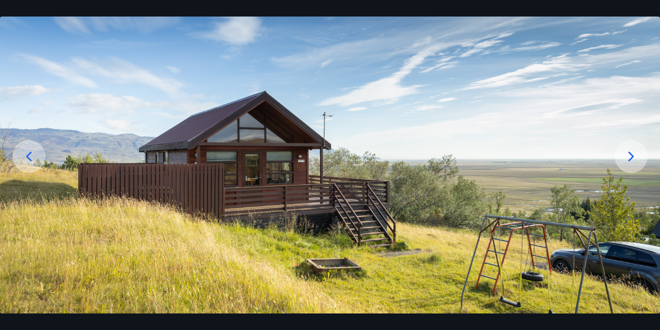
scroll to position [81, 0]
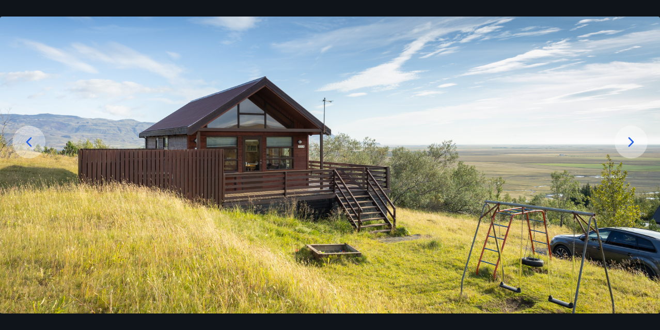
click at [630, 143] on icon at bounding box center [631, 142] width 17 height 17
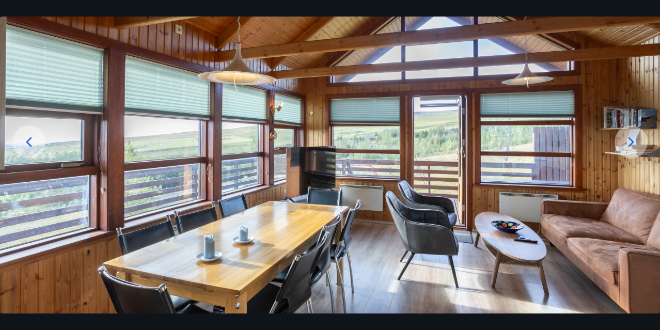
click at [631, 142] on icon at bounding box center [631, 142] width 17 height 17
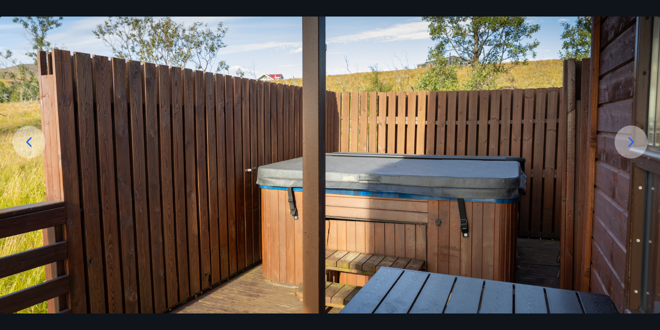
click at [631, 142] on icon at bounding box center [631, 142] width 17 height 17
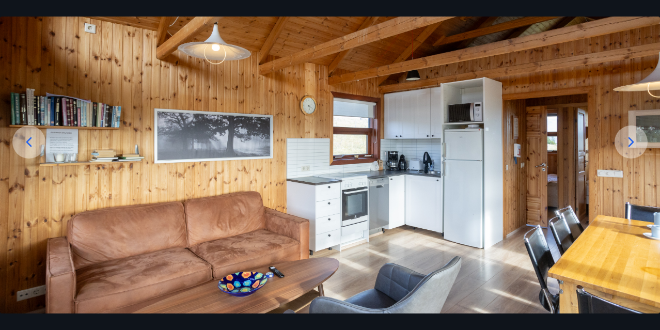
click at [631, 139] on icon at bounding box center [632, 142] width 6 height 10
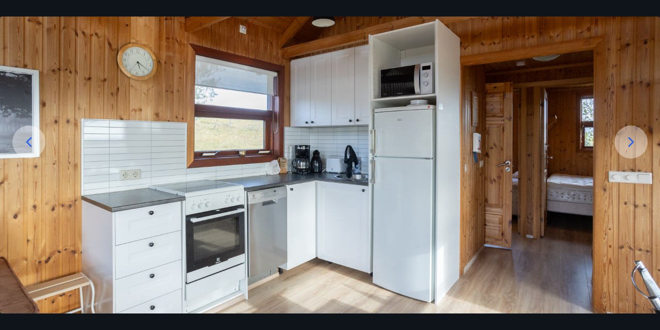
click at [631, 139] on icon at bounding box center [632, 142] width 6 height 10
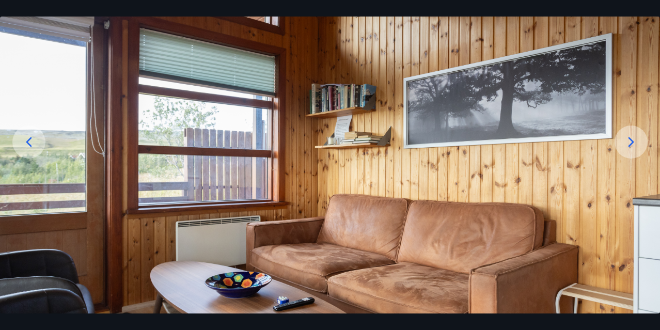
click at [631, 139] on icon at bounding box center [632, 142] width 6 height 10
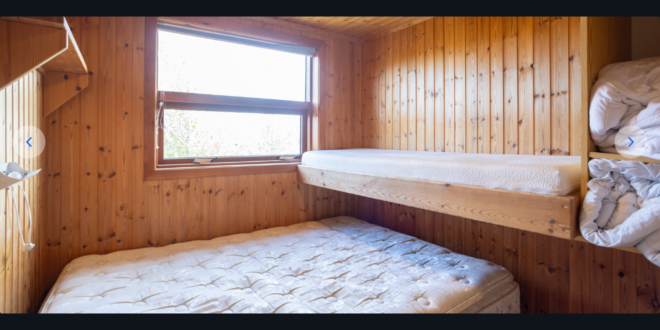
click at [631, 139] on icon at bounding box center [632, 142] width 6 height 10
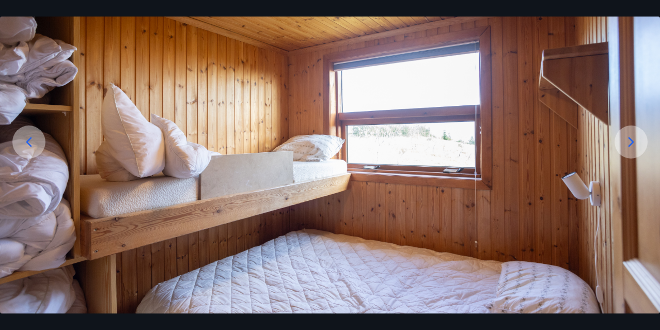
click at [631, 139] on icon at bounding box center [632, 142] width 6 height 10
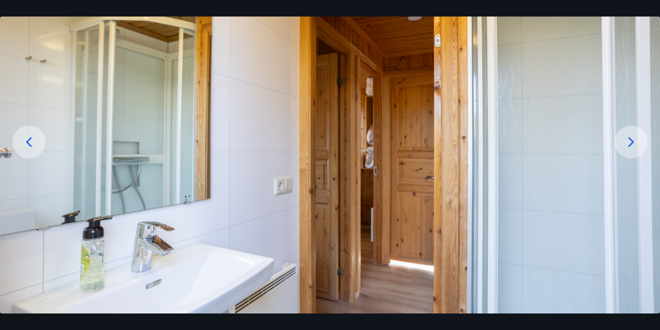
click at [631, 139] on icon at bounding box center [632, 142] width 6 height 10
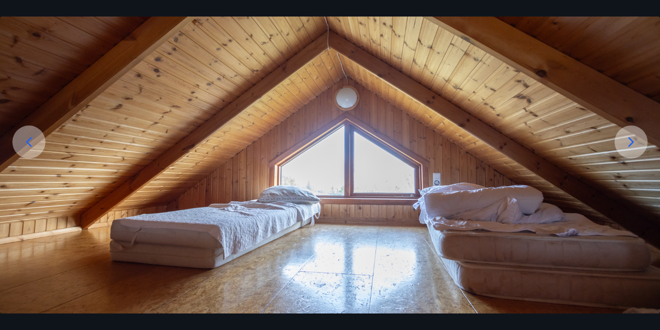
click at [631, 139] on icon at bounding box center [632, 142] width 6 height 10
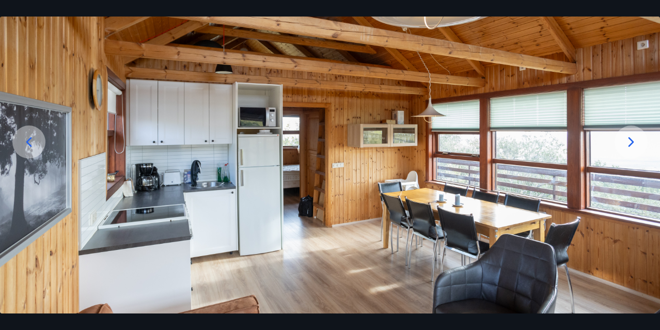
click at [631, 139] on icon at bounding box center [632, 142] width 6 height 10
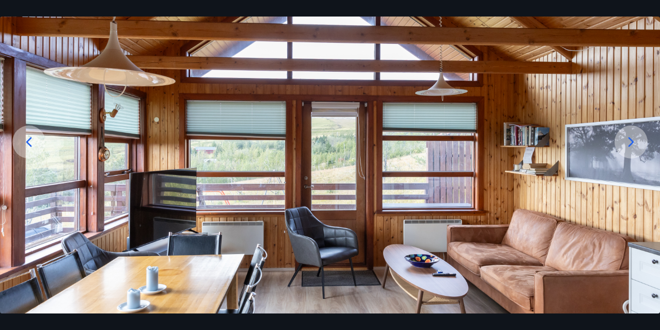
click at [631, 139] on icon at bounding box center [632, 142] width 6 height 10
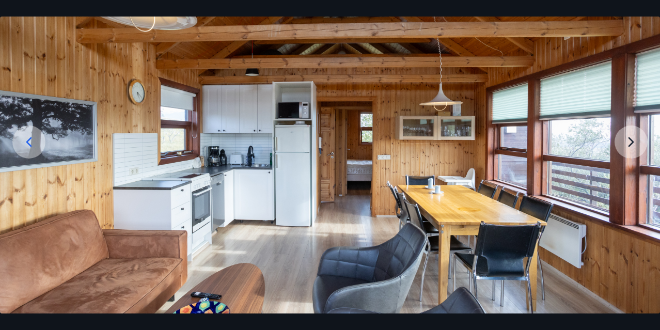
click at [631, 139] on img at bounding box center [330, 160] width 660 height 367
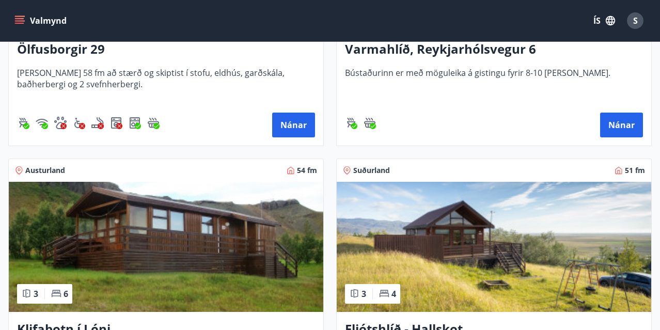
scroll to position [351, 0]
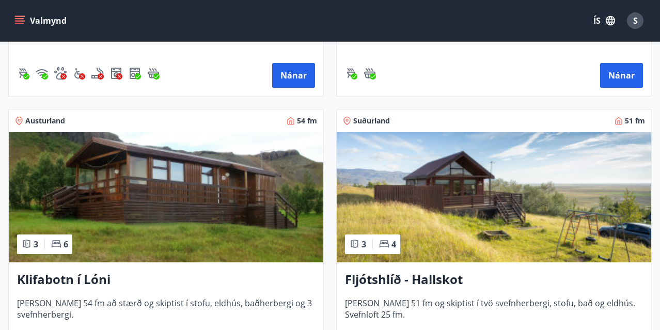
click at [122, 220] on img at bounding box center [166, 197] width 315 height 130
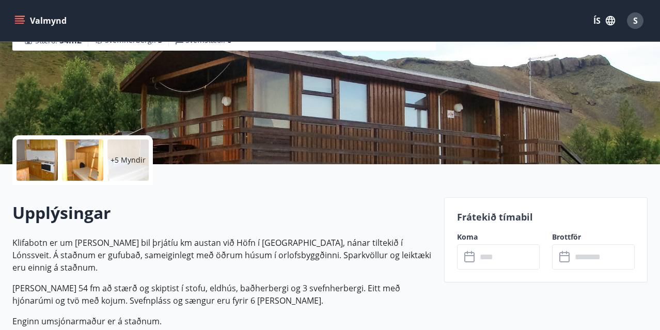
scroll to position [143, 0]
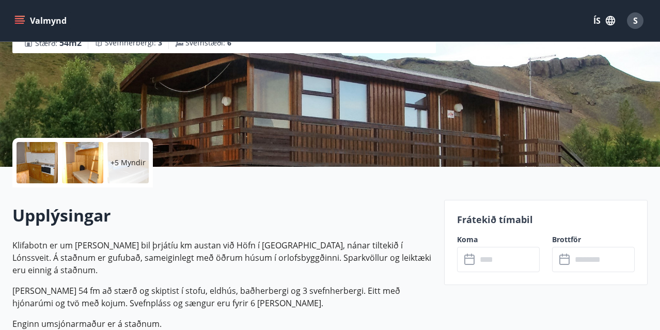
click at [129, 158] on p "+5 Myndir" at bounding box center [128, 163] width 35 height 10
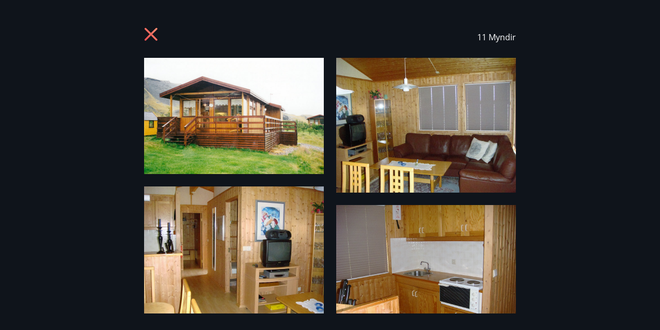
click at [271, 119] on img at bounding box center [234, 116] width 180 height 116
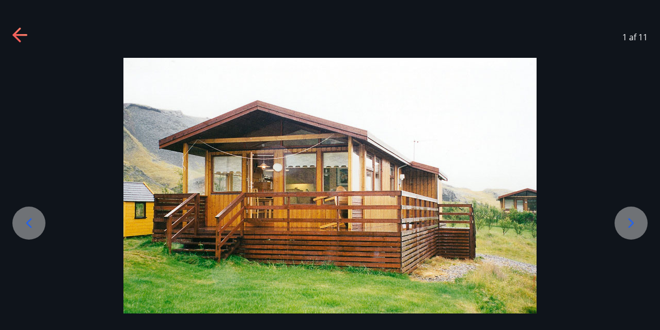
click at [633, 225] on icon at bounding box center [631, 223] width 17 height 17
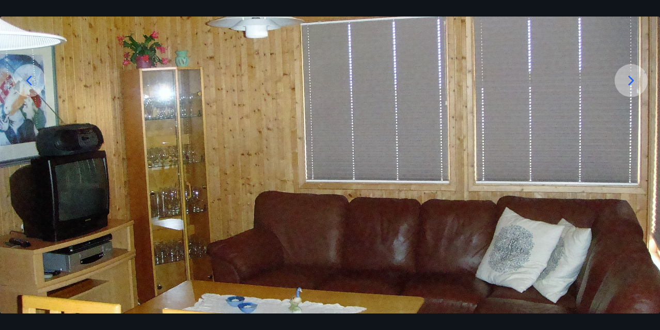
scroll to position [142, 0]
click at [632, 76] on icon at bounding box center [631, 81] width 17 height 17
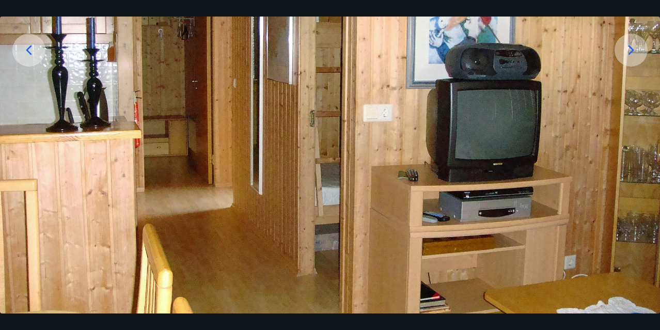
scroll to position [173, 0]
click at [629, 49] on icon at bounding box center [631, 50] width 17 height 17
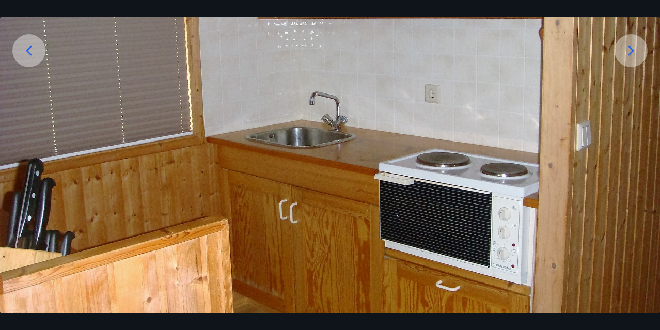
click at [633, 51] on icon at bounding box center [632, 50] width 6 height 10
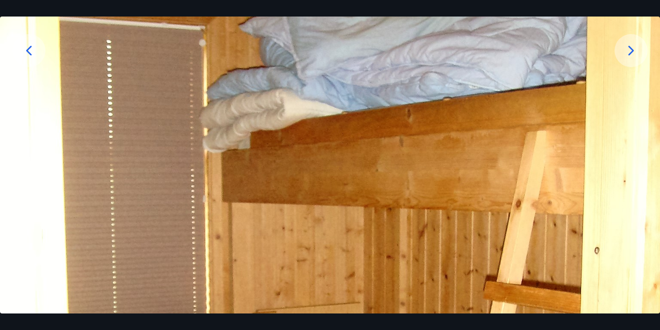
click at [633, 51] on icon at bounding box center [632, 50] width 6 height 10
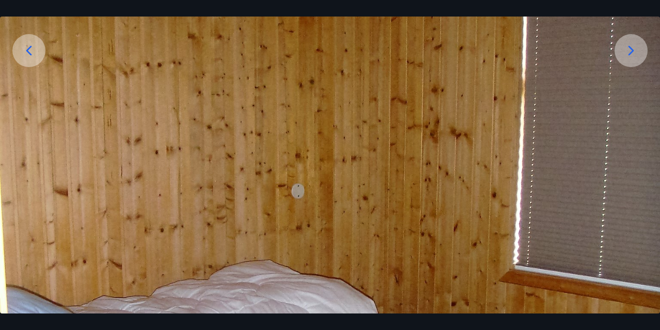
click at [633, 51] on icon at bounding box center [632, 50] width 6 height 10
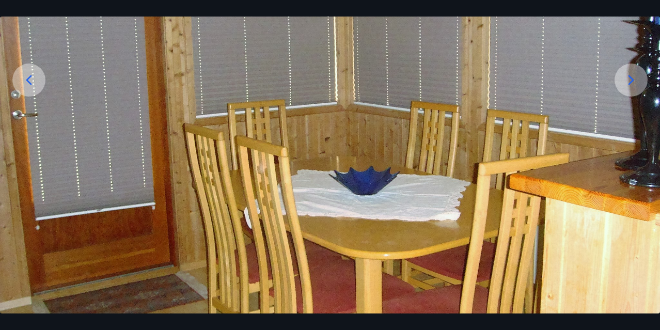
scroll to position [143, 0]
click at [630, 80] on icon at bounding box center [631, 80] width 17 height 17
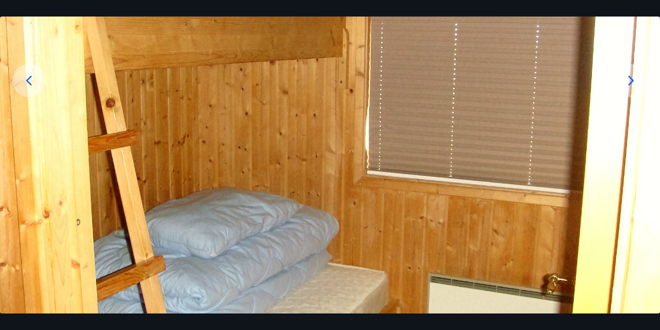
click at [630, 80] on icon at bounding box center [631, 80] width 17 height 17
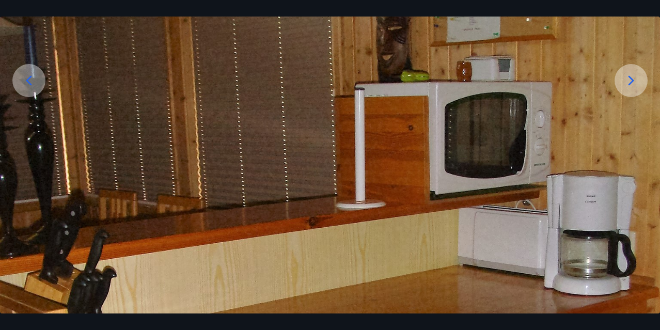
click at [623, 82] on div at bounding box center [631, 80] width 33 height 33
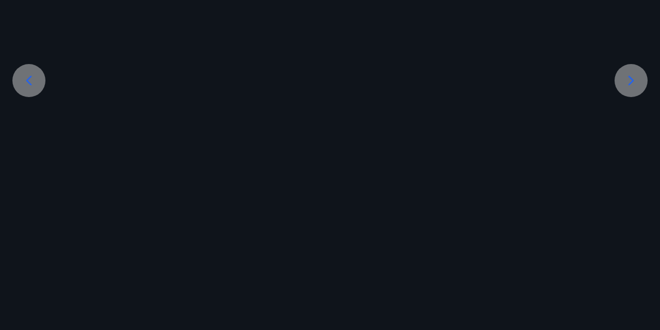
scroll to position [20, 0]
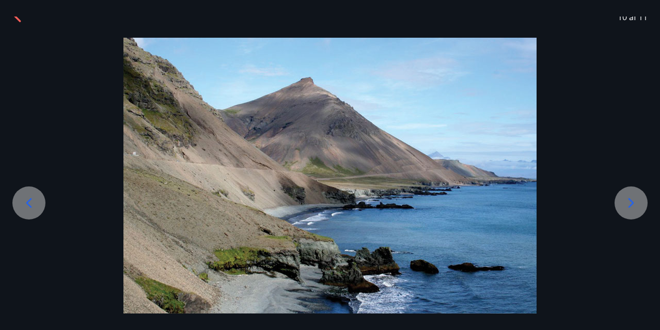
click at [623, 82] on div at bounding box center [330, 176] width 660 height 276
click at [629, 199] on icon at bounding box center [632, 203] width 6 height 10
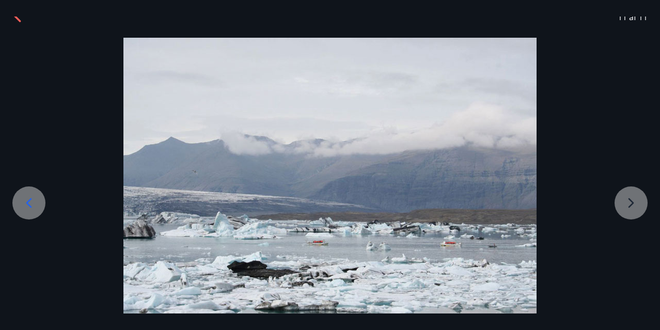
click at [629, 205] on div at bounding box center [330, 176] width 660 height 276
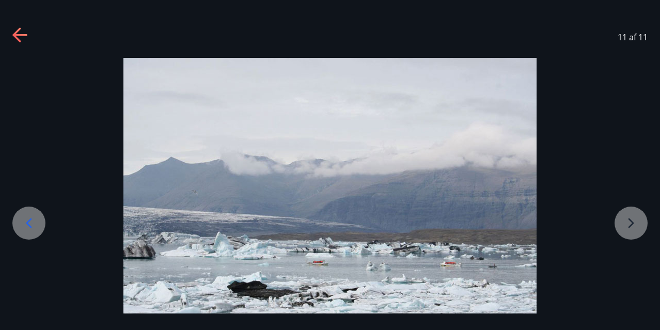
scroll to position [0, 0]
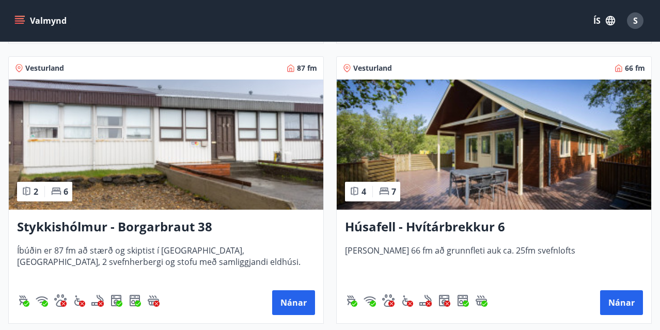
scroll to position [731, 0]
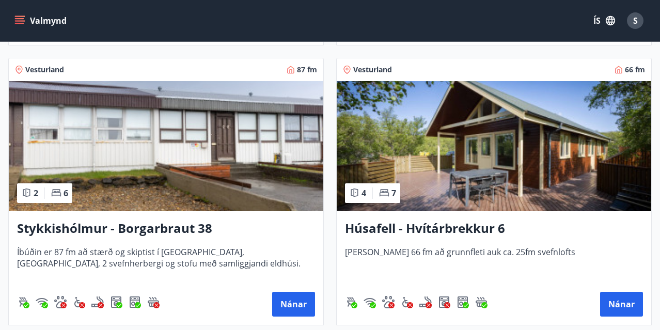
click at [166, 181] on img at bounding box center [166, 146] width 315 height 130
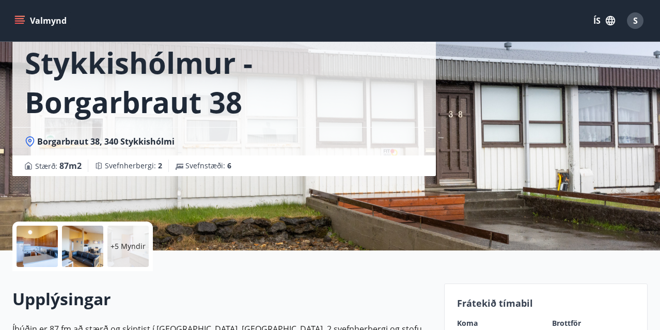
scroll to position [60, 0]
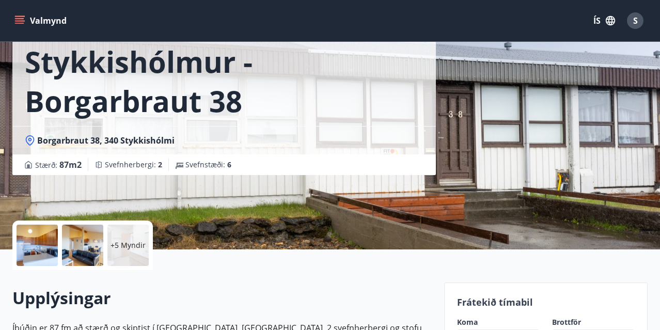
click at [132, 242] on p "+5 Myndir" at bounding box center [128, 245] width 35 height 10
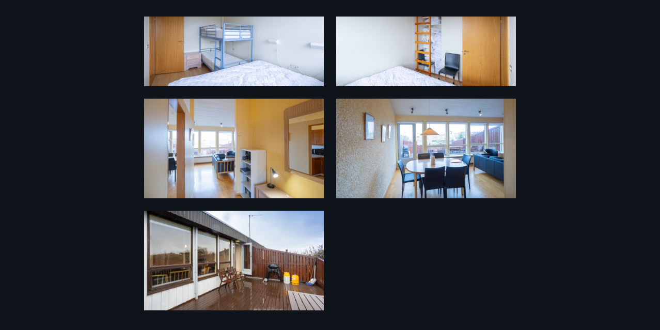
scroll to position [408, 0]
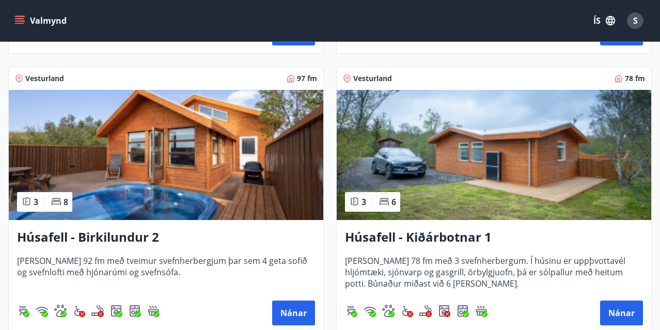
scroll to position [1004, 0]
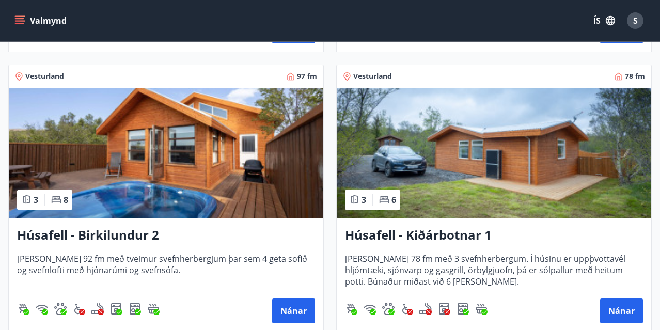
click at [186, 151] on img at bounding box center [166, 153] width 315 height 130
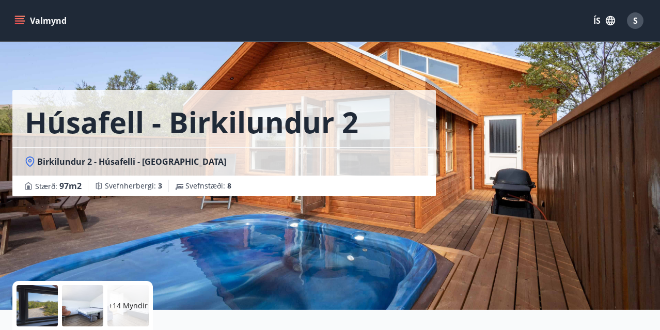
click at [128, 309] on p "+14 Myndir" at bounding box center [127, 306] width 39 height 10
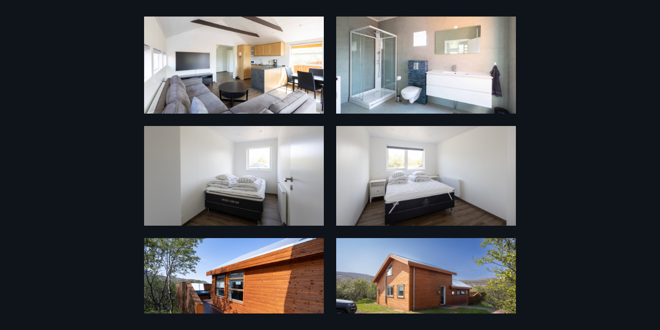
scroll to position [605, 0]
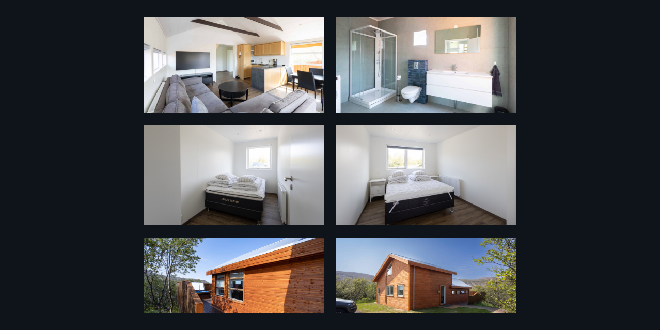
click at [414, 55] on img at bounding box center [426, 63] width 180 height 100
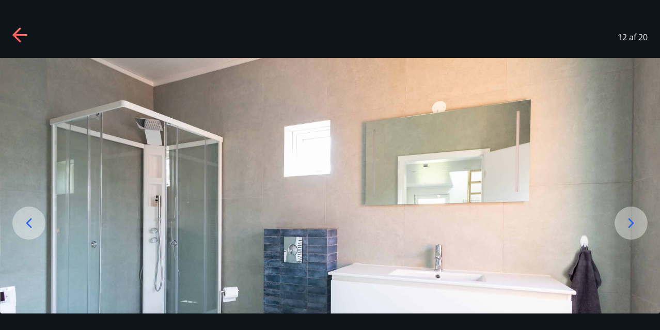
scroll to position [0, 0]
click at [17, 37] on icon at bounding box center [20, 35] width 17 height 17
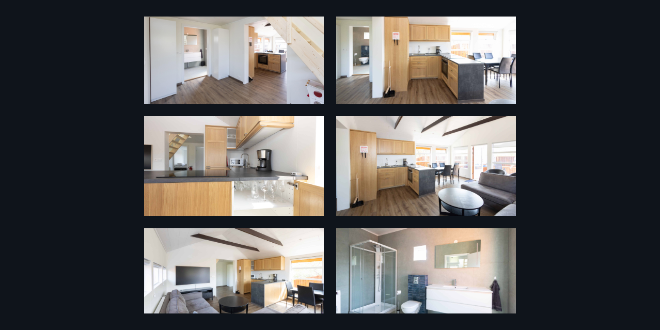
scroll to position [388, 0]
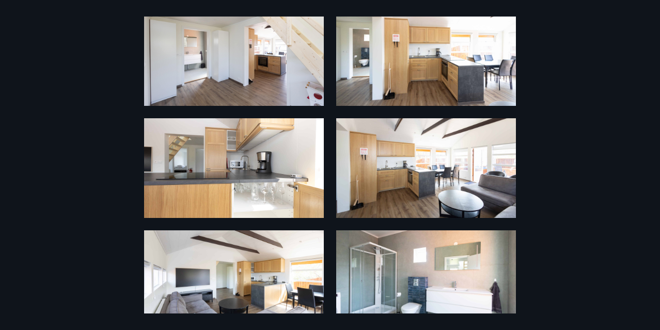
click at [243, 252] on img at bounding box center [234, 280] width 180 height 100
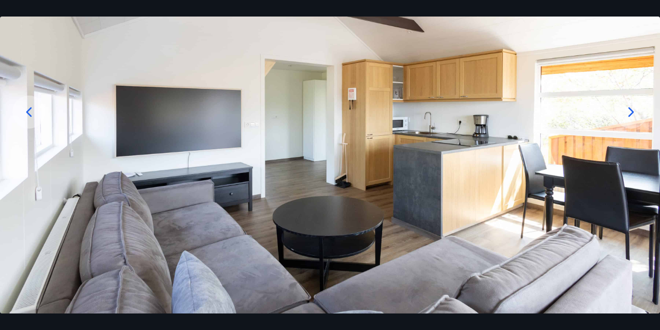
scroll to position [111, 0]
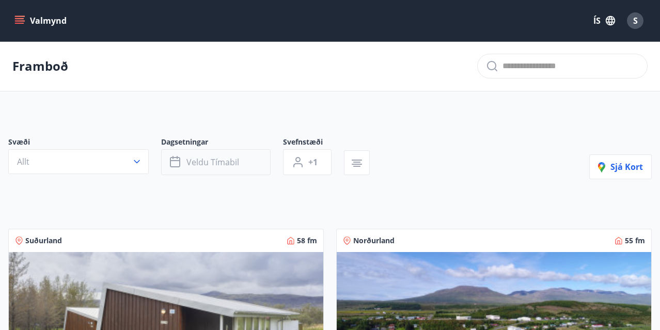
click at [216, 163] on span "Veldu tímabil" at bounding box center [213, 162] width 53 height 11
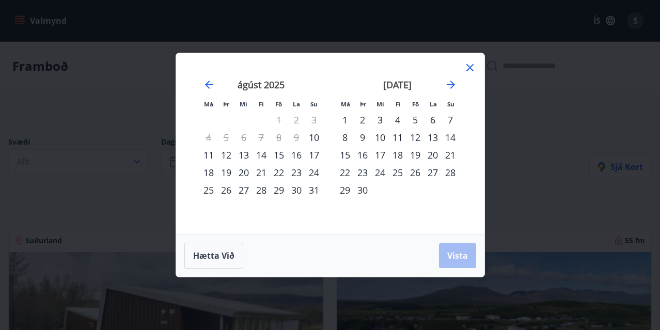
click at [415, 120] on div "5" at bounding box center [416, 120] width 18 height 18
click at [448, 117] on div "7" at bounding box center [451, 120] width 18 height 18
click at [462, 257] on span "Vista" at bounding box center [457, 255] width 21 height 11
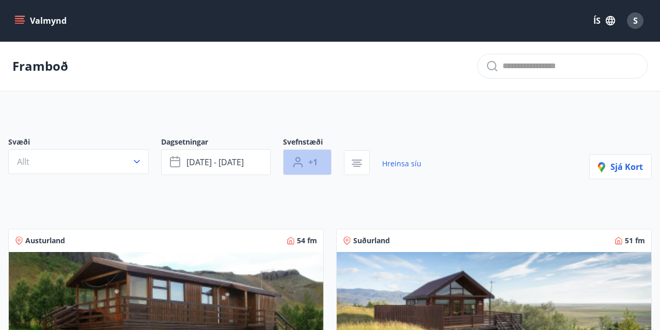
click at [313, 160] on span "+1" at bounding box center [312, 162] width 9 height 11
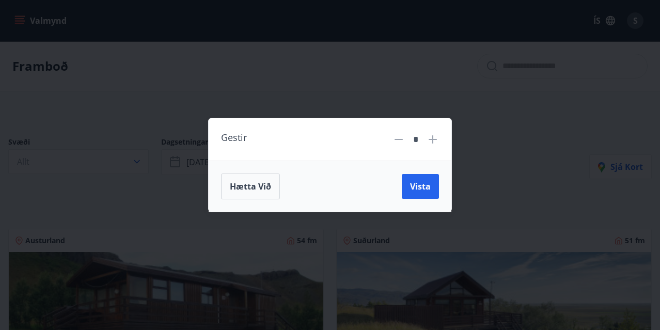
click at [429, 139] on icon at bounding box center [433, 139] width 8 height 8
type input "*"
click at [420, 187] on span "Vista" at bounding box center [420, 186] width 21 height 11
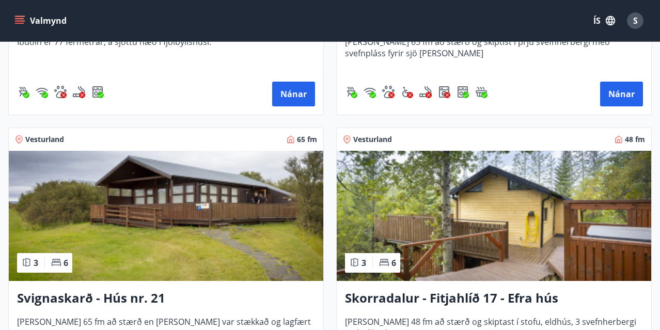
scroll to position [938, 0]
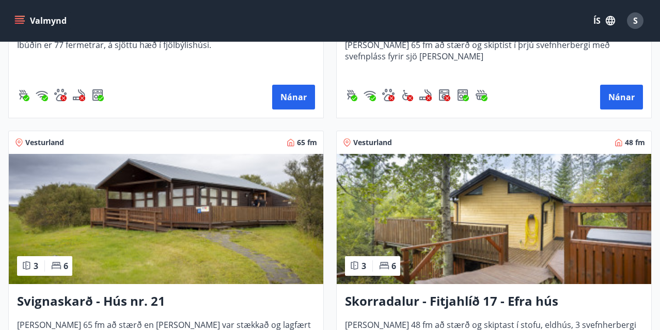
click at [174, 215] on img at bounding box center [166, 219] width 315 height 130
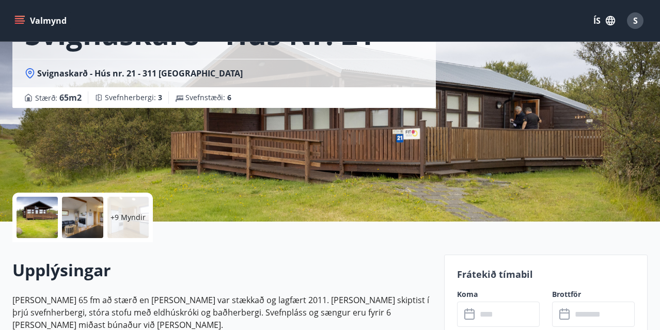
scroll to position [88, 0]
click at [76, 214] on div at bounding box center [82, 217] width 41 height 41
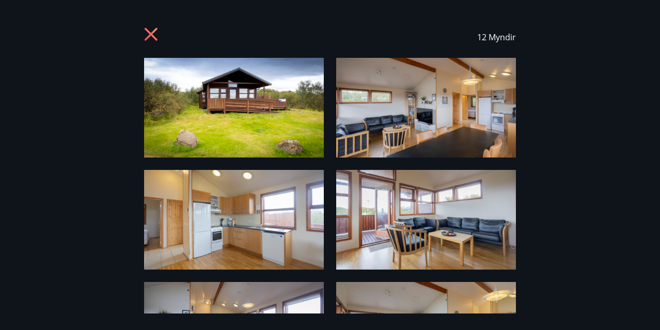
scroll to position [0, 0]
click at [150, 32] on icon at bounding box center [152, 35] width 17 height 17
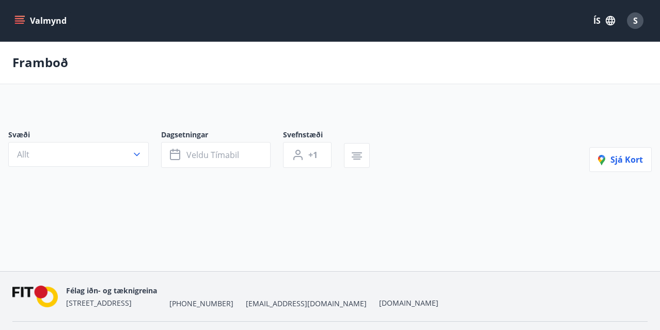
type input "*"
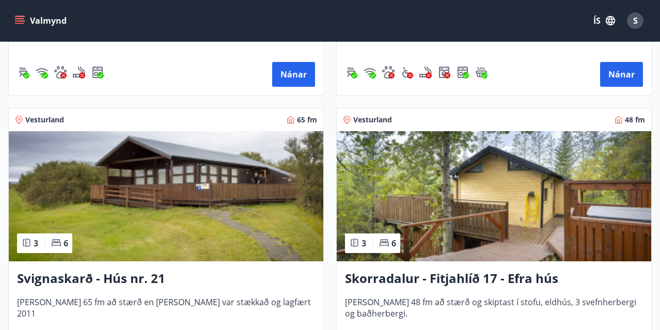
scroll to position [963, 0]
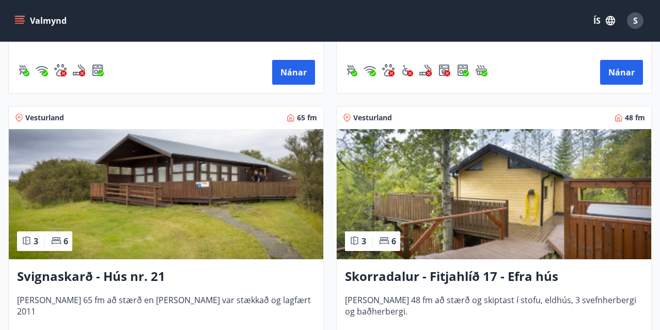
click at [516, 182] on img at bounding box center [494, 194] width 315 height 130
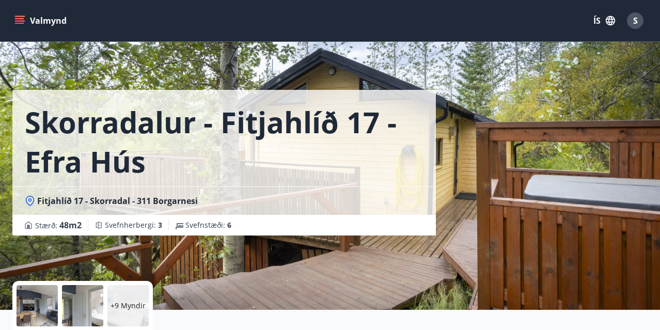
click at [24, 303] on div at bounding box center [37, 305] width 41 height 41
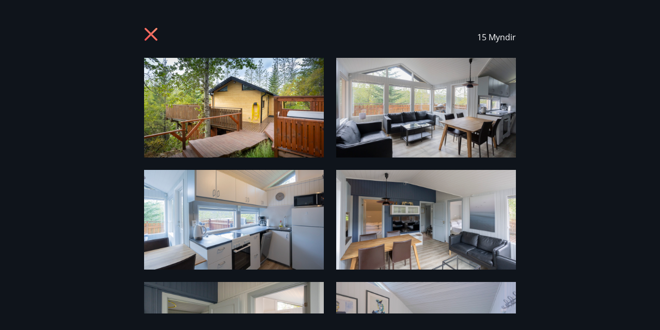
click at [245, 84] on img at bounding box center [234, 108] width 180 height 100
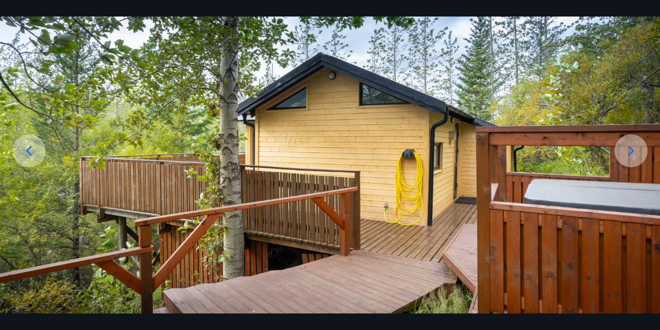
scroll to position [75, 0]
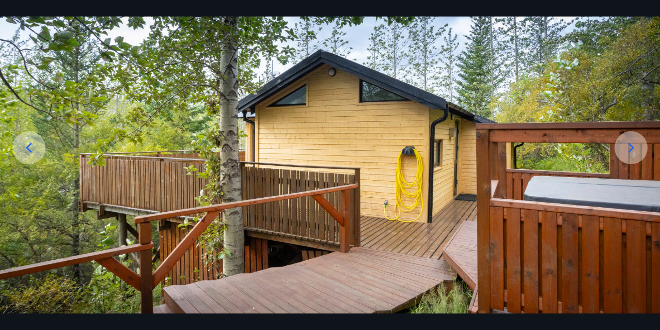
click at [636, 146] on icon at bounding box center [631, 147] width 17 height 17
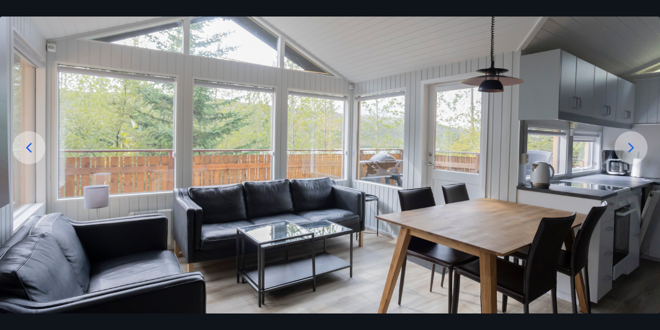
click at [634, 145] on icon at bounding box center [631, 147] width 17 height 17
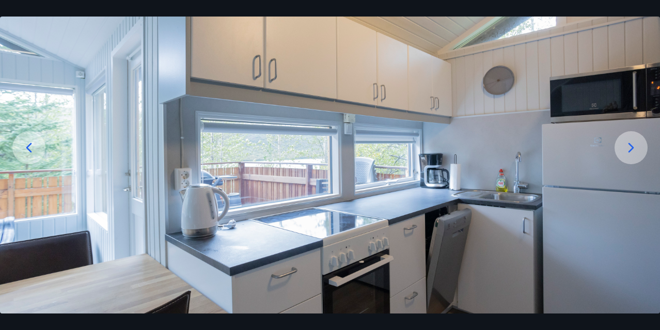
click at [631, 144] on icon at bounding box center [632, 148] width 6 height 10
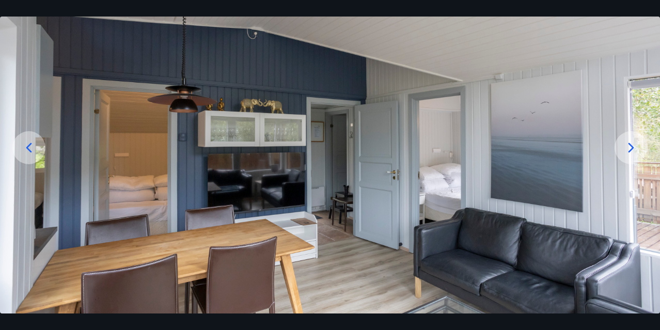
click at [631, 145] on icon at bounding box center [632, 148] width 6 height 10
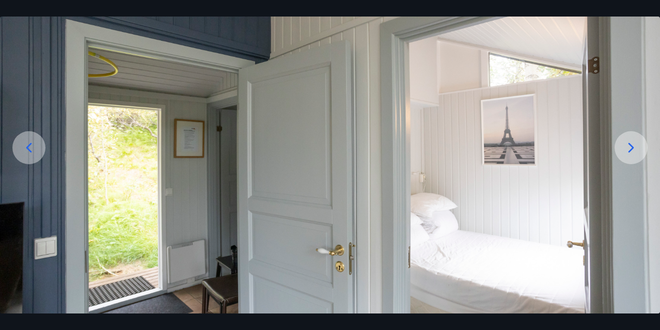
click at [631, 146] on icon at bounding box center [632, 148] width 6 height 10
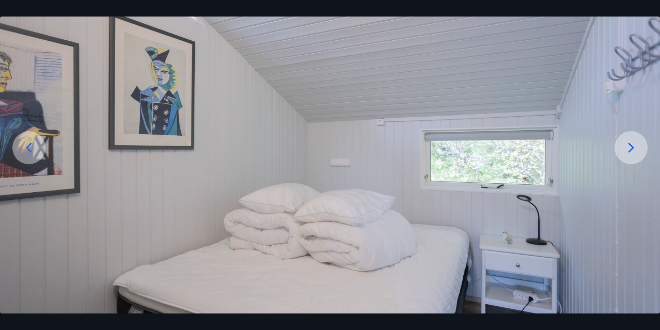
click at [631, 147] on icon at bounding box center [631, 147] width 17 height 17
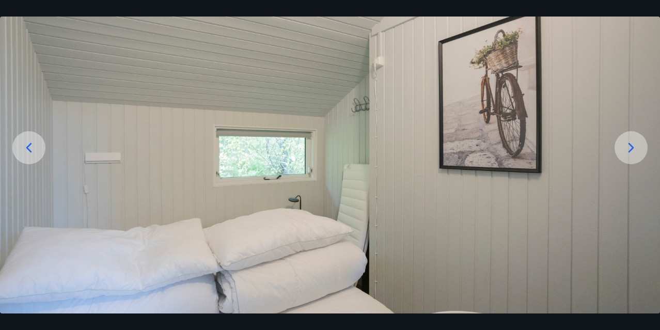
click at [632, 143] on icon at bounding box center [631, 147] width 17 height 17
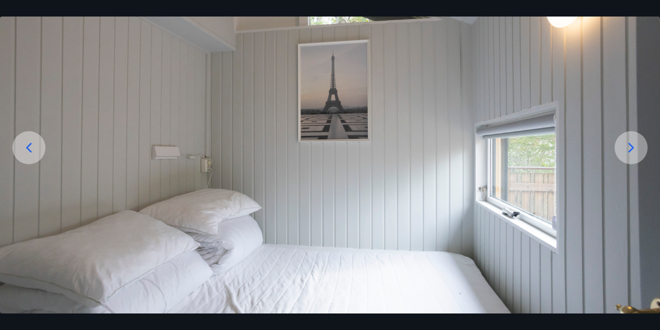
click at [630, 143] on icon at bounding box center [631, 147] width 17 height 17
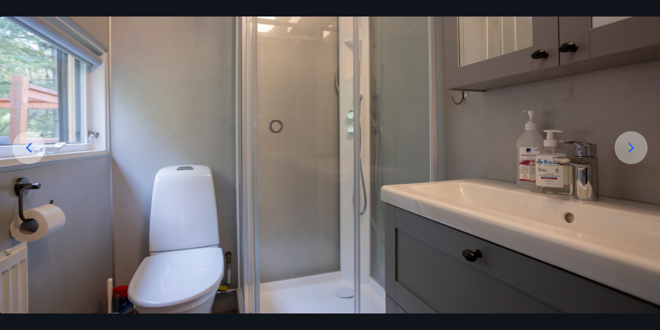
click at [630, 143] on icon at bounding box center [631, 147] width 17 height 17
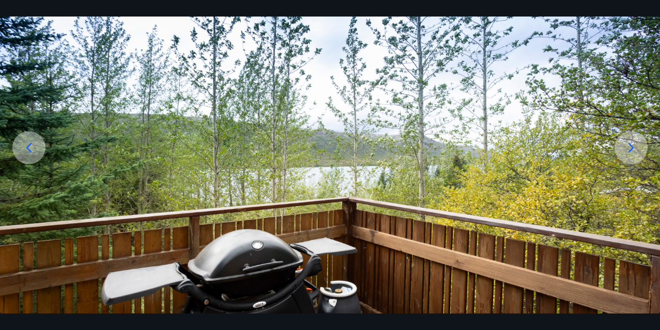
click at [628, 145] on icon at bounding box center [631, 147] width 17 height 17
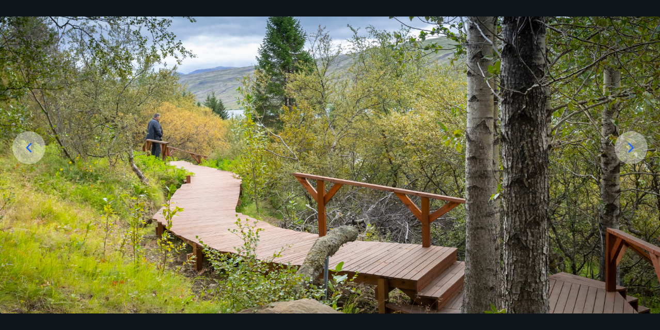
click at [628, 145] on icon at bounding box center [631, 147] width 17 height 17
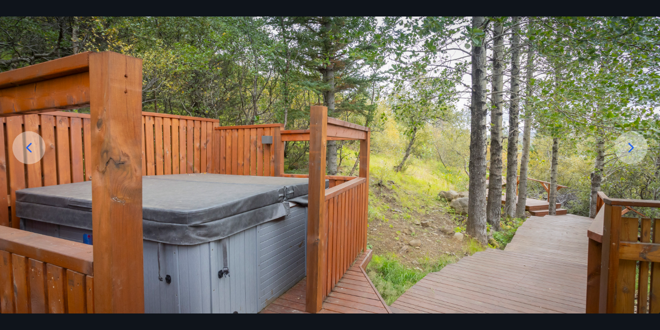
click at [628, 145] on icon at bounding box center [631, 147] width 17 height 17
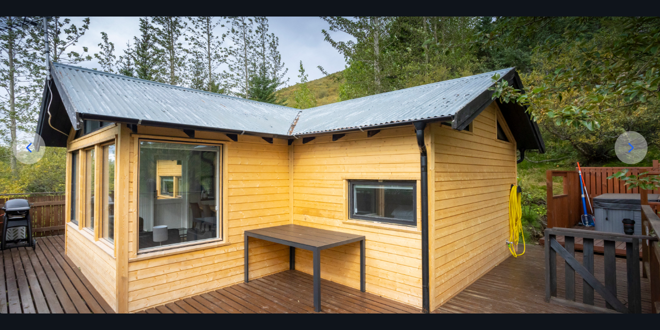
click at [628, 147] on icon at bounding box center [631, 147] width 17 height 17
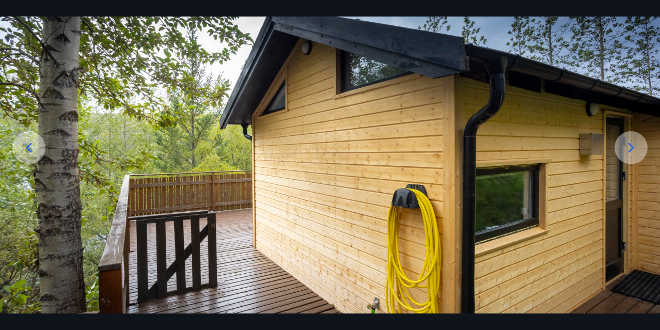
click at [628, 148] on icon at bounding box center [631, 147] width 17 height 17
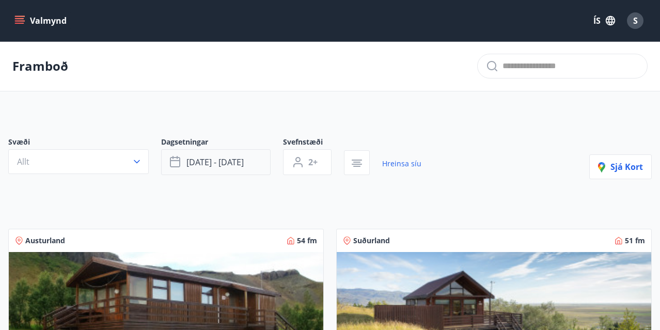
scroll to position [35, 0]
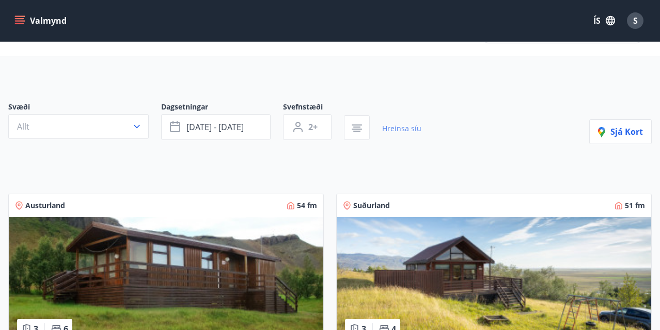
click at [398, 124] on link "Hreinsa síu" at bounding box center [401, 128] width 39 height 23
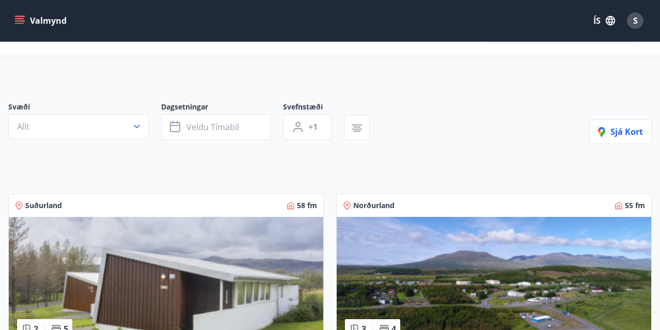
type input "*"
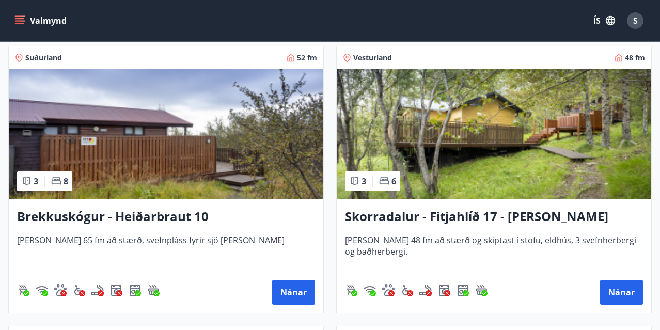
scroll to position [3543, 0]
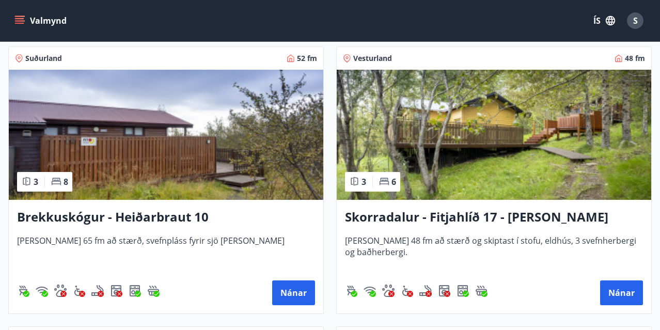
click at [496, 118] on img at bounding box center [494, 135] width 315 height 130
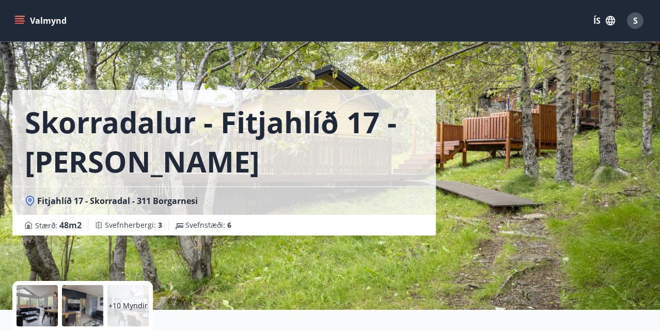
click at [114, 303] on p "+10 Myndir" at bounding box center [127, 306] width 39 height 10
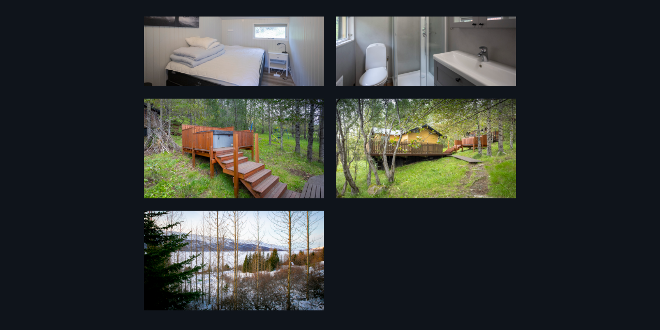
scroll to position [520, 0]
click at [396, 181] on img at bounding box center [426, 149] width 180 height 100
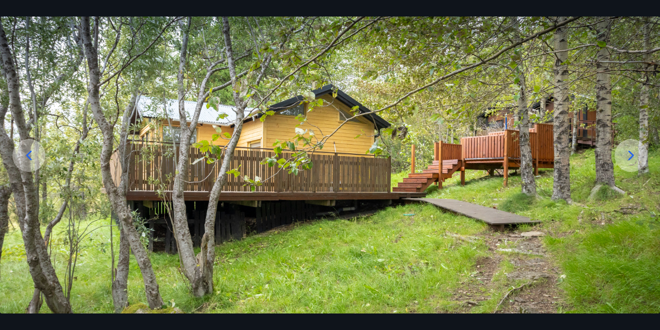
scroll to position [0, 0]
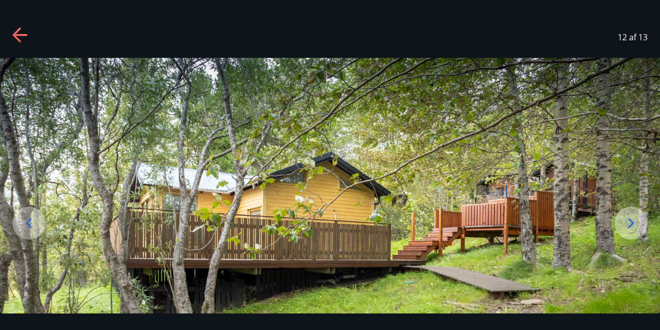
click at [15, 34] on icon at bounding box center [16, 34] width 8 height 14
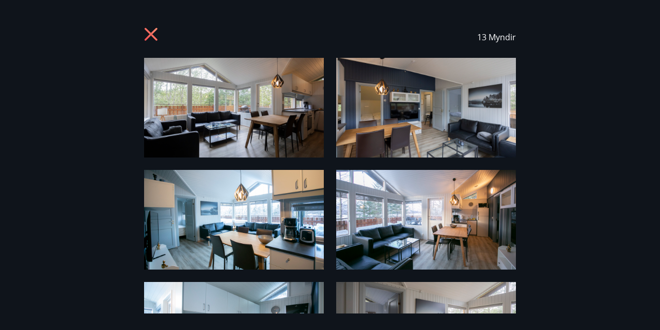
click at [150, 35] on icon at bounding box center [151, 34] width 13 height 13
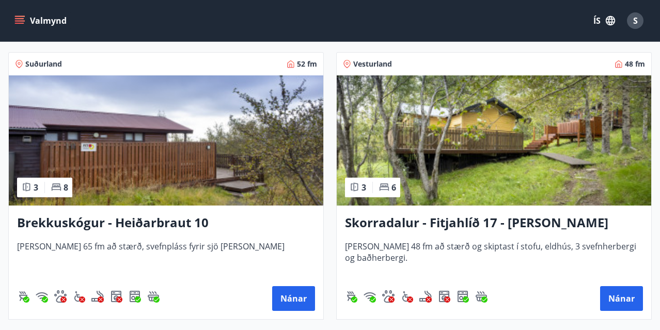
scroll to position [3536, 0]
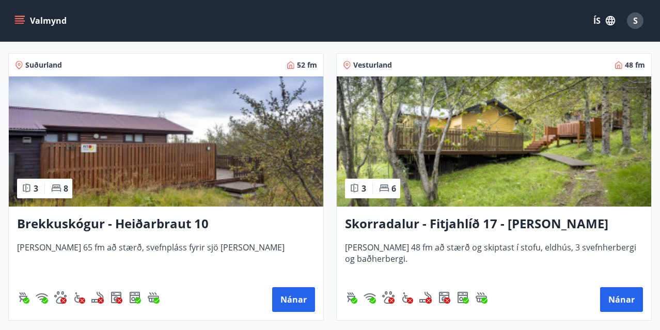
click at [468, 155] on img at bounding box center [494, 141] width 315 height 130
